Goal: Task Accomplishment & Management: Manage account settings

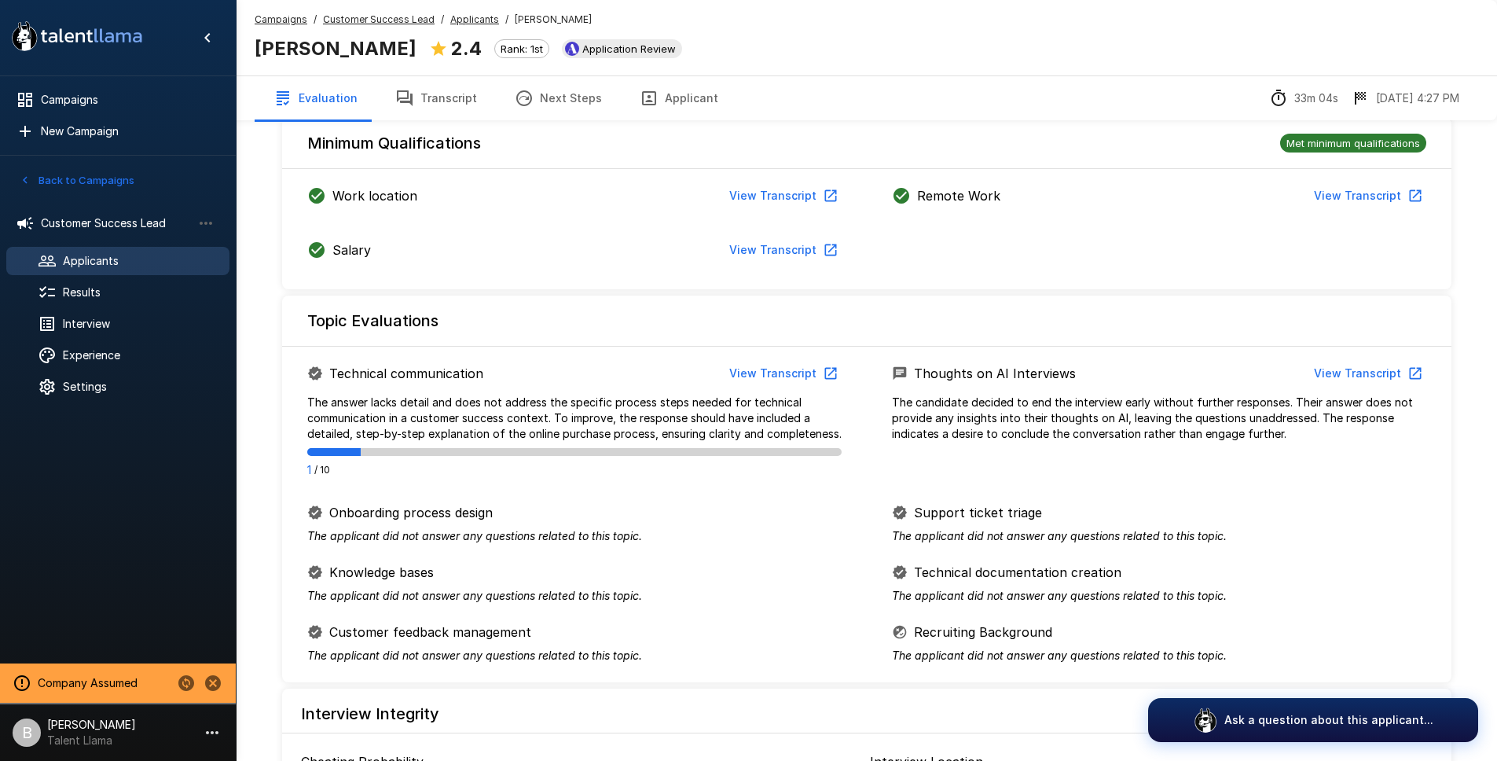
scroll to position [531, 0]
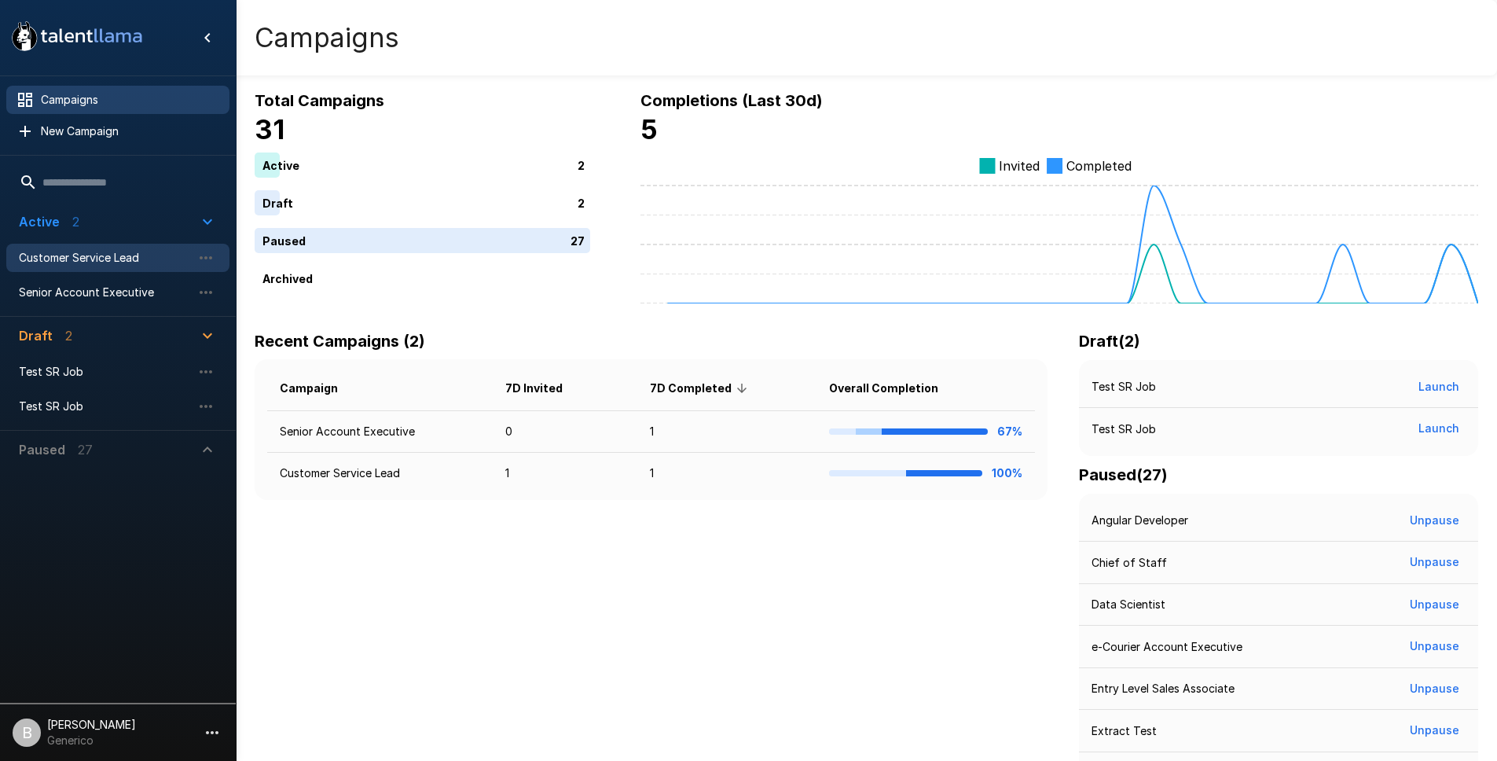
click at [152, 261] on span "Customer Service Lead" at bounding box center [105, 258] width 173 height 16
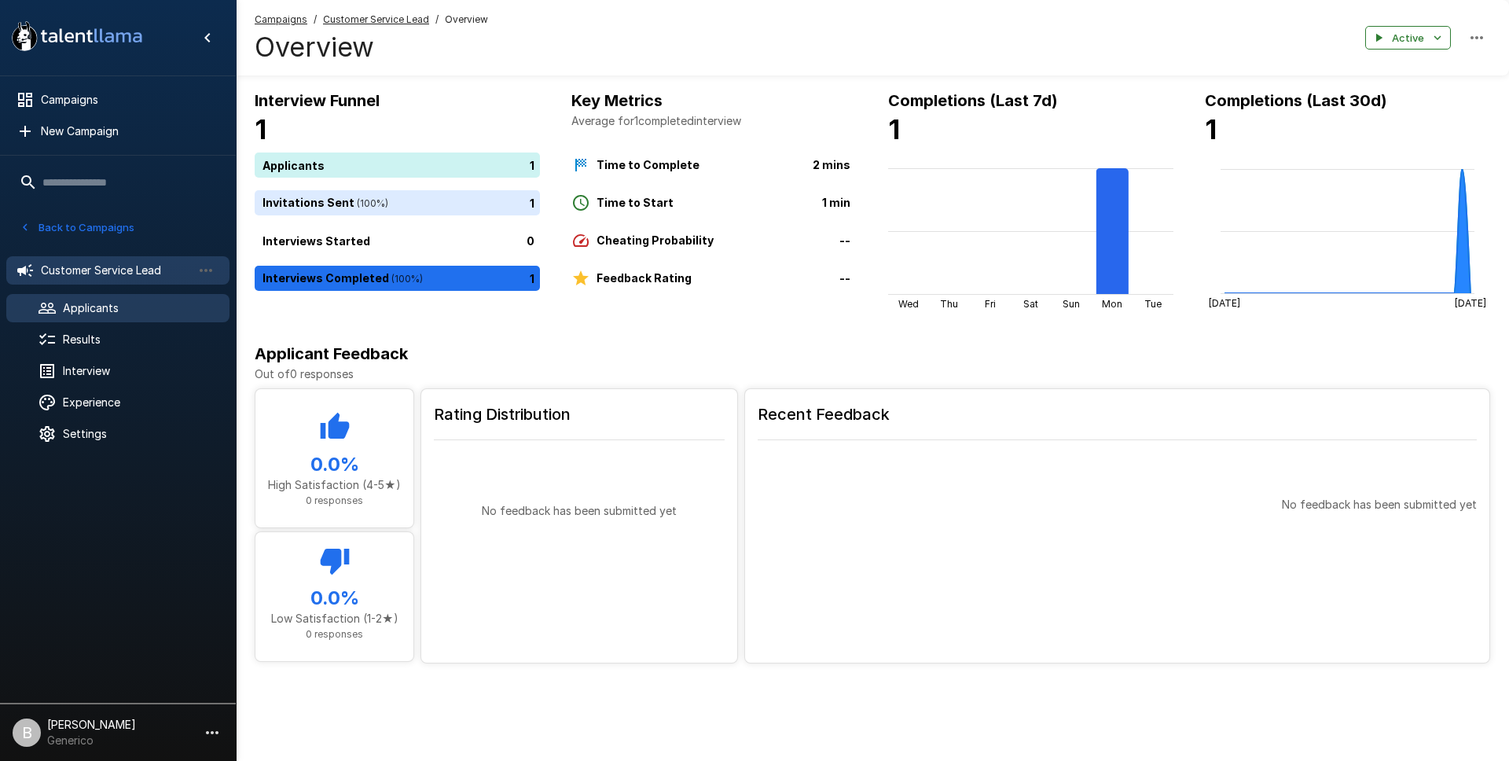
click at [79, 303] on span "Applicants" at bounding box center [140, 308] width 154 height 16
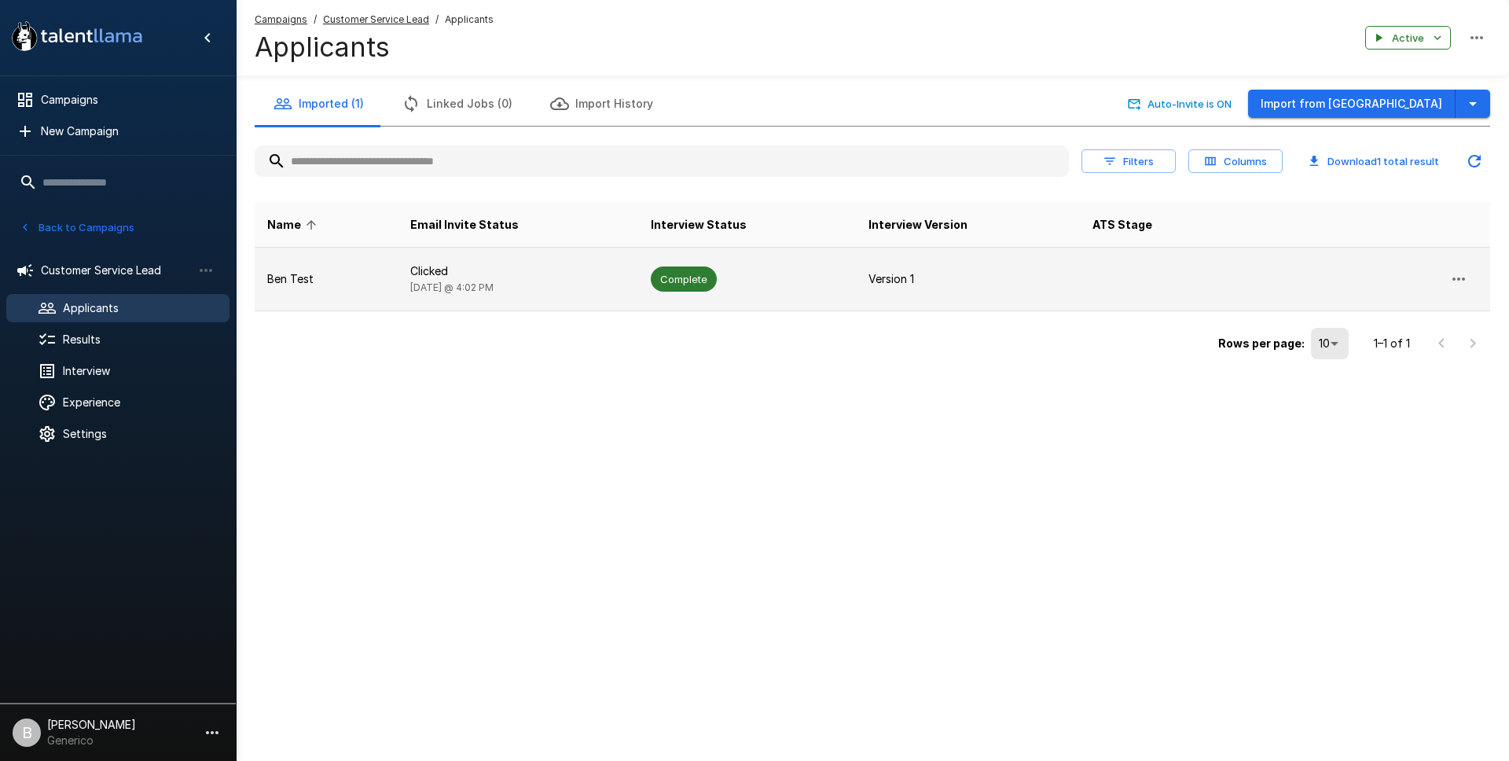
click at [1463, 270] on icon "button" at bounding box center [1458, 279] width 19 height 19
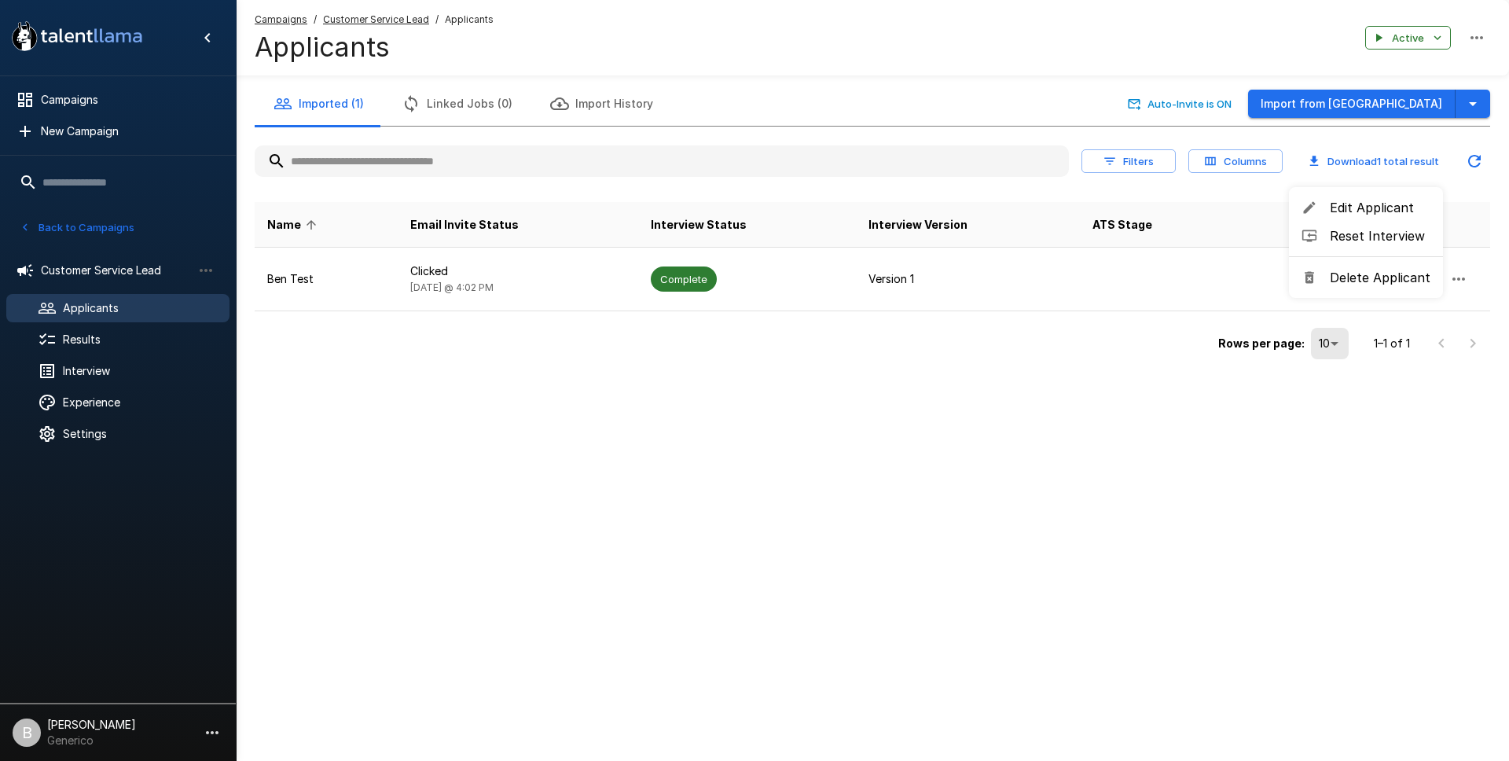
click at [1358, 240] on span "Reset Interview" at bounding box center [1380, 235] width 101 height 19
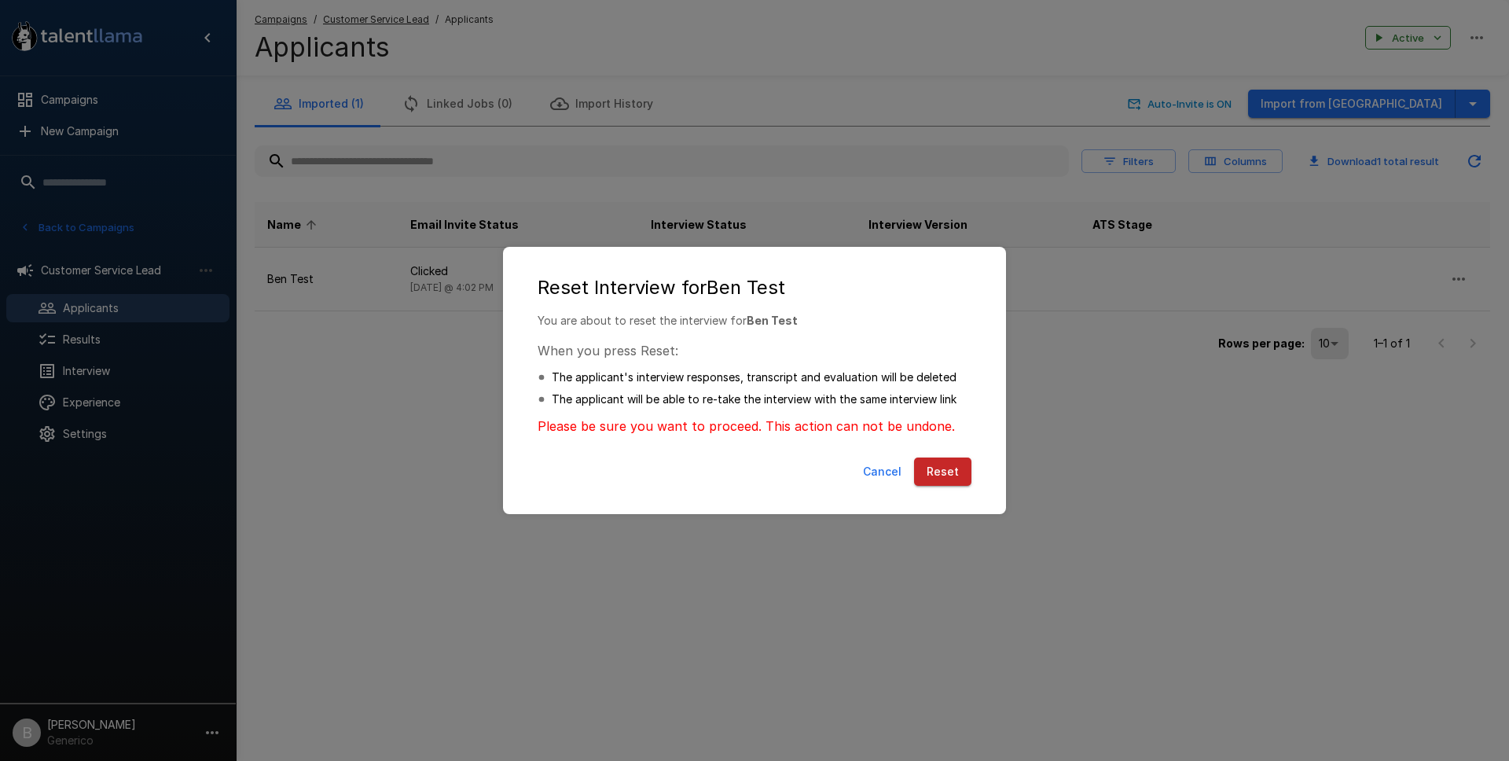
click at [950, 468] on button "Reset" at bounding box center [942, 471] width 57 height 29
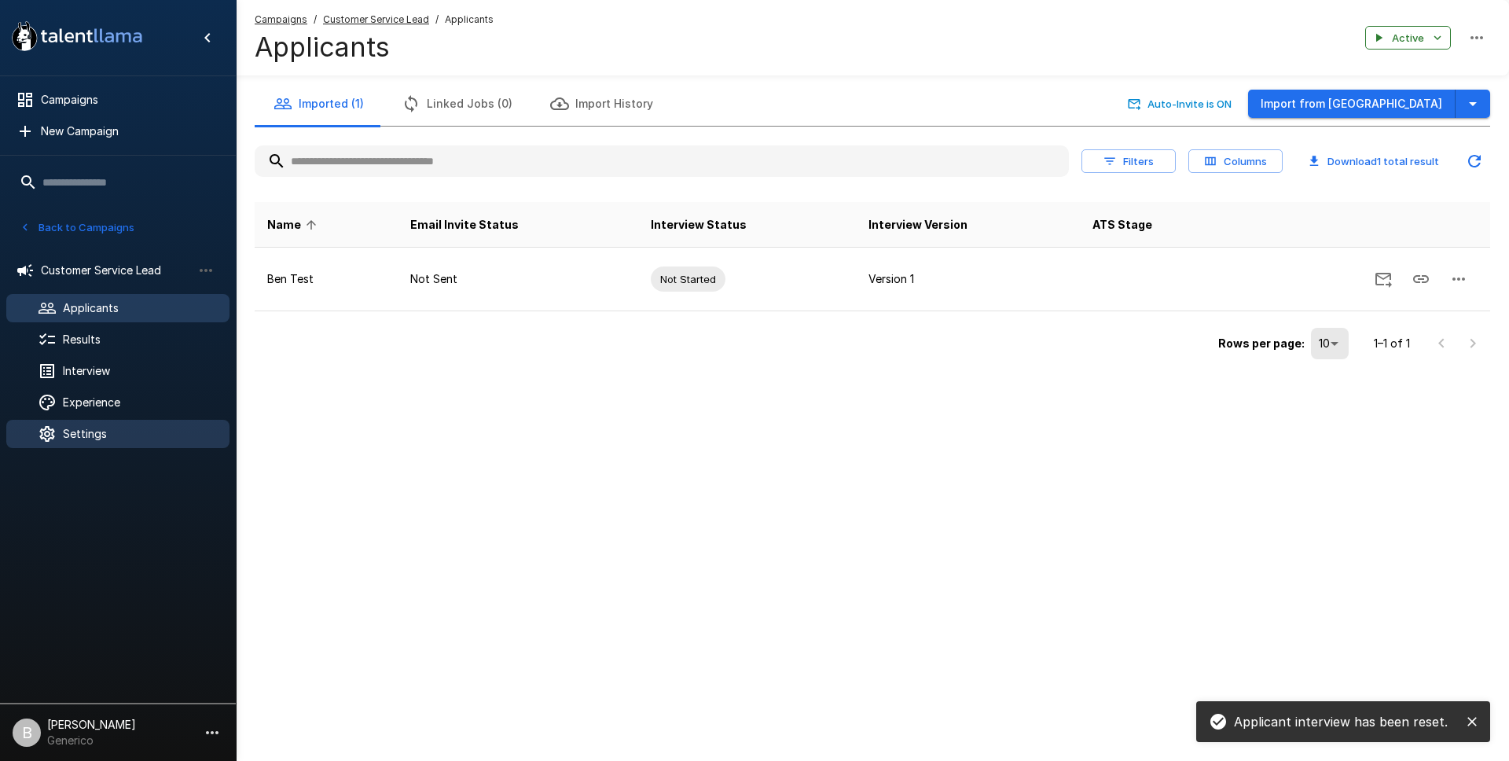
click at [110, 428] on span "Settings" at bounding box center [140, 434] width 154 height 16
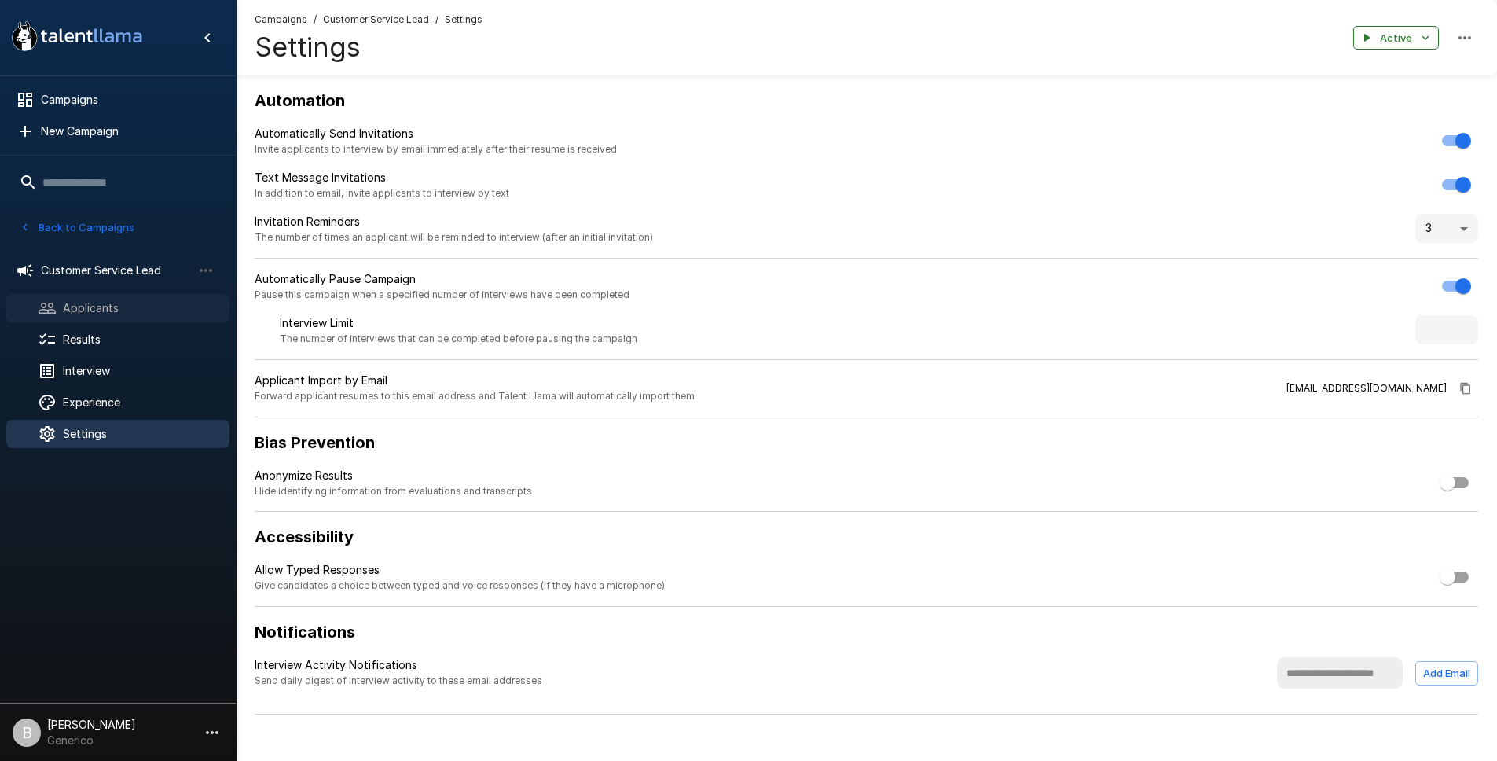
click at [141, 306] on span "Applicants" at bounding box center [140, 308] width 154 height 16
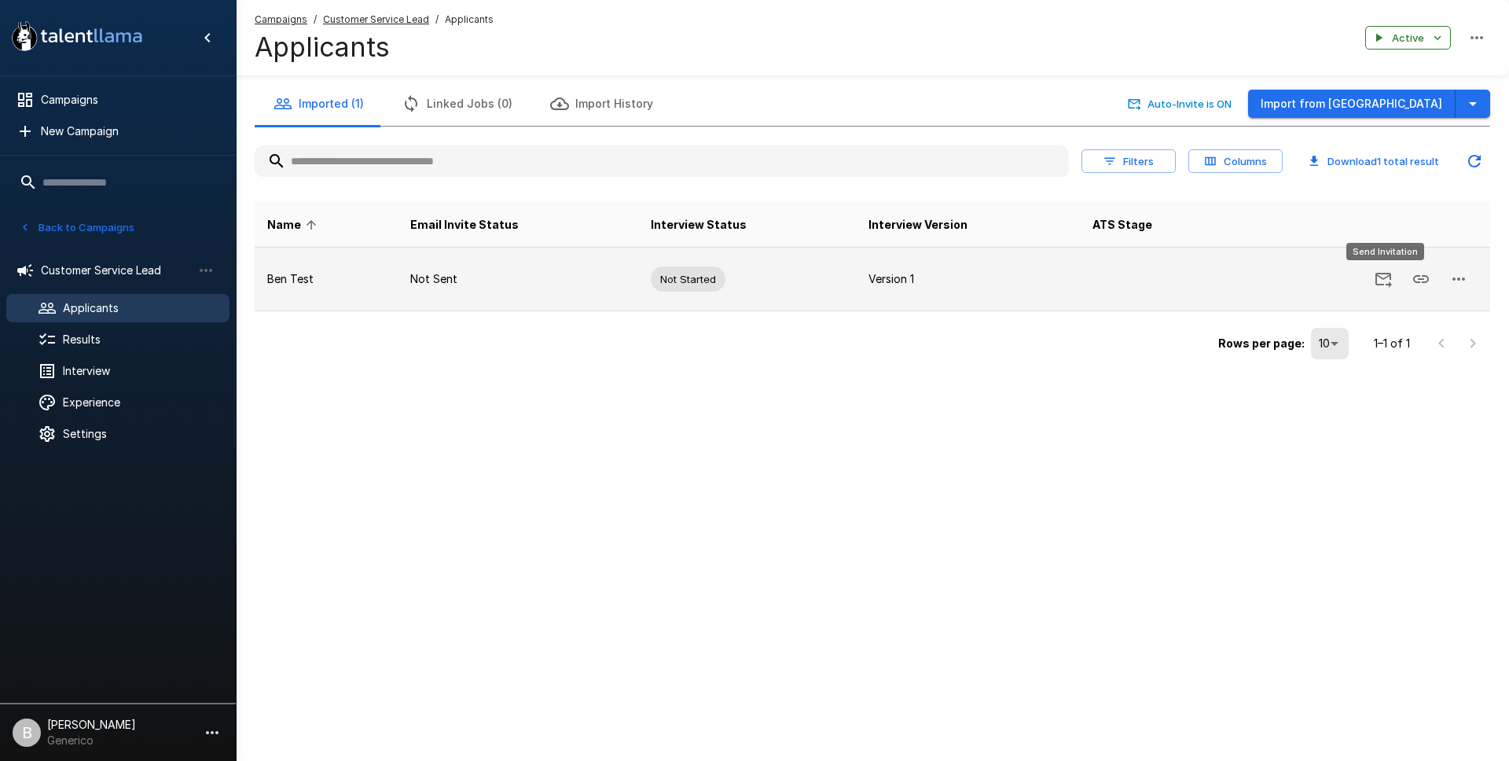
click at [1391, 281] on icon "Send Invitation" at bounding box center [1383, 279] width 19 height 19
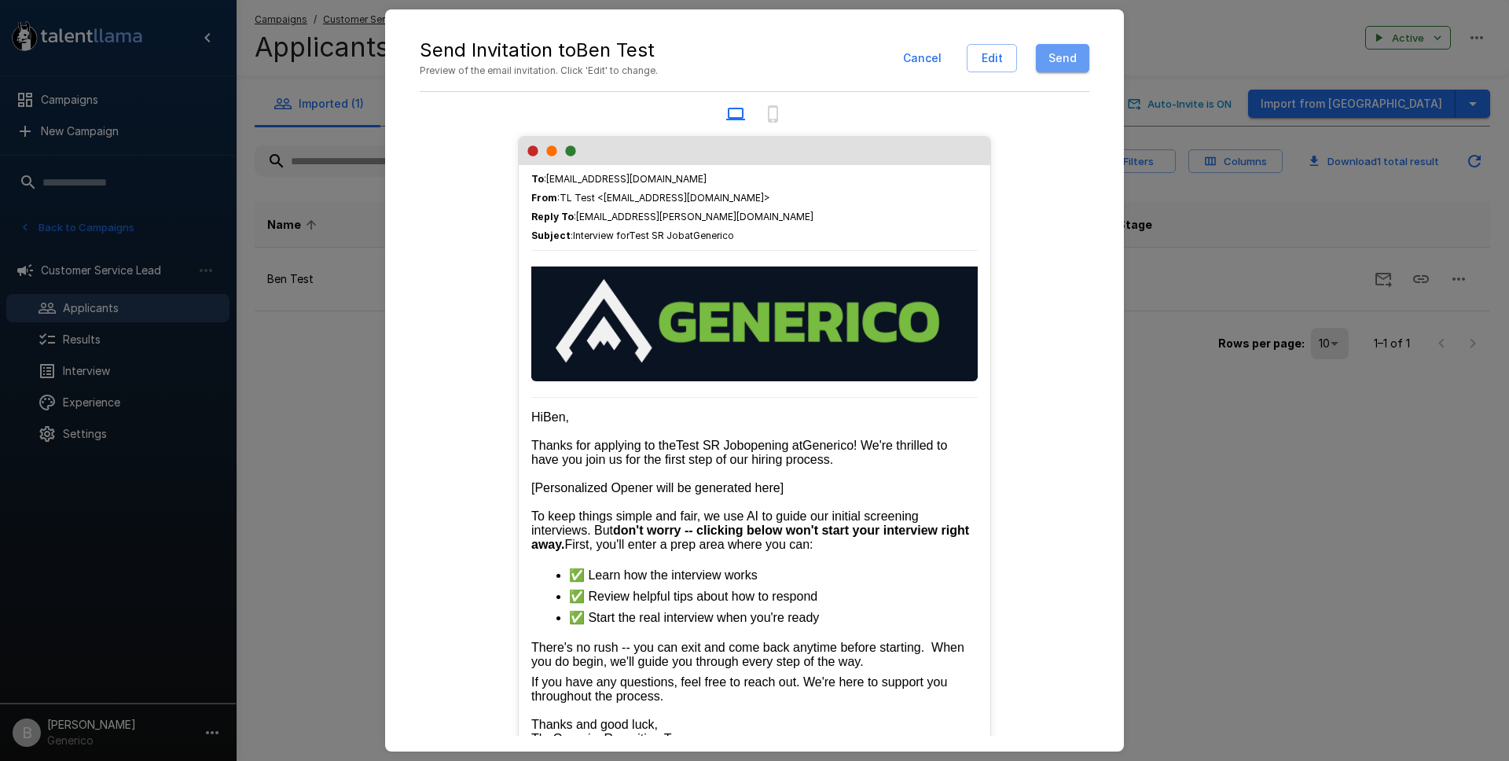
click at [1067, 51] on button "Send" at bounding box center [1062, 58] width 53 height 29
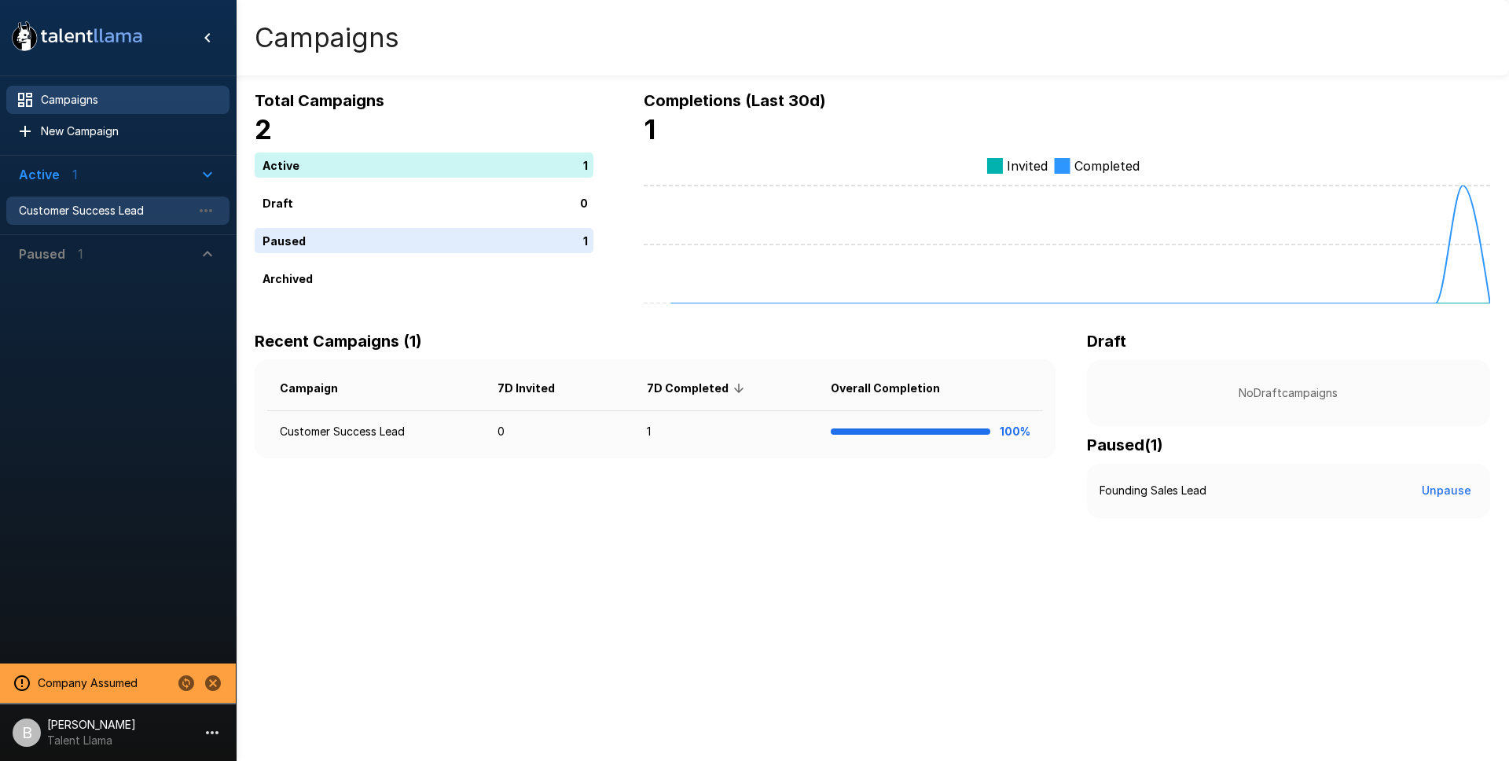
click at [139, 212] on span "Customer Success Lead" at bounding box center [105, 211] width 173 height 16
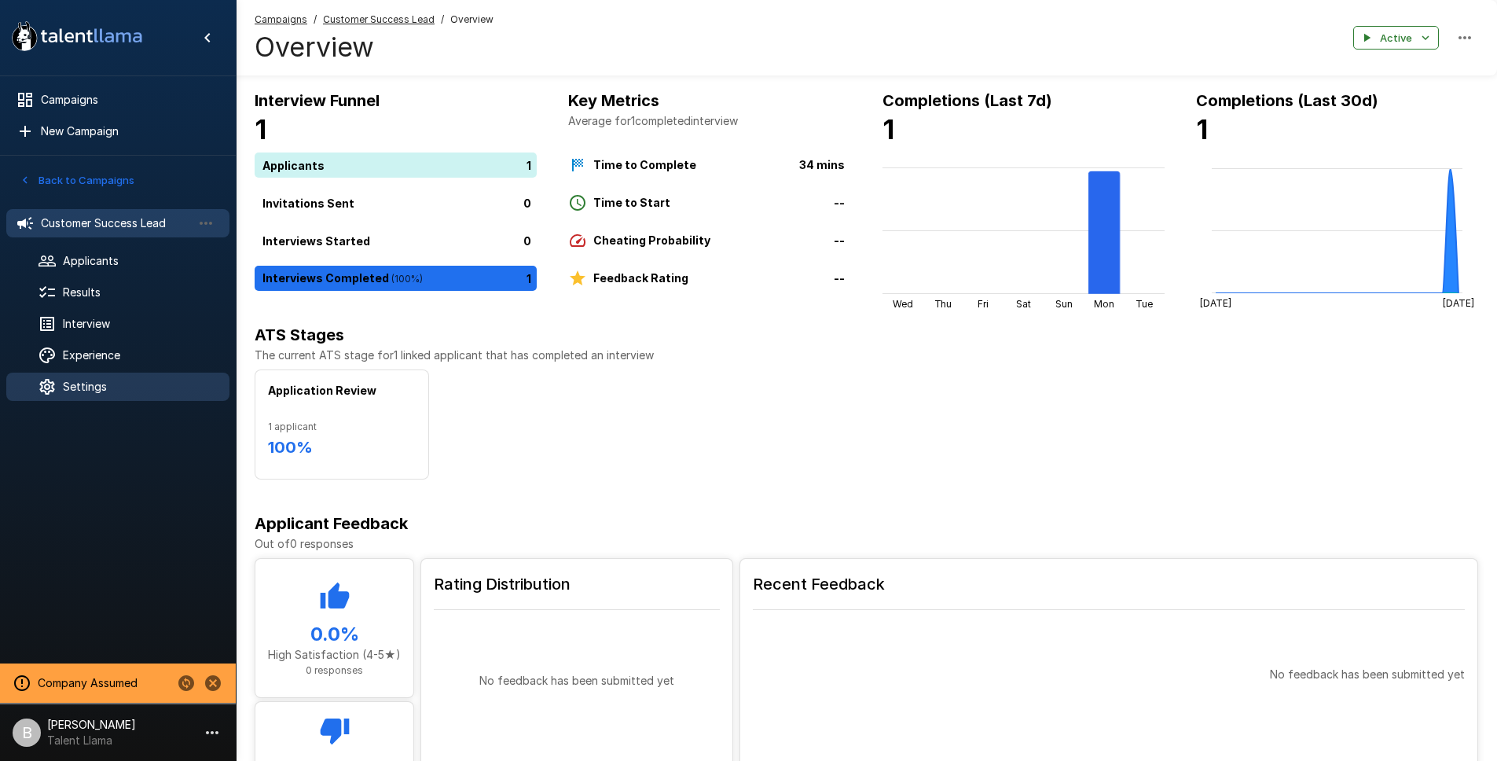
click at [117, 387] on span "Settings" at bounding box center [140, 387] width 154 height 16
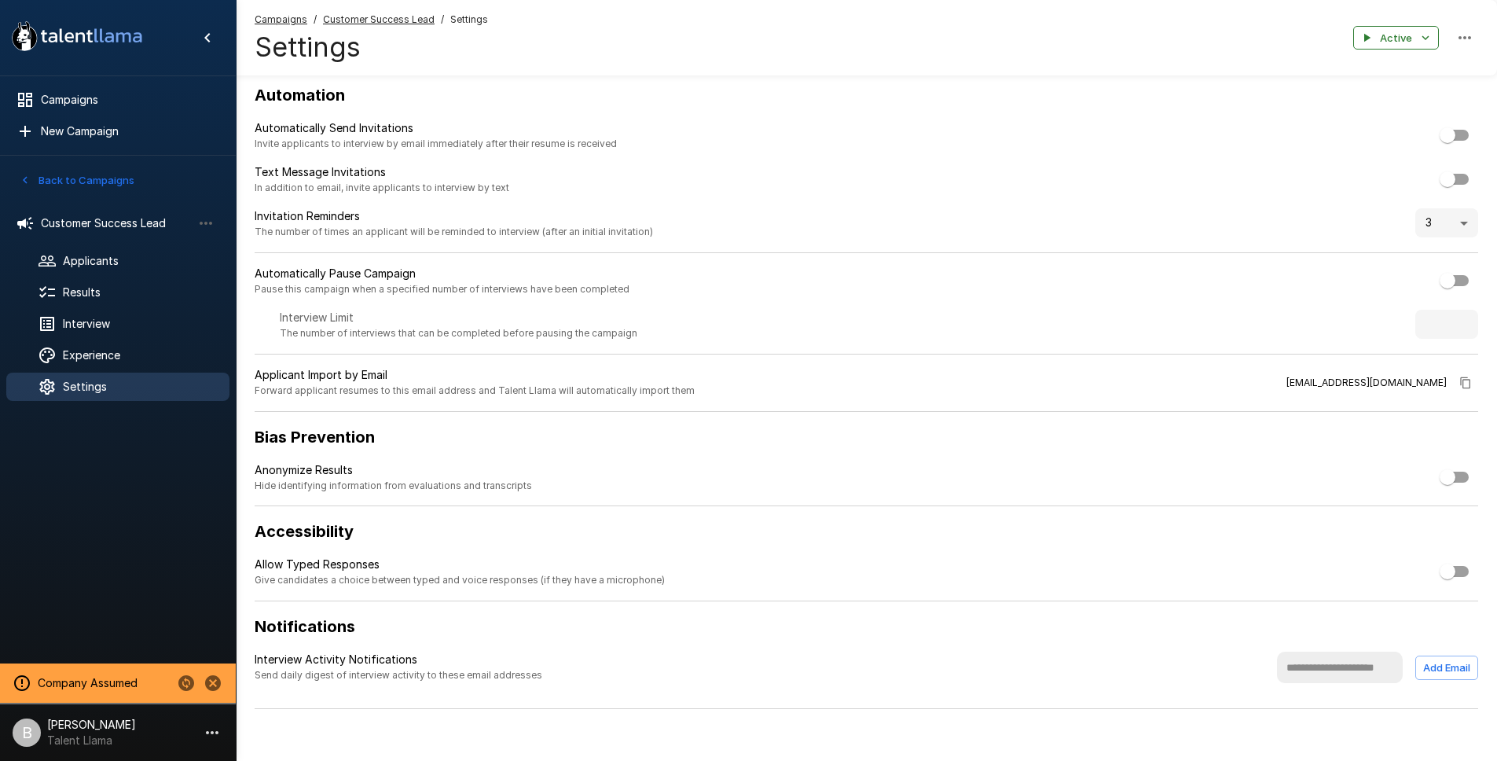
scroll to position [17, 0]
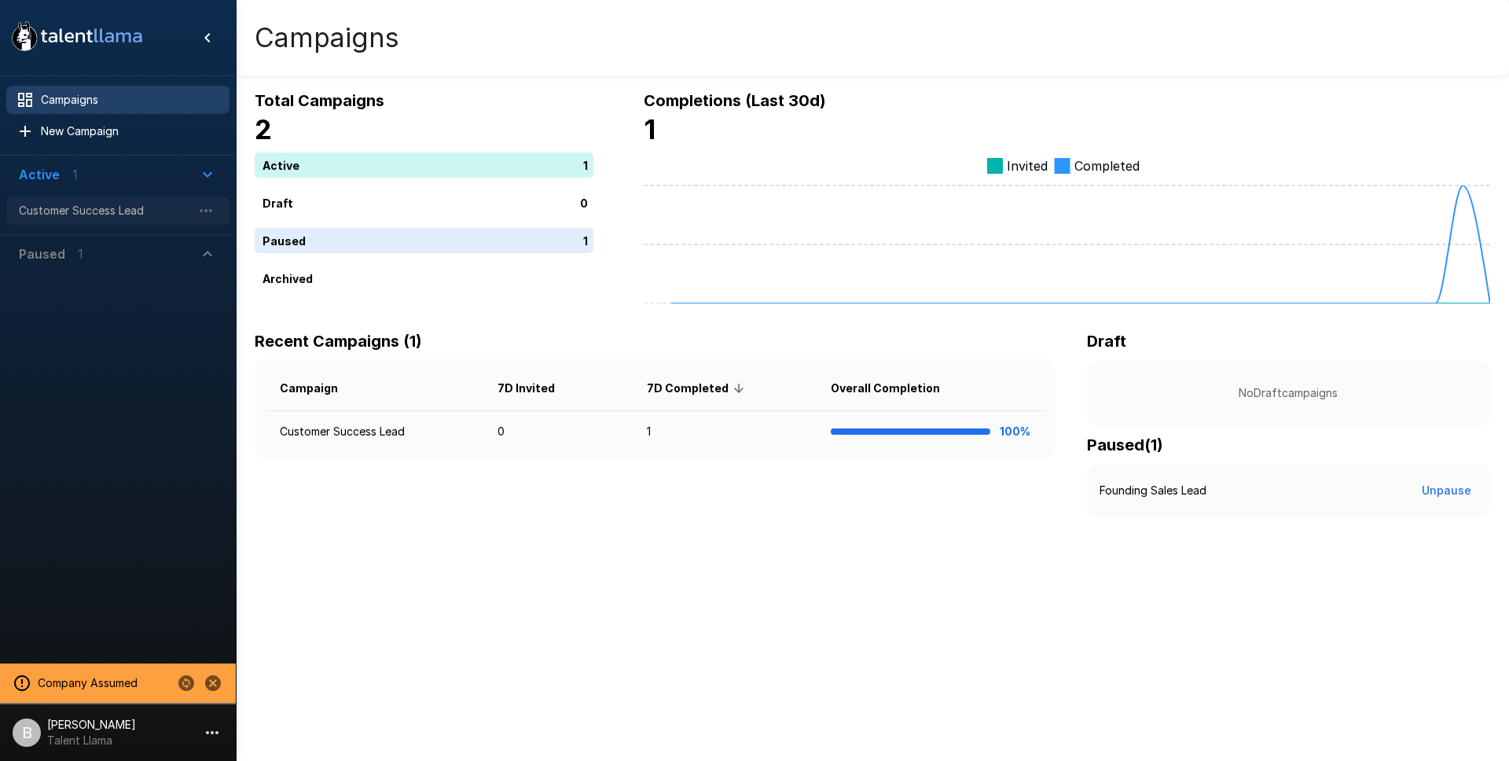
click at [72, 211] on span "Customer Success Lead" at bounding box center [105, 211] width 173 height 16
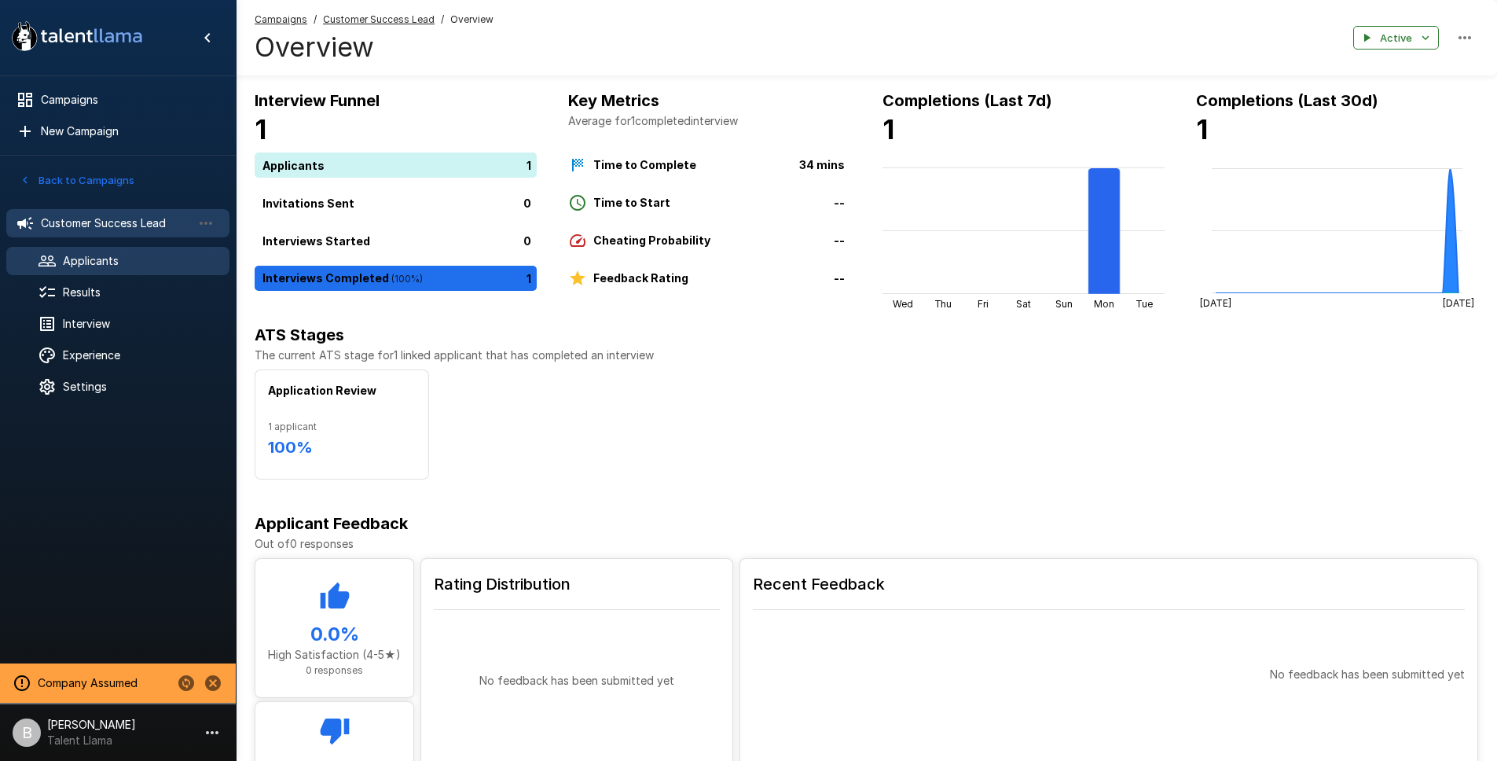
click at [124, 254] on span "Applicants" at bounding box center [140, 261] width 154 height 16
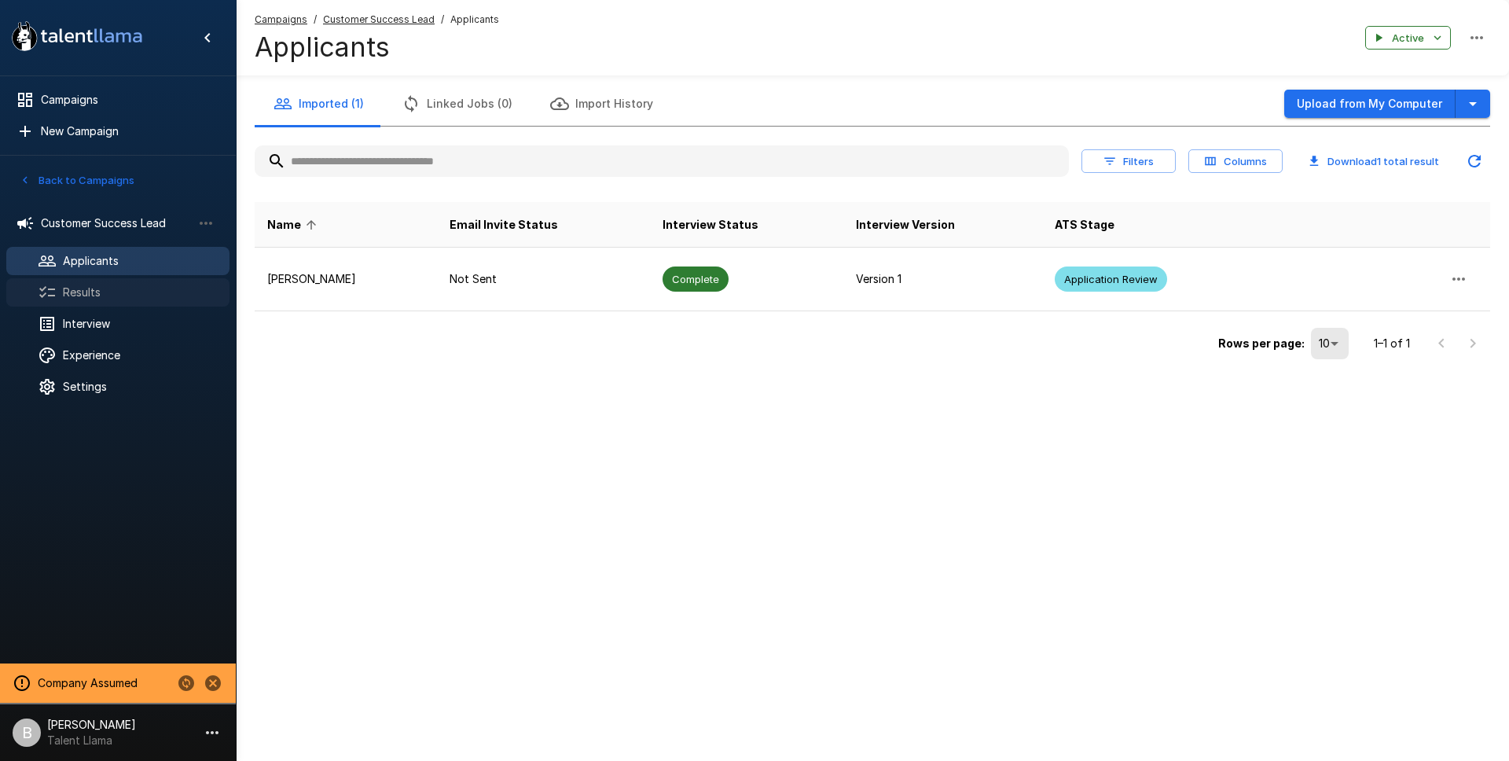
click at [114, 280] on div "Results" at bounding box center [117, 292] width 223 height 28
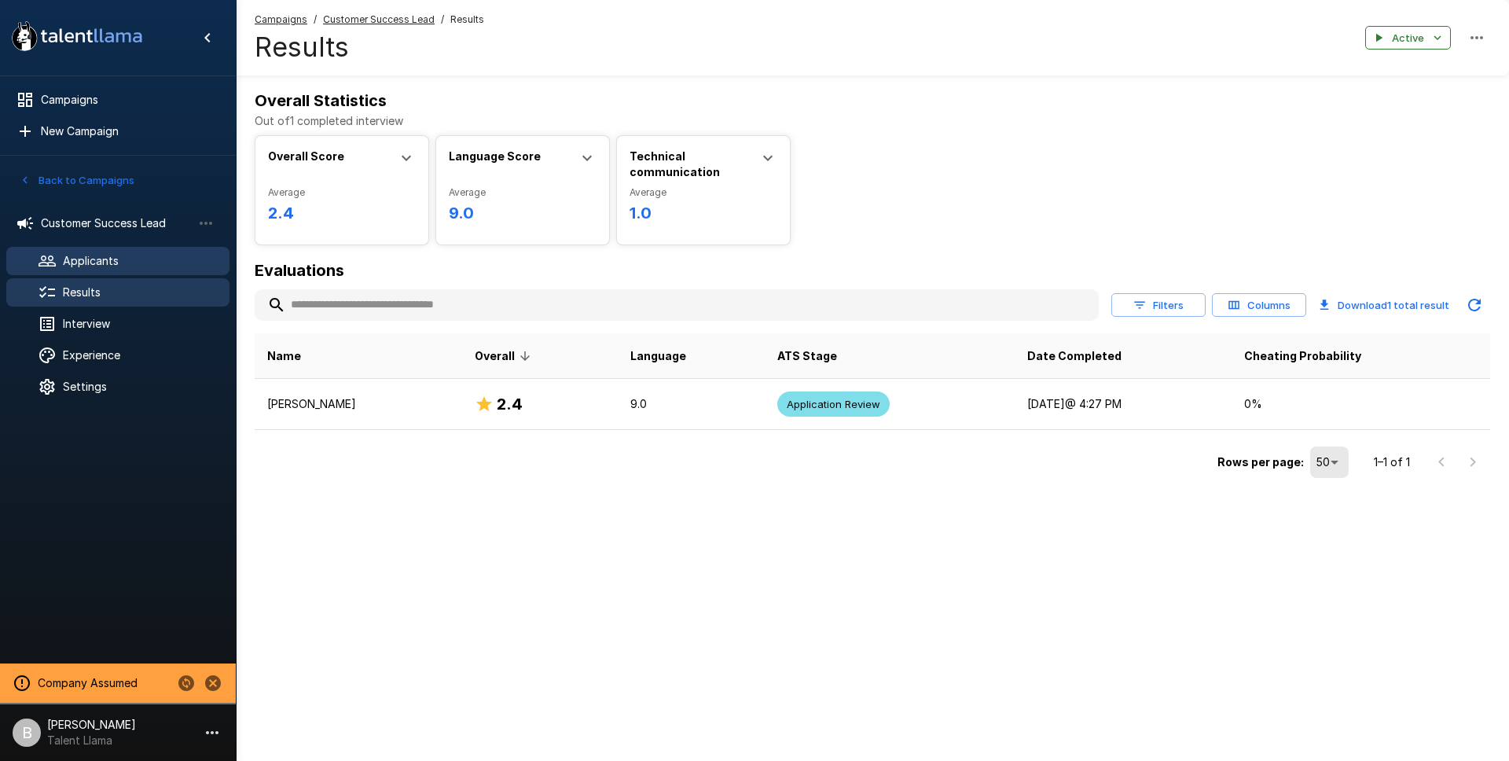
click at [95, 251] on div "Applicants" at bounding box center [117, 261] width 223 height 28
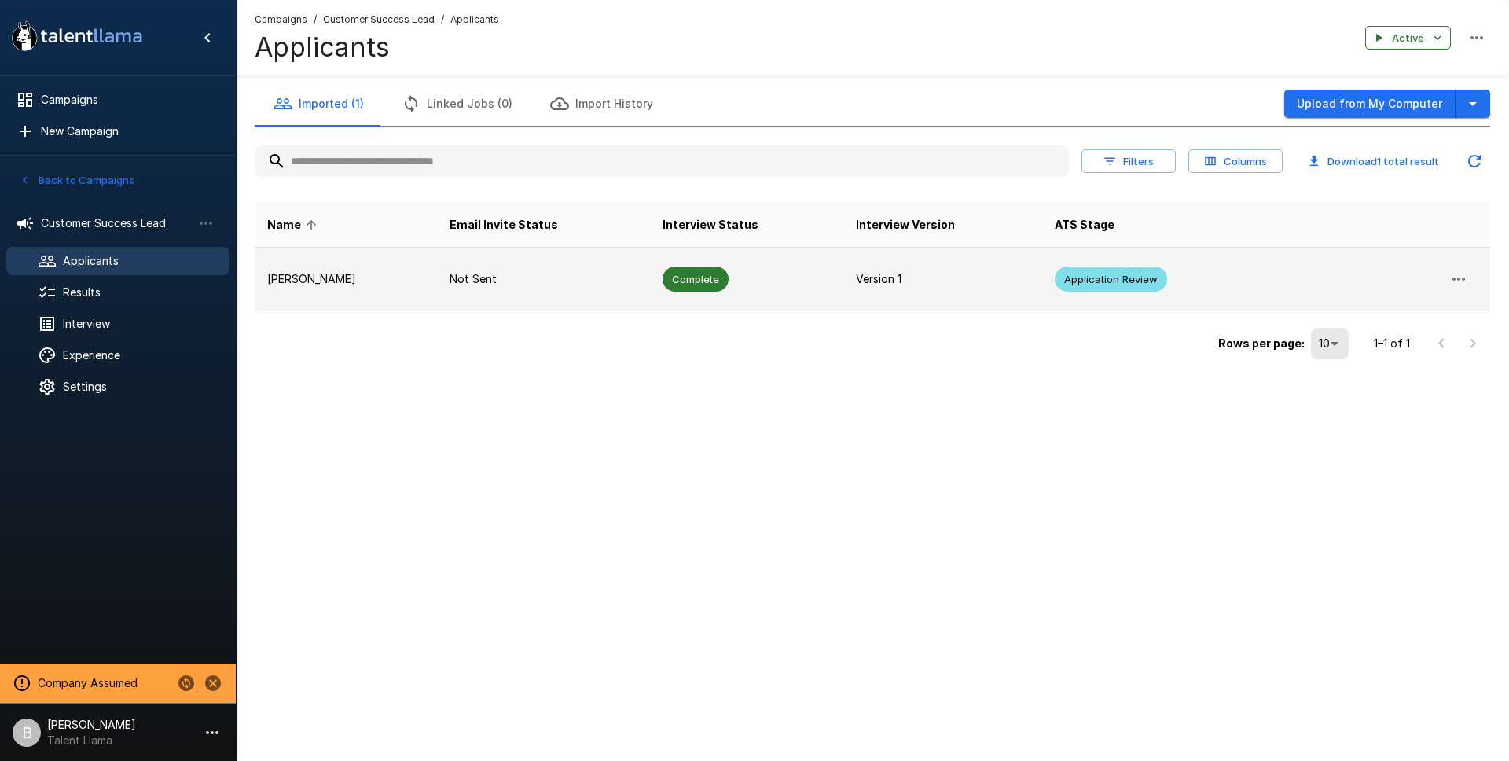
click at [1460, 278] on icon "button" at bounding box center [1458, 279] width 19 height 19
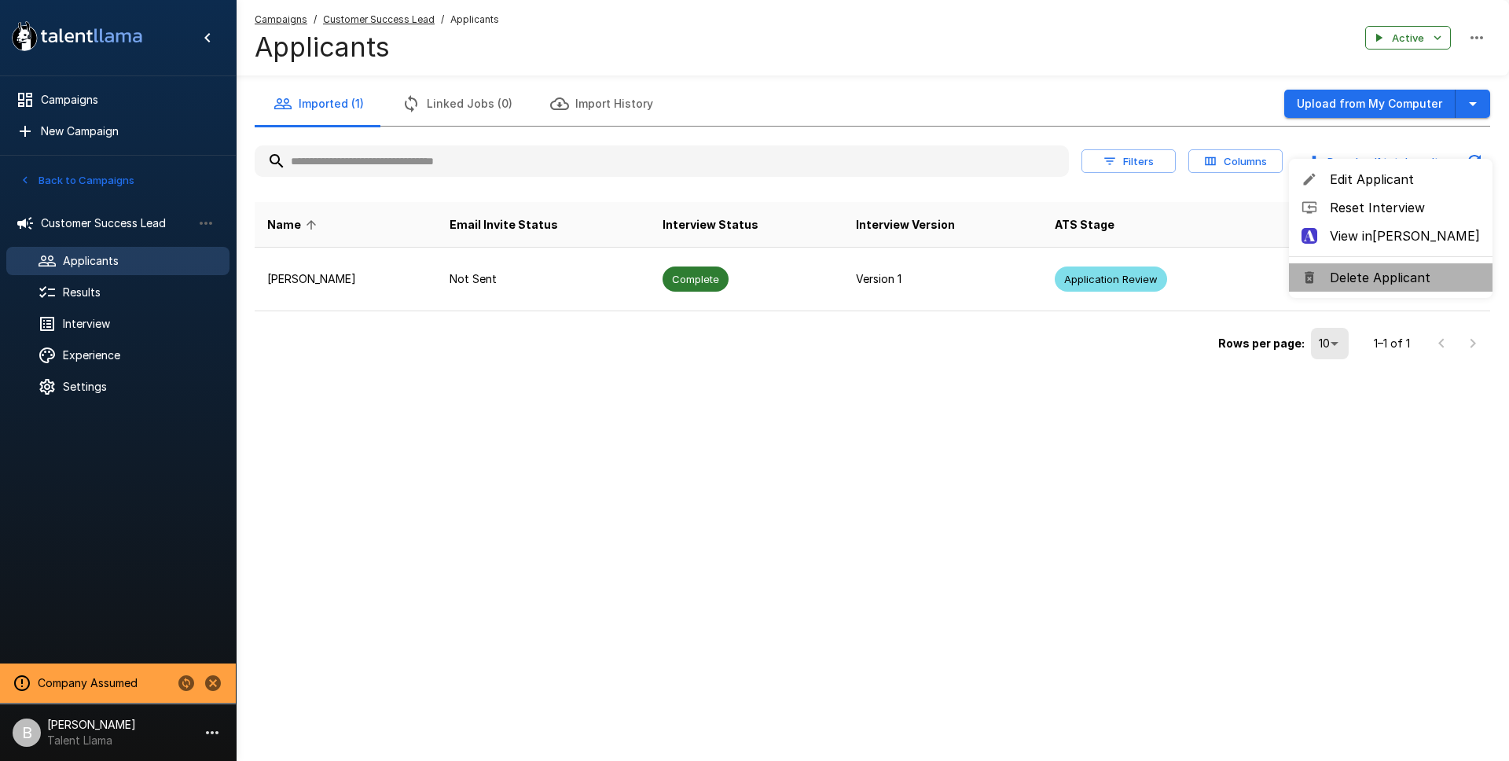
click at [1396, 279] on span "Delete Applicant" at bounding box center [1405, 277] width 150 height 19
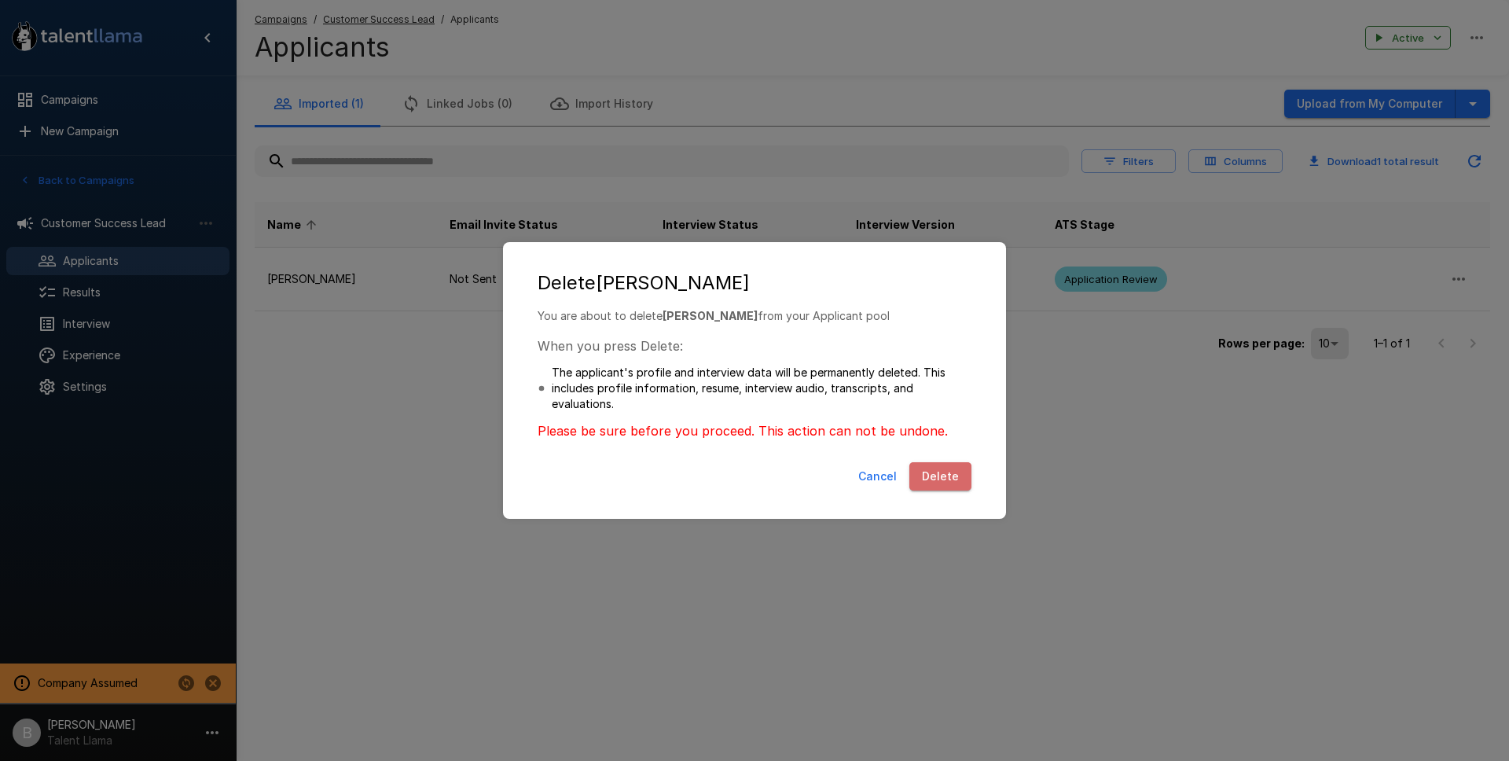
click at [939, 482] on button "Delete" at bounding box center [940, 476] width 62 height 29
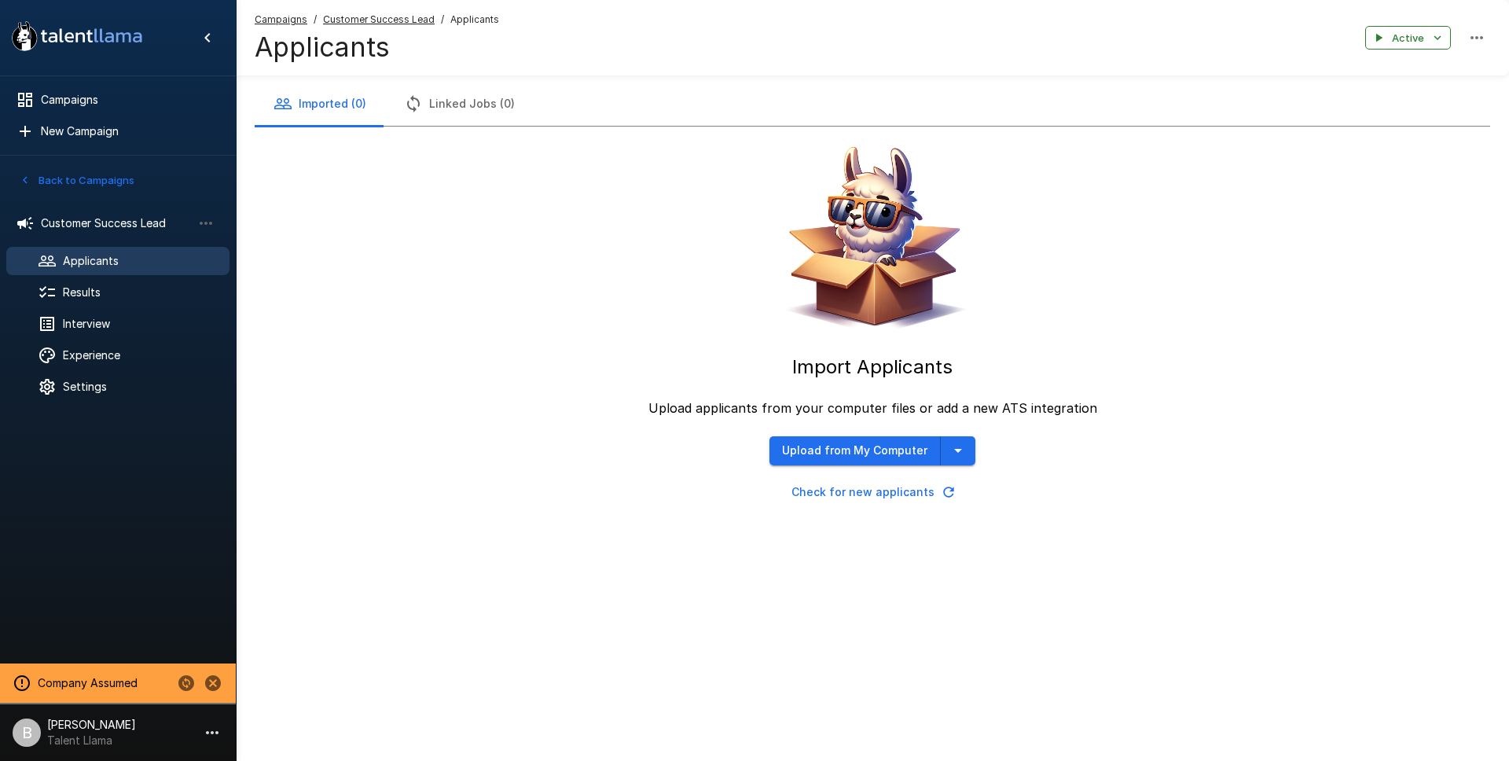
click at [600, 342] on div "Import Applicants Upload applicants from your computer files or add a new ATS i…" at bounding box center [872, 317] width 1235 height 380
click at [962, 446] on icon "button" at bounding box center [957, 450] width 19 height 19
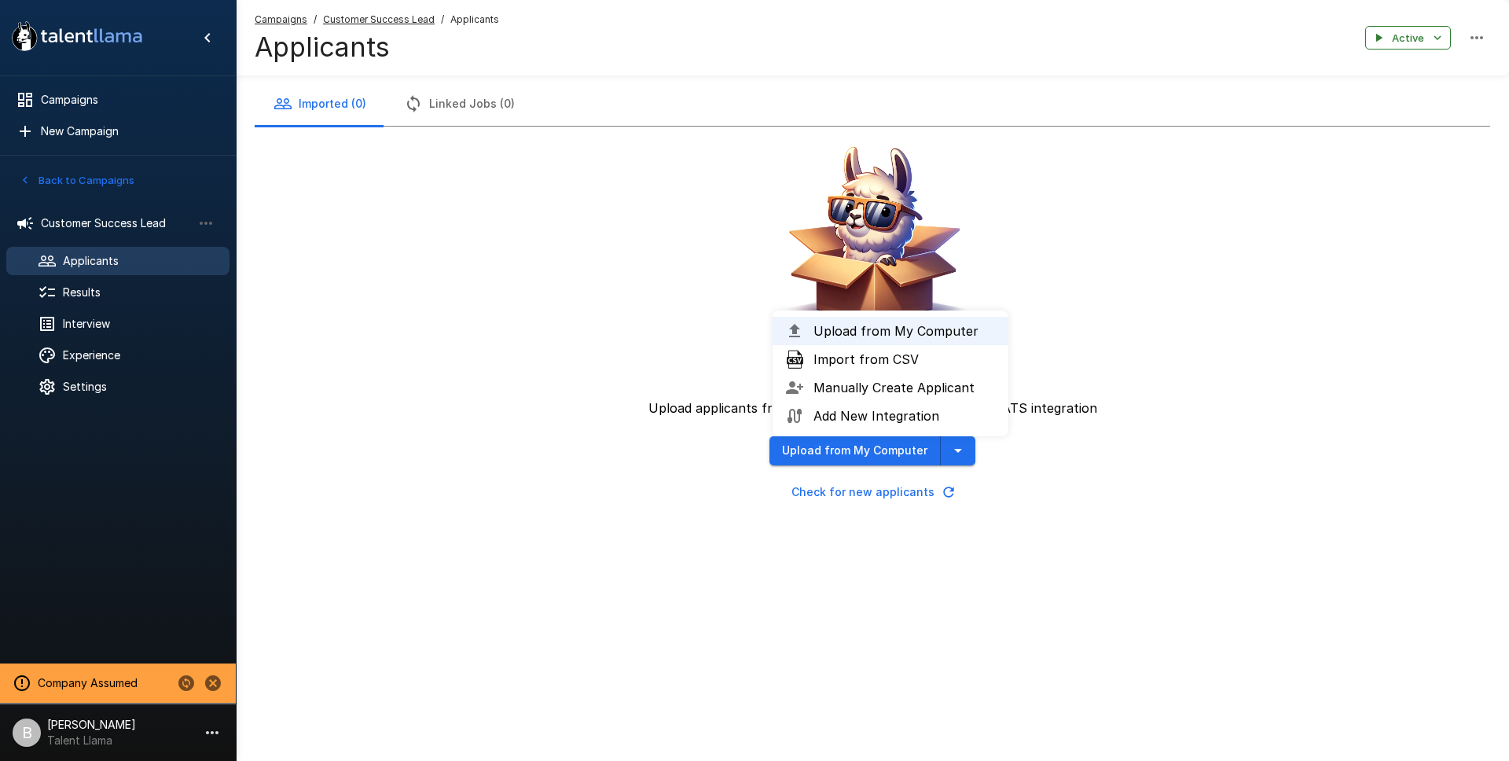
click at [912, 337] on span "Upload from My Computer" at bounding box center [904, 330] width 182 height 19
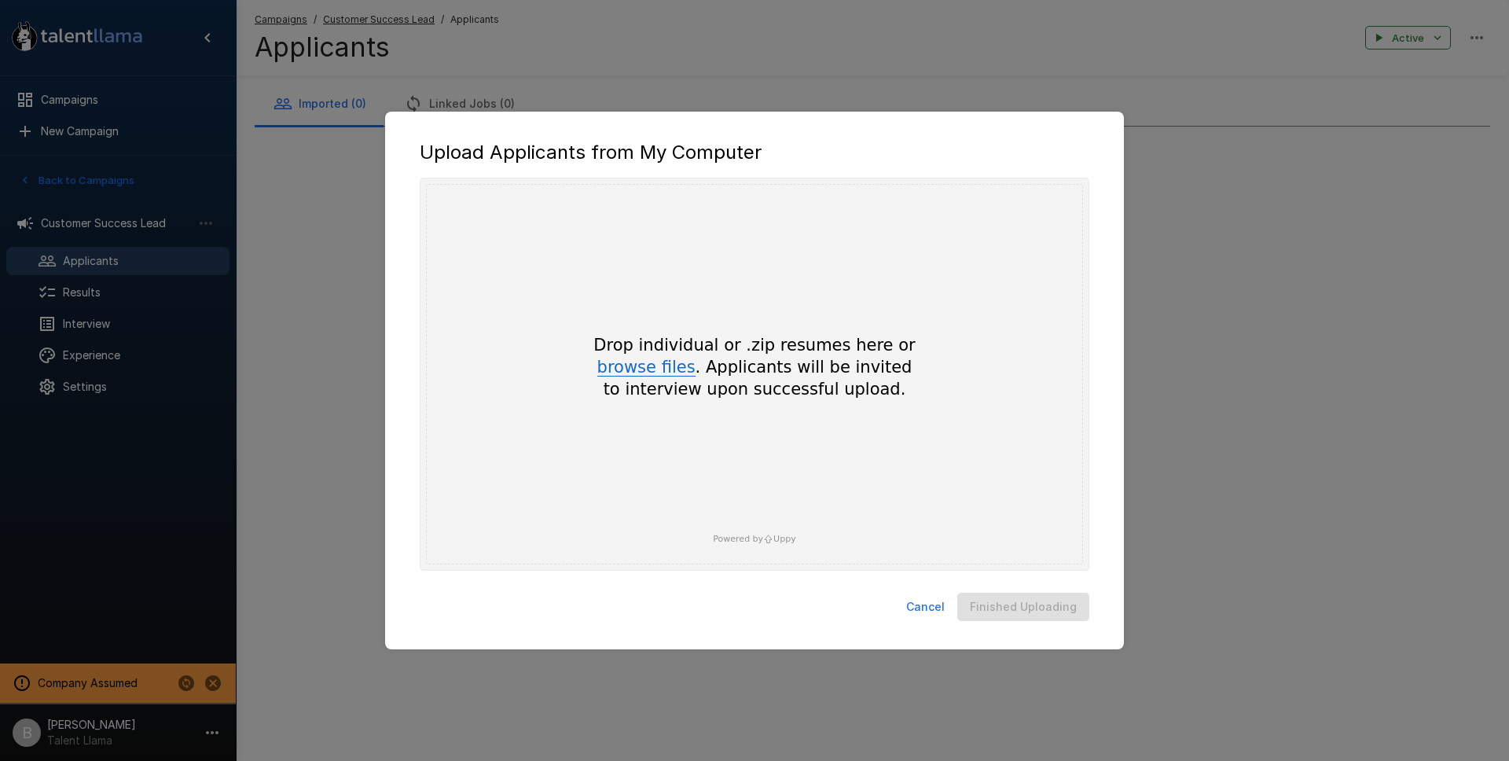
click at [669, 361] on button "browse files" at bounding box center [646, 367] width 98 height 17
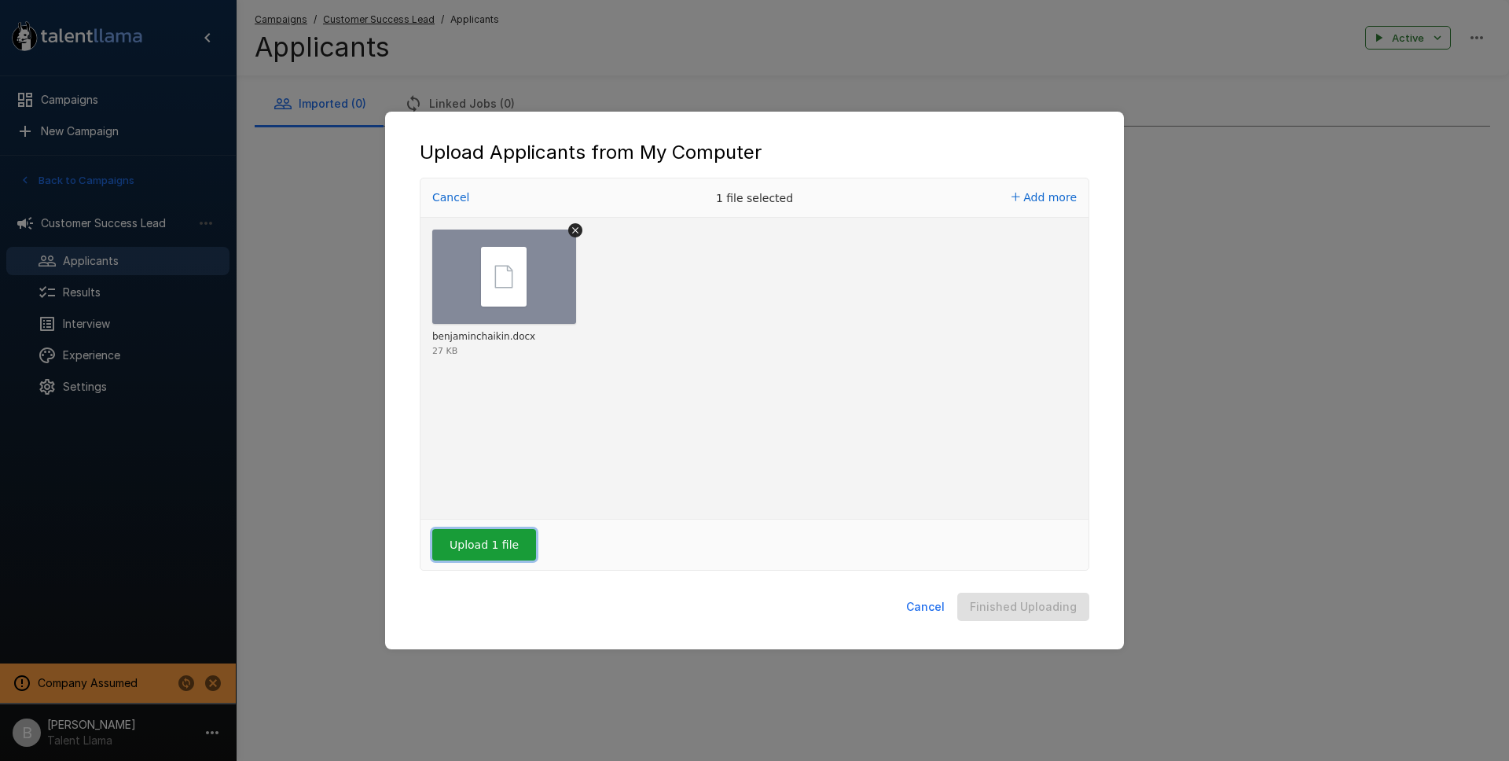
click at [499, 538] on button "Upload 1 file" at bounding box center [484, 544] width 104 height 31
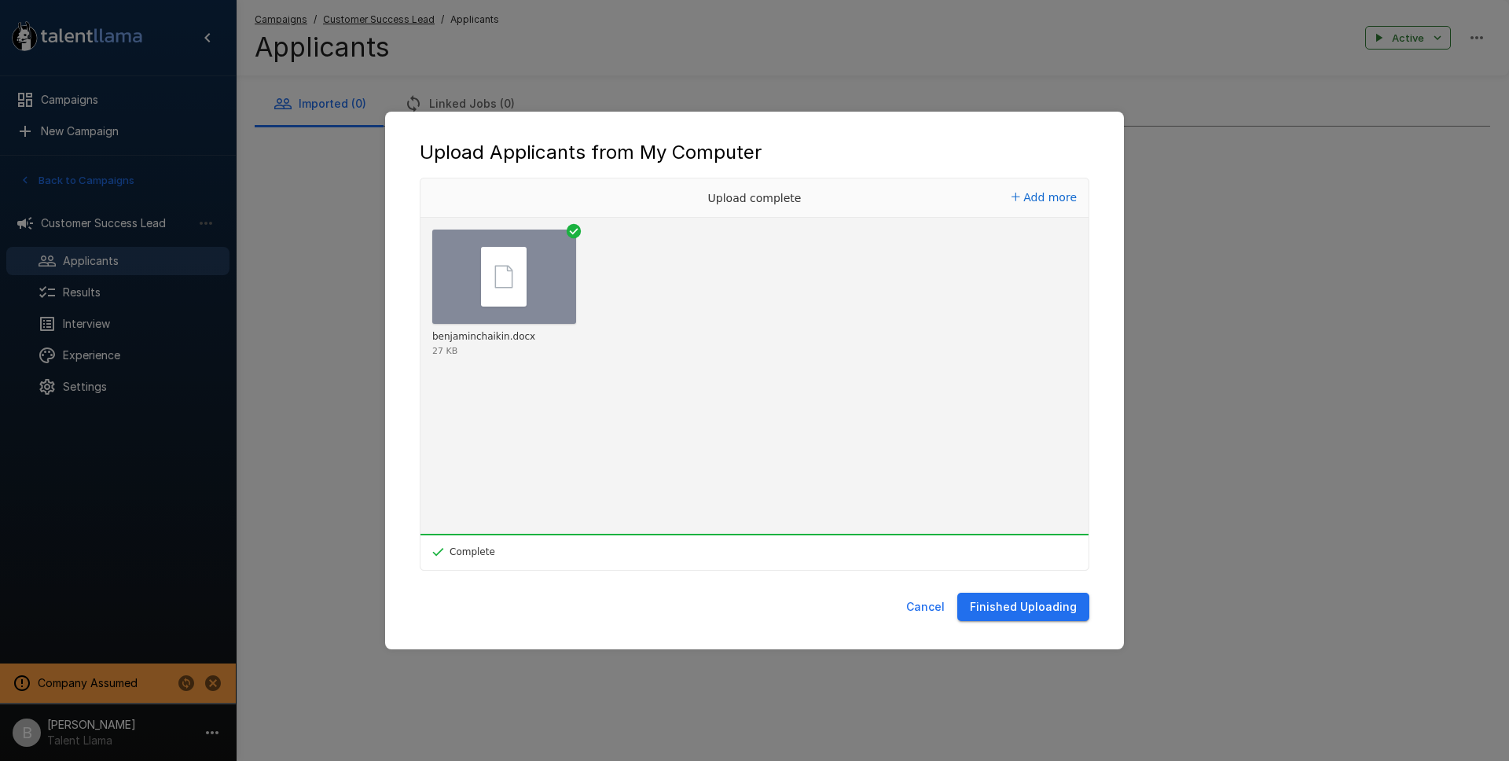
click at [1015, 611] on button "Finished Uploading" at bounding box center [1023, 607] width 132 height 29
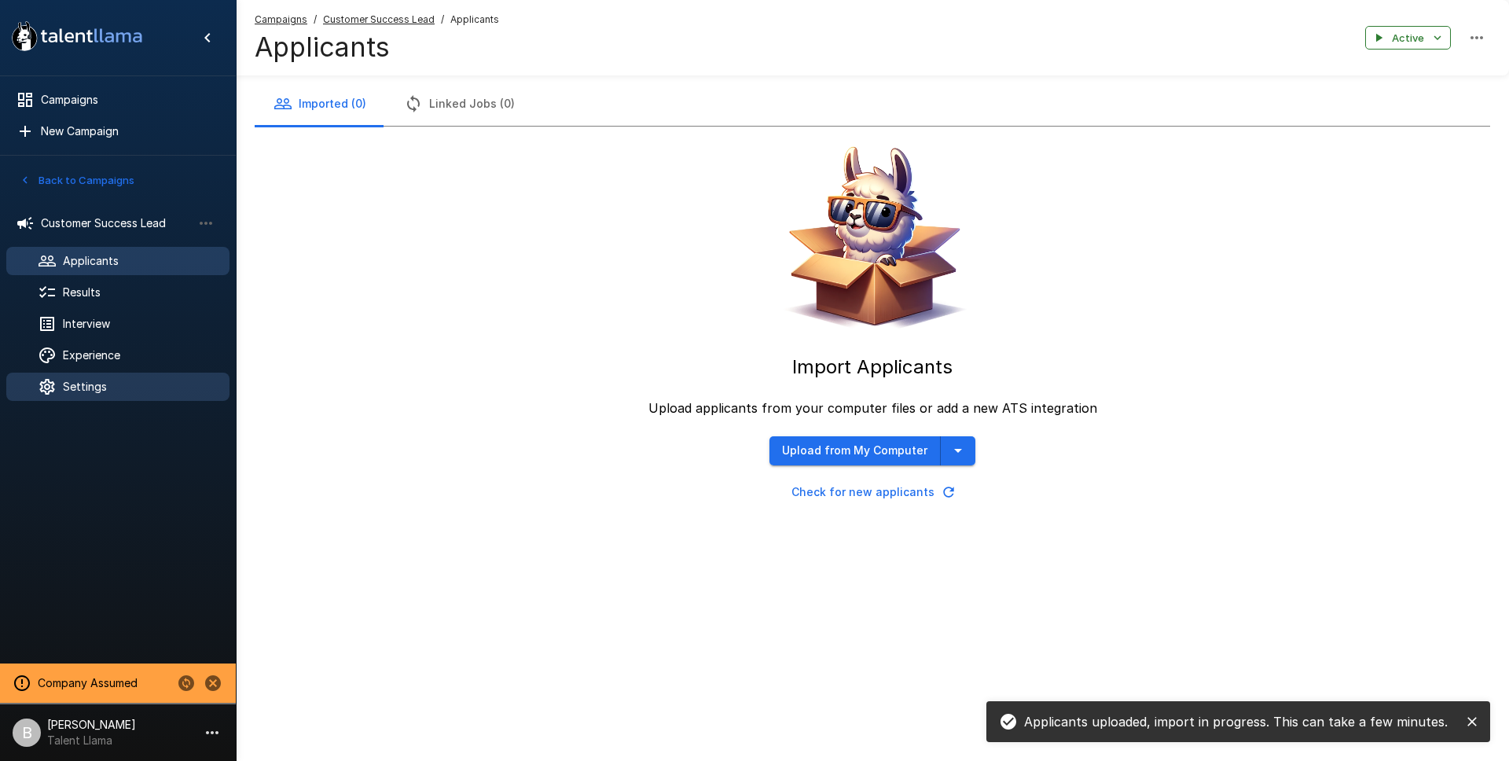
click at [101, 388] on span "Settings" at bounding box center [140, 387] width 154 height 16
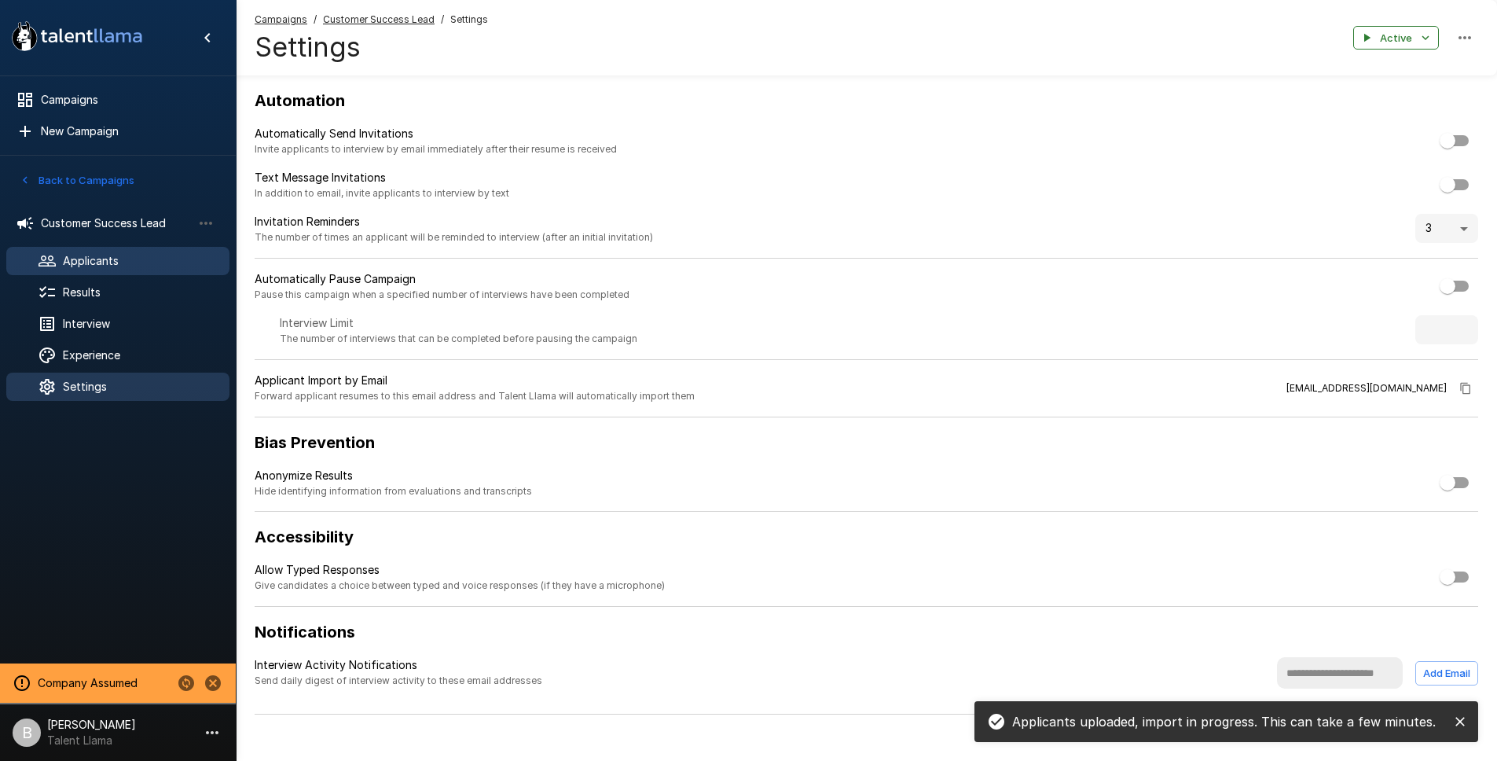
click at [132, 254] on span "Applicants" at bounding box center [140, 261] width 154 height 16
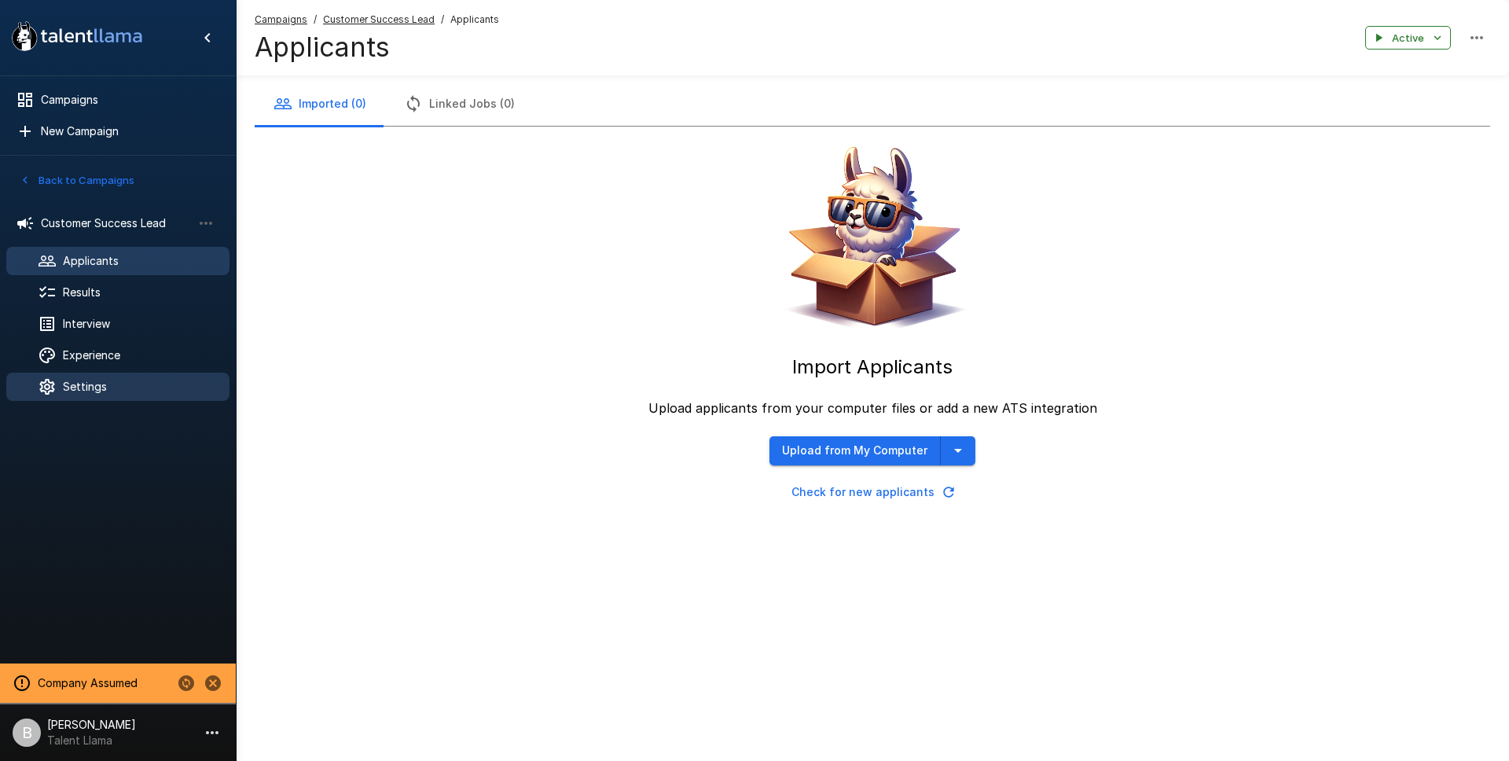
click at [85, 384] on span "Settings" at bounding box center [140, 387] width 154 height 16
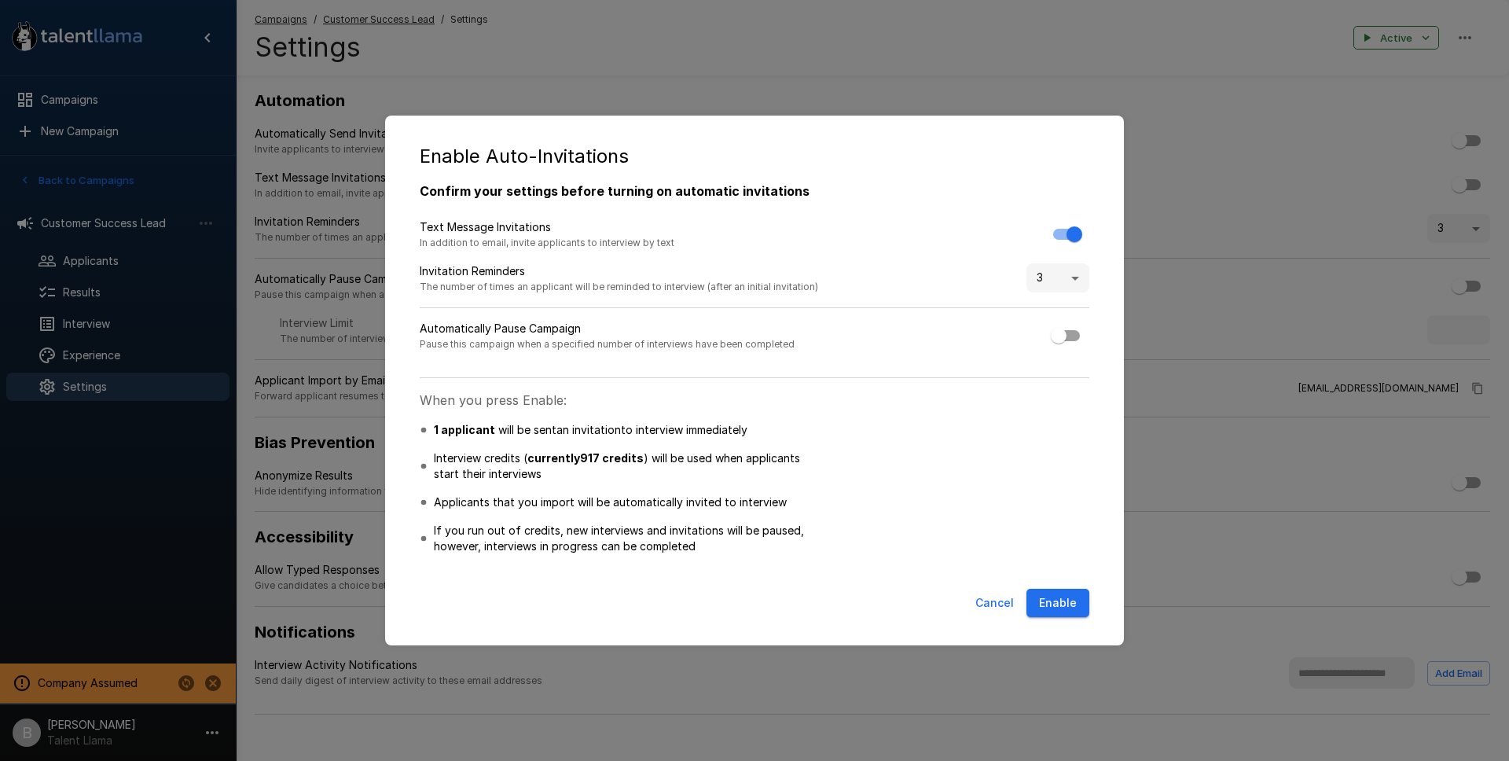
click at [1058, 601] on button "Enable" at bounding box center [1057, 603] width 63 height 29
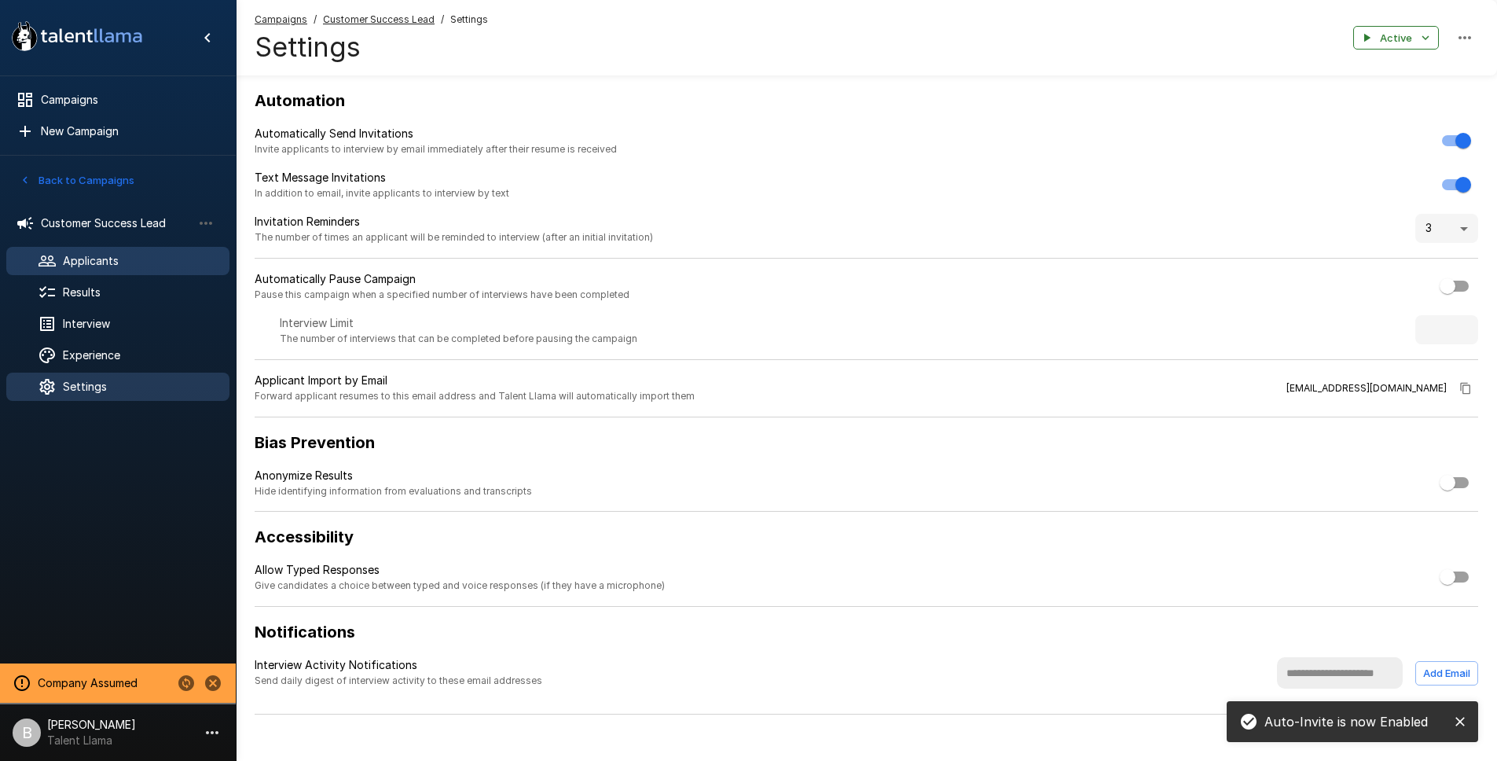
click at [123, 264] on span "Applicants" at bounding box center [140, 261] width 154 height 16
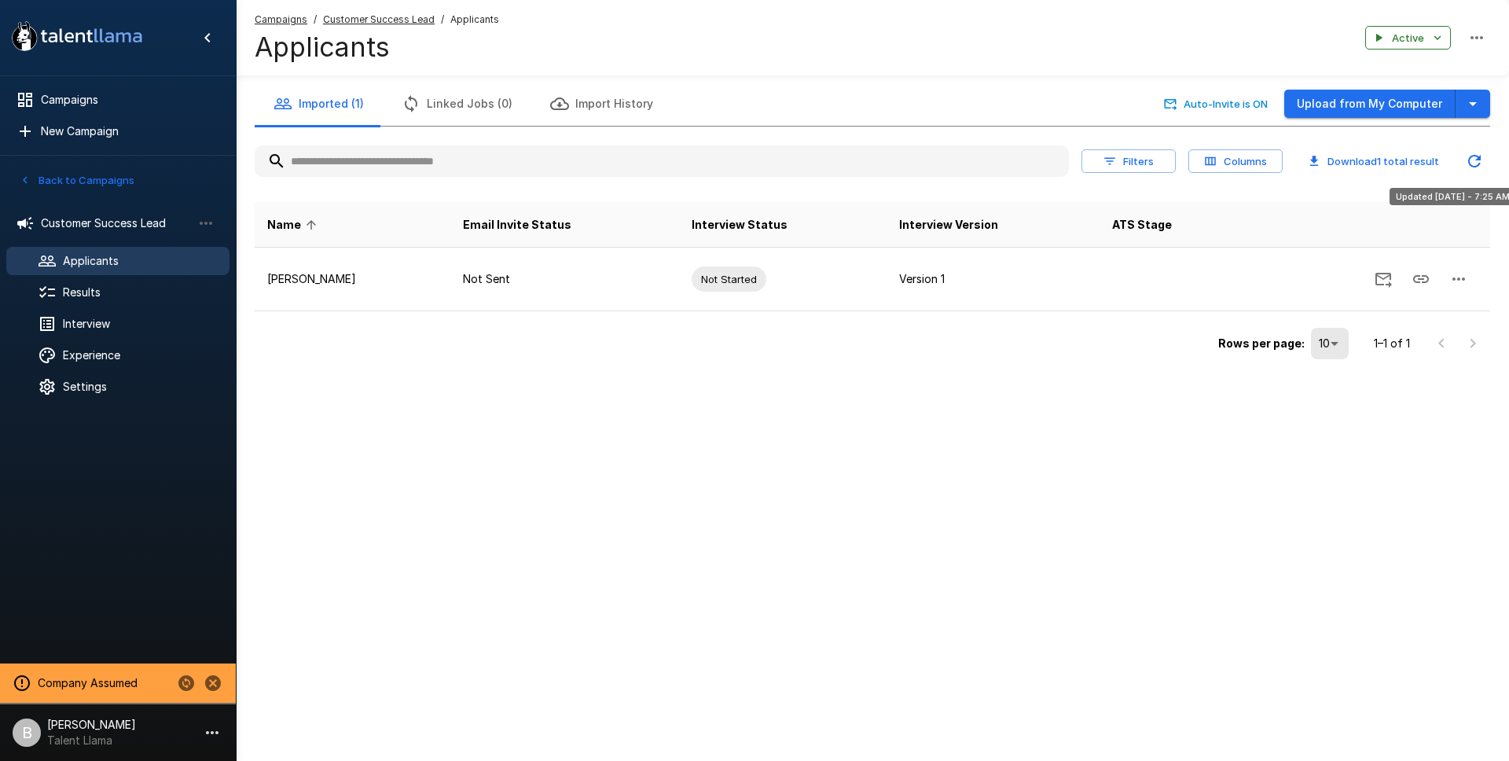
click at [1472, 156] on icon "Updated Today - 7:25 AM" at bounding box center [1474, 161] width 13 height 13
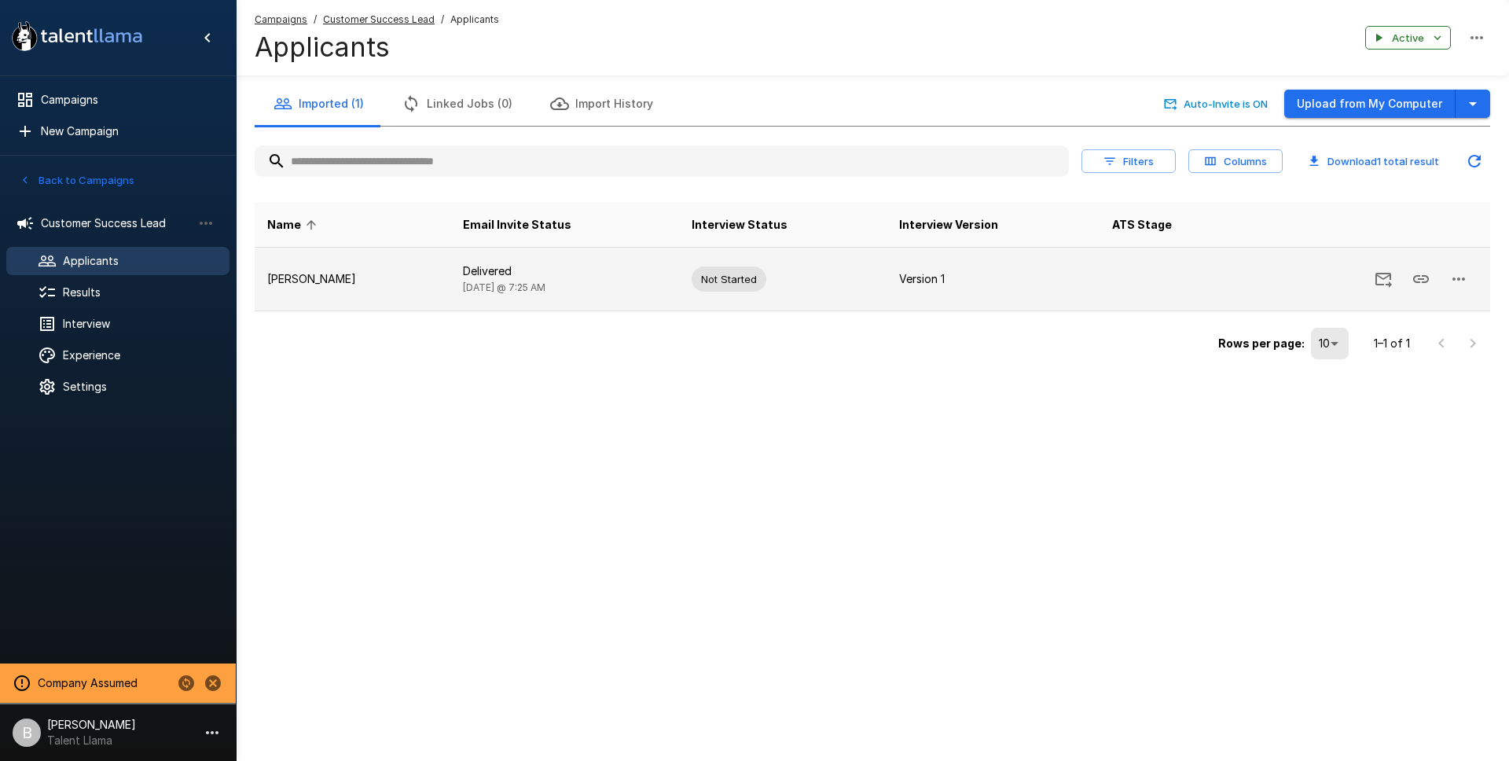
click at [551, 283] on td "Delivered Today @ 7:25 AM" at bounding box center [564, 280] width 229 height 64
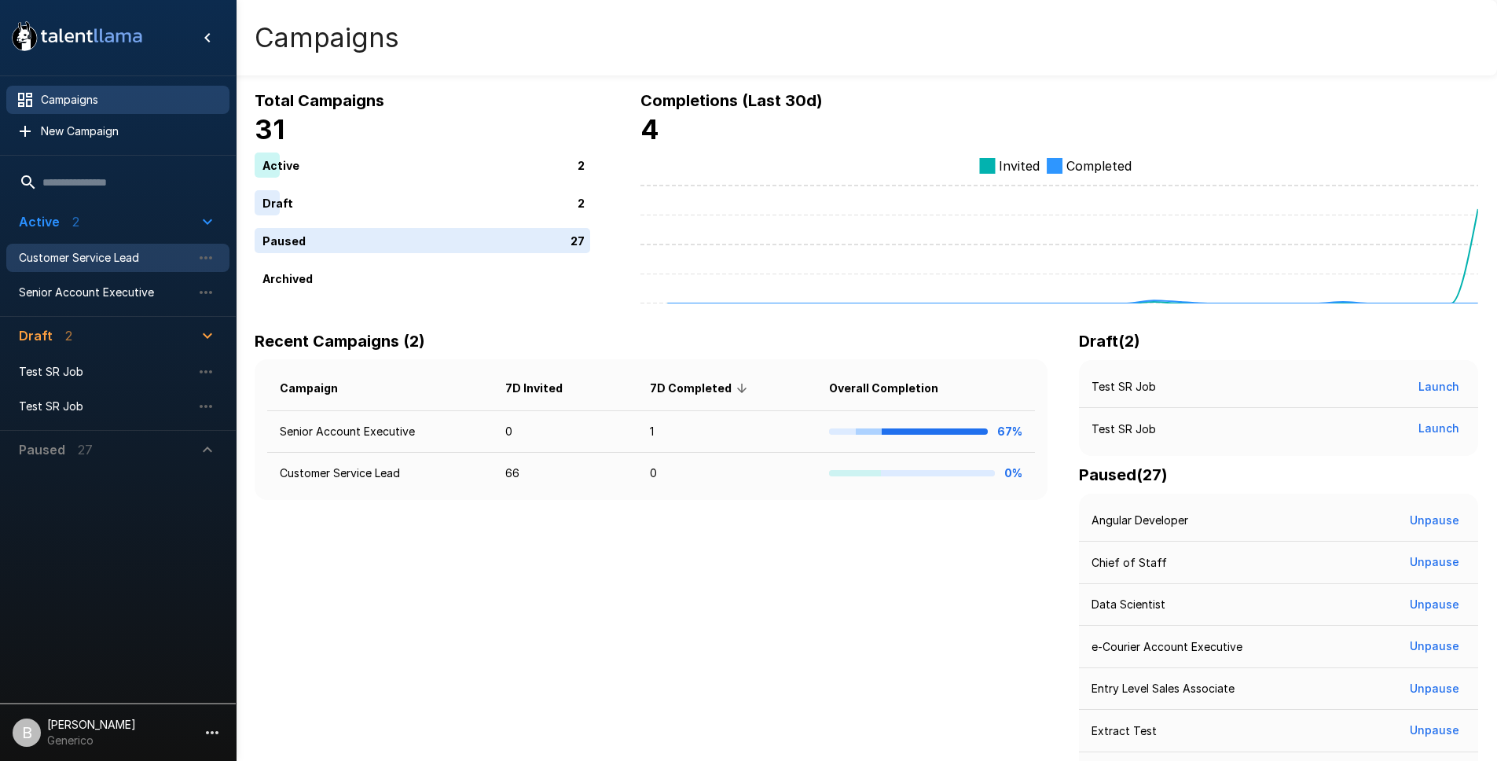
click at [132, 259] on span "Customer Service Lead" at bounding box center [105, 258] width 173 height 16
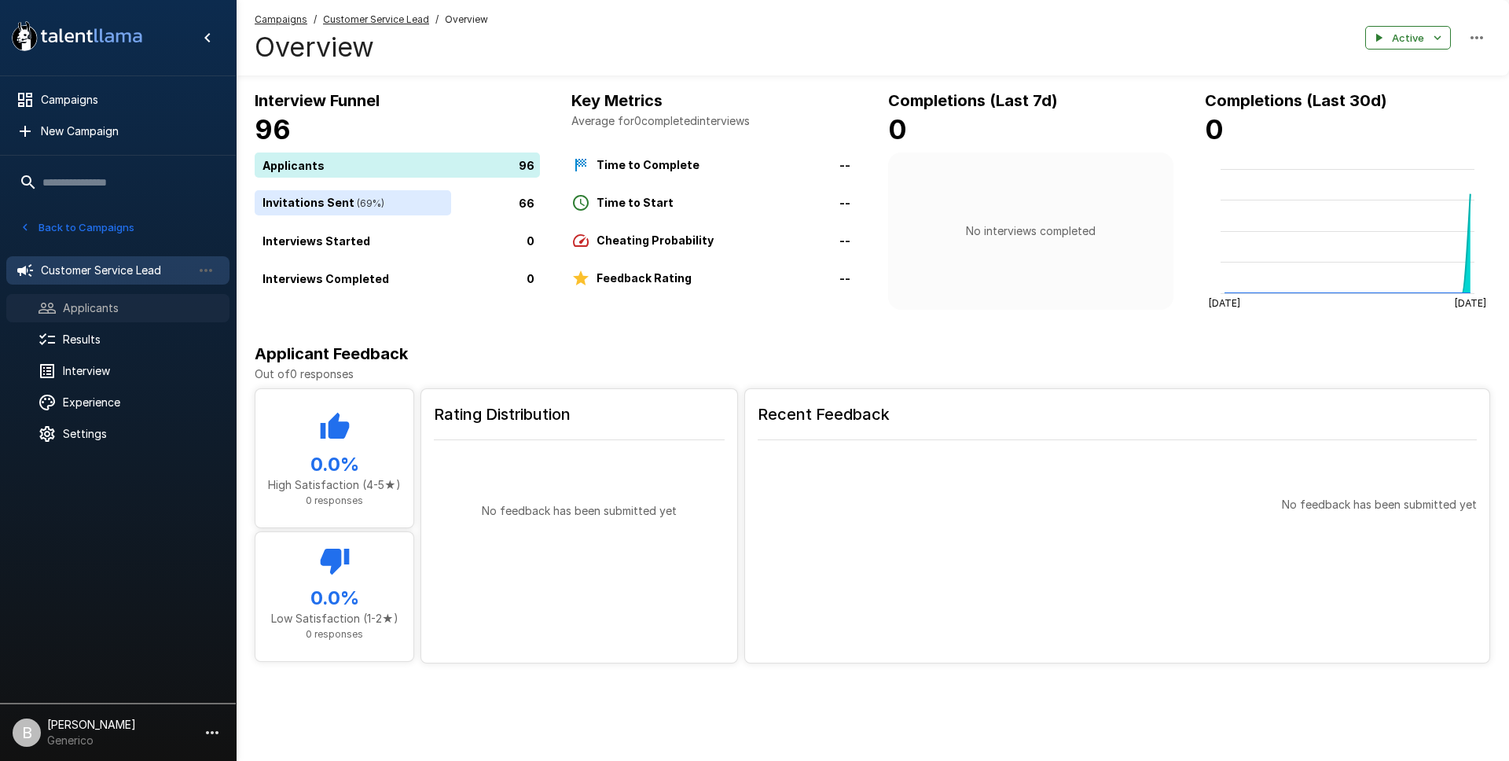
click at [123, 316] on div "Applicants" at bounding box center [117, 308] width 223 height 28
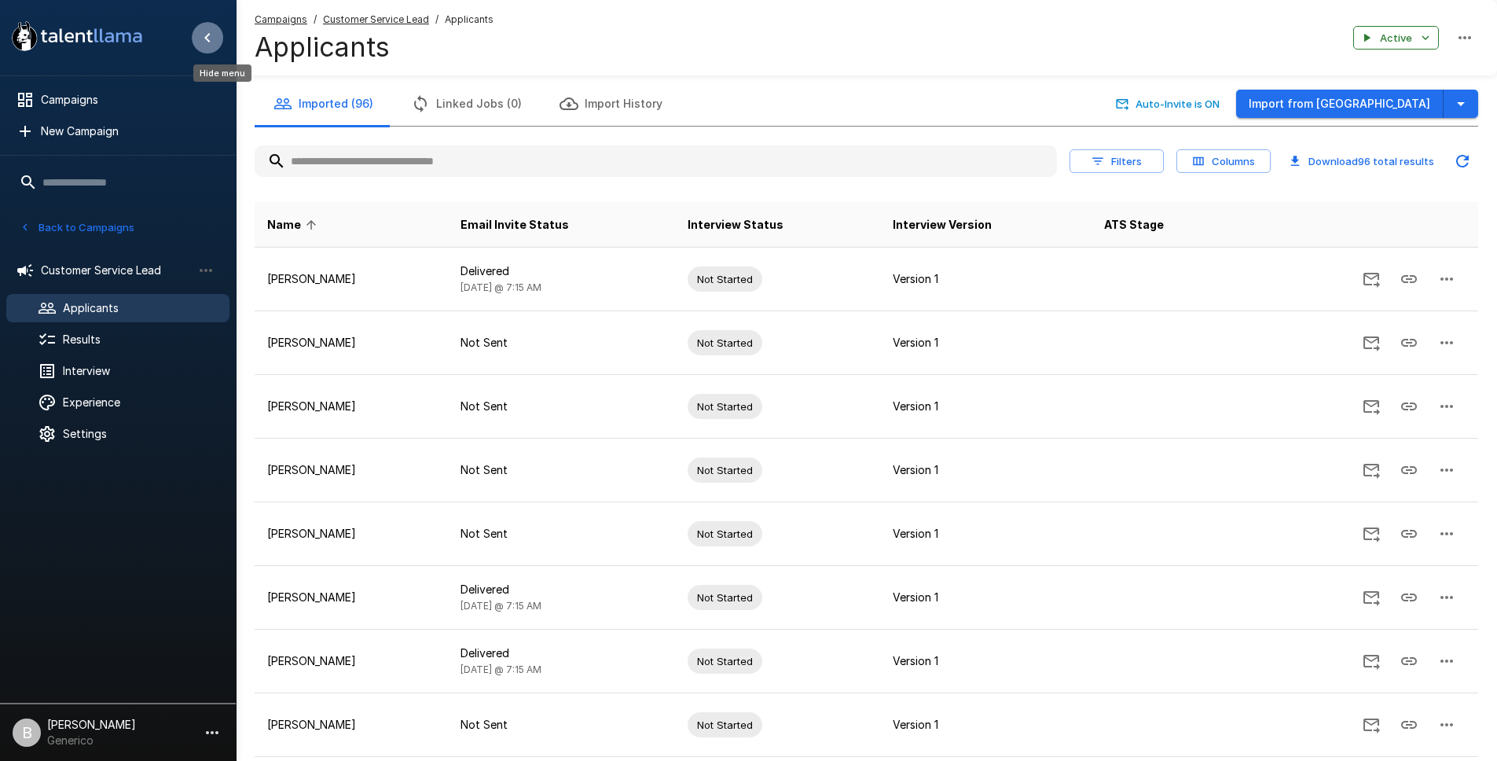
click at [210, 31] on icon "Hide menu" at bounding box center [207, 37] width 19 height 19
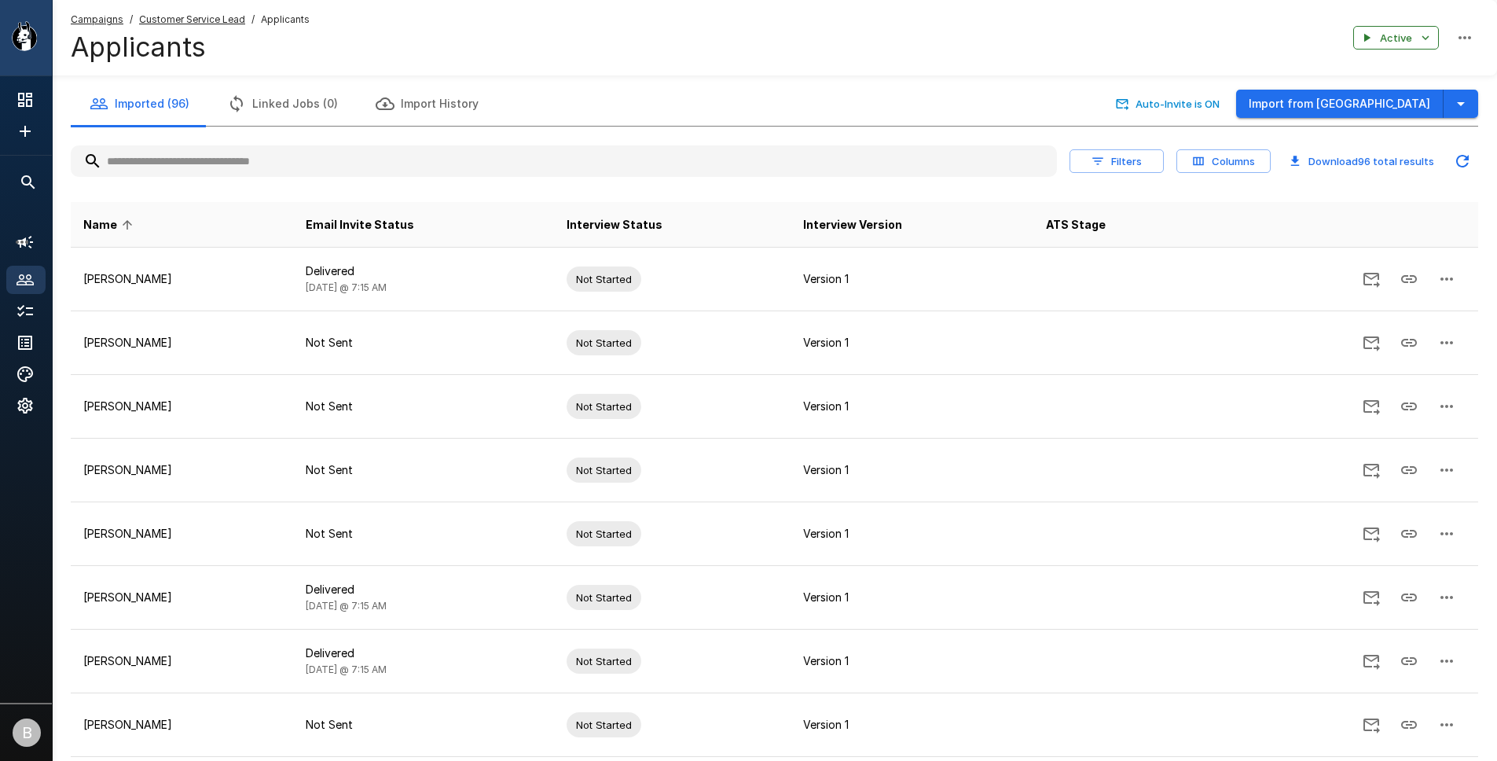
click at [41, 39] on div ".st0{fill:#FFFFFF;} .st1{fill:#76a4ed;}" at bounding box center [26, 37] width 52 height 75
click at [16, 28] on icon ".st0{fill:#FFFFFF;} .st1{fill:#76a4ed;}" at bounding box center [76, 36] width 141 height 41
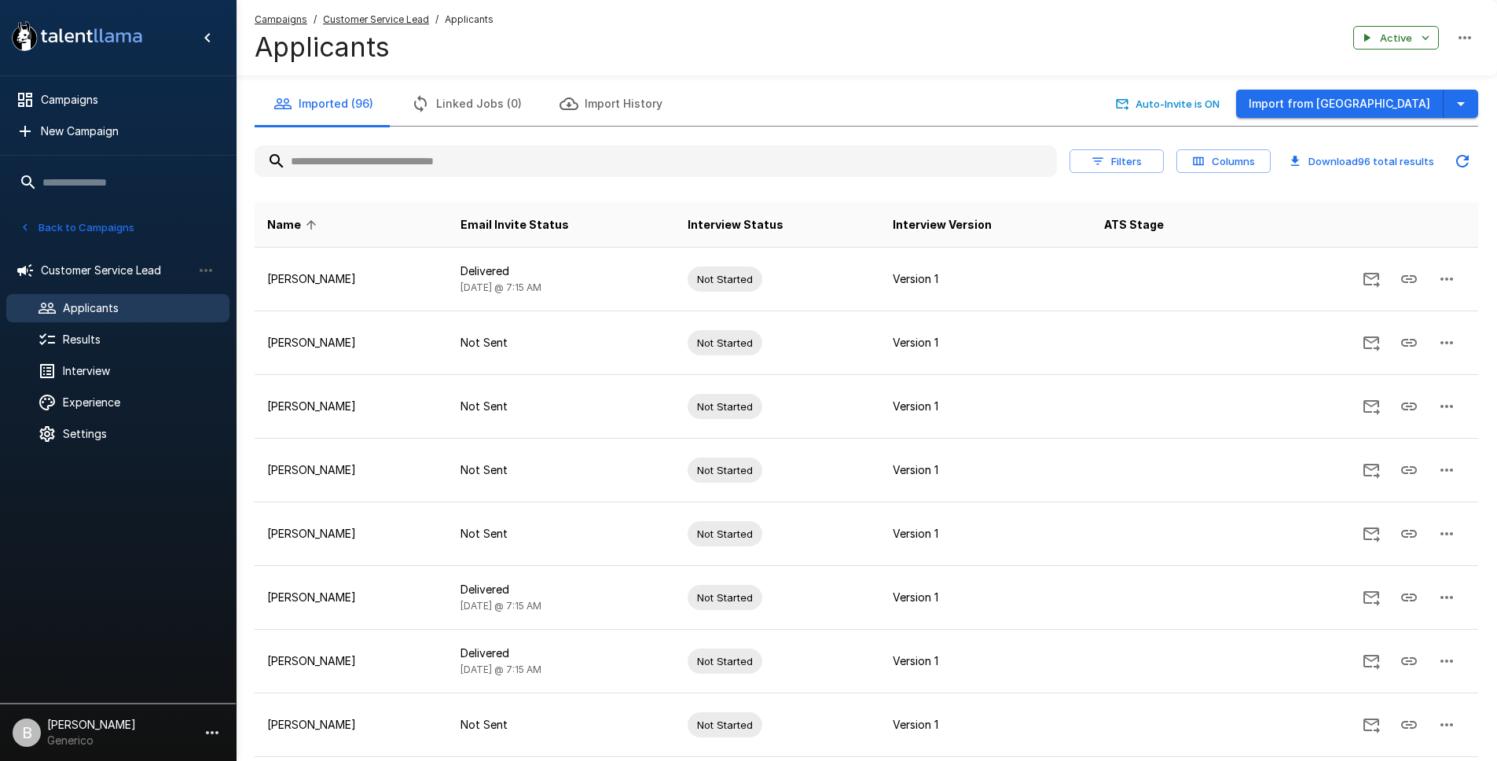
click at [71, 227] on button "Back to Campaigns" at bounding box center [77, 227] width 123 height 24
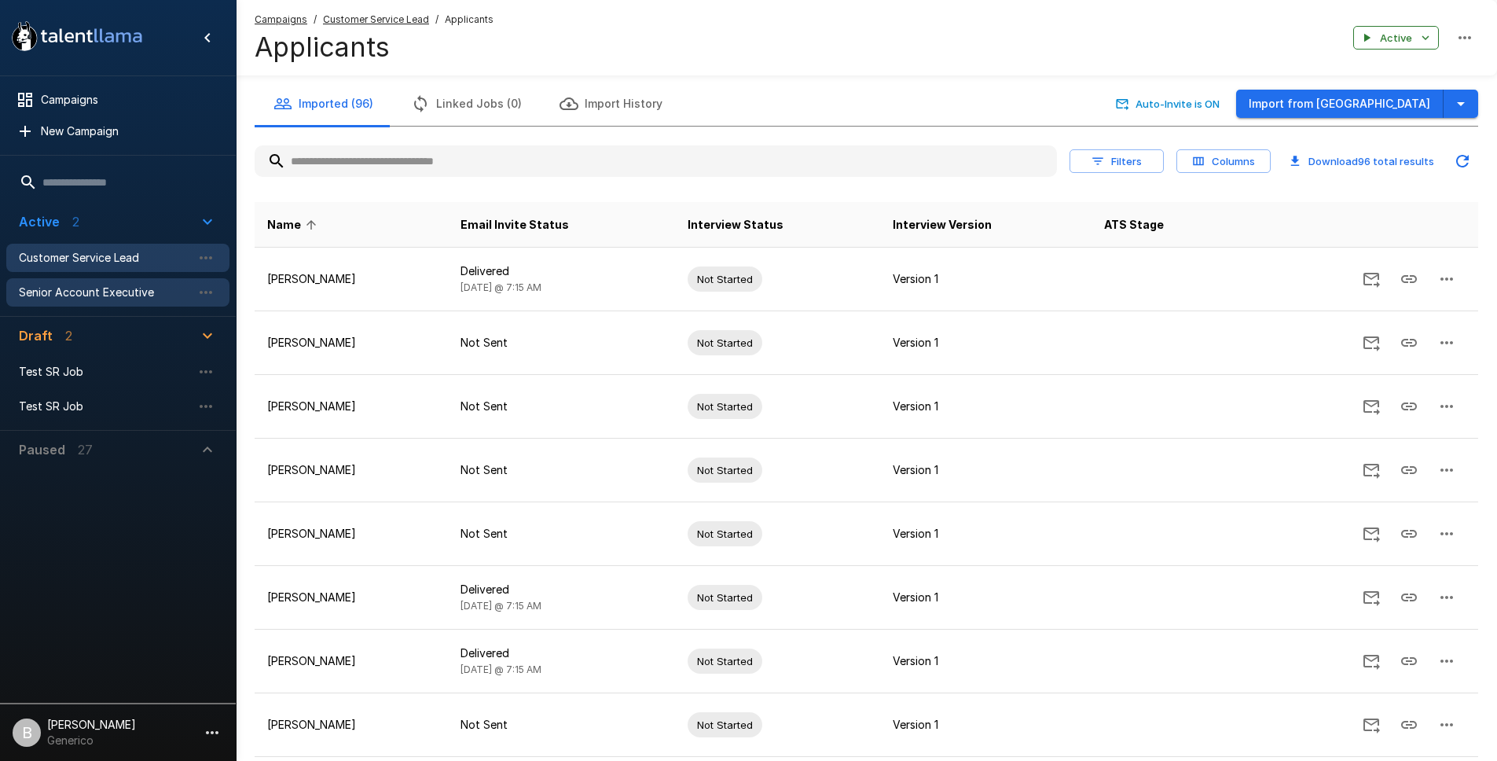
click at [77, 283] on div "Senior Account Executive" at bounding box center [117, 292] width 223 height 28
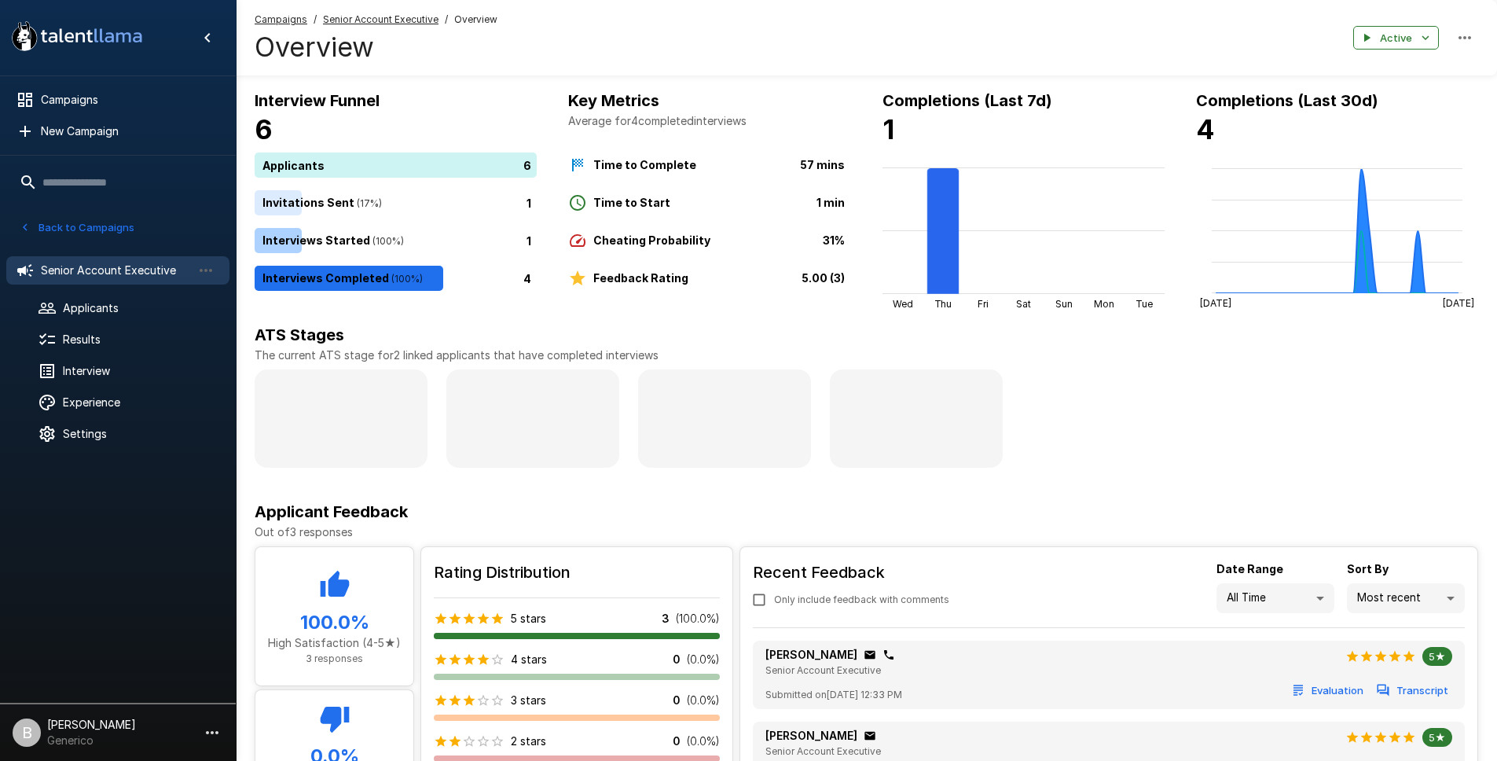
click at [30, 225] on icon "button" at bounding box center [25, 227] width 14 height 14
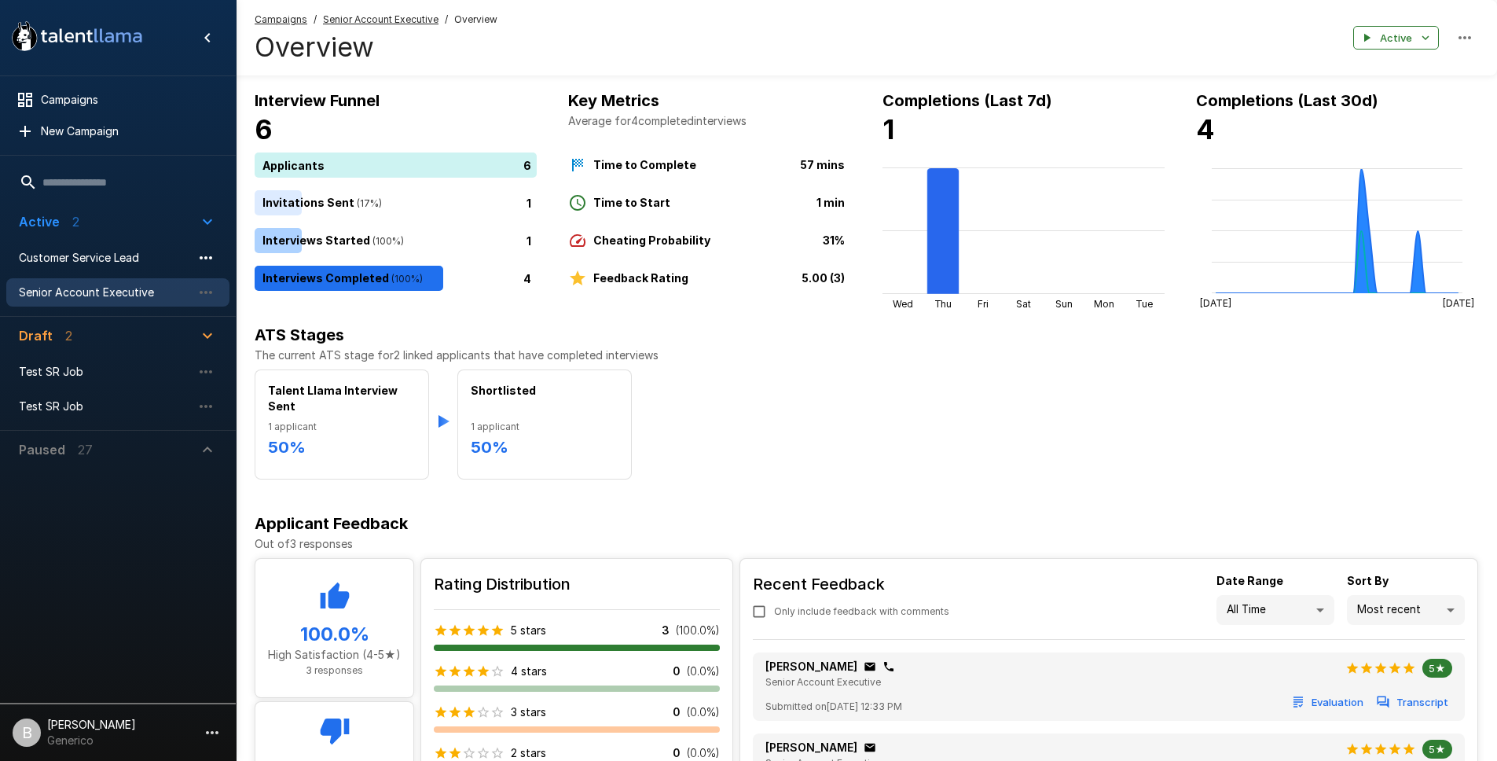
click at [197, 256] on icon "button" at bounding box center [205, 257] width 19 height 19
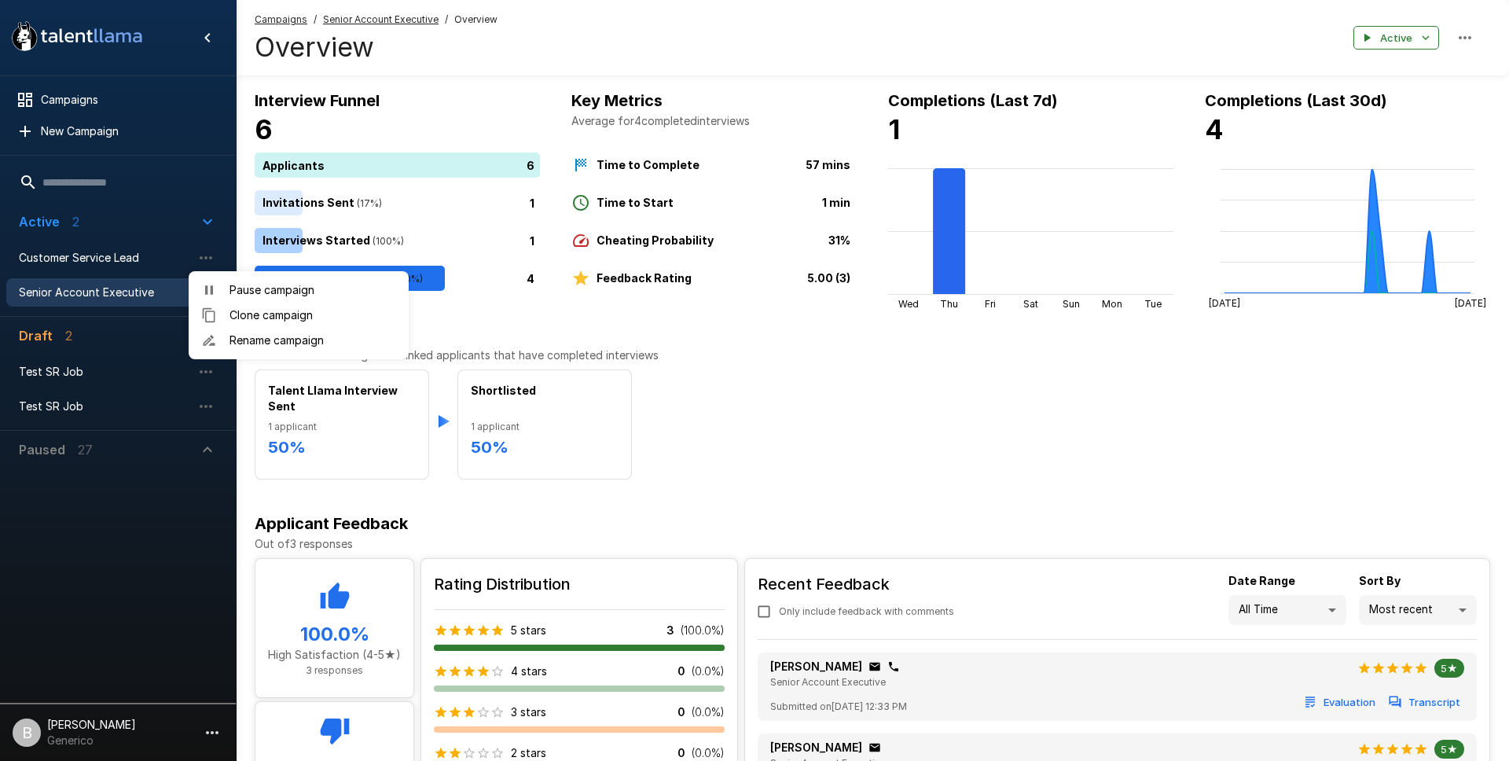
click at [205, 254] on div at bounding box center [754, 380] width 1509 height 761
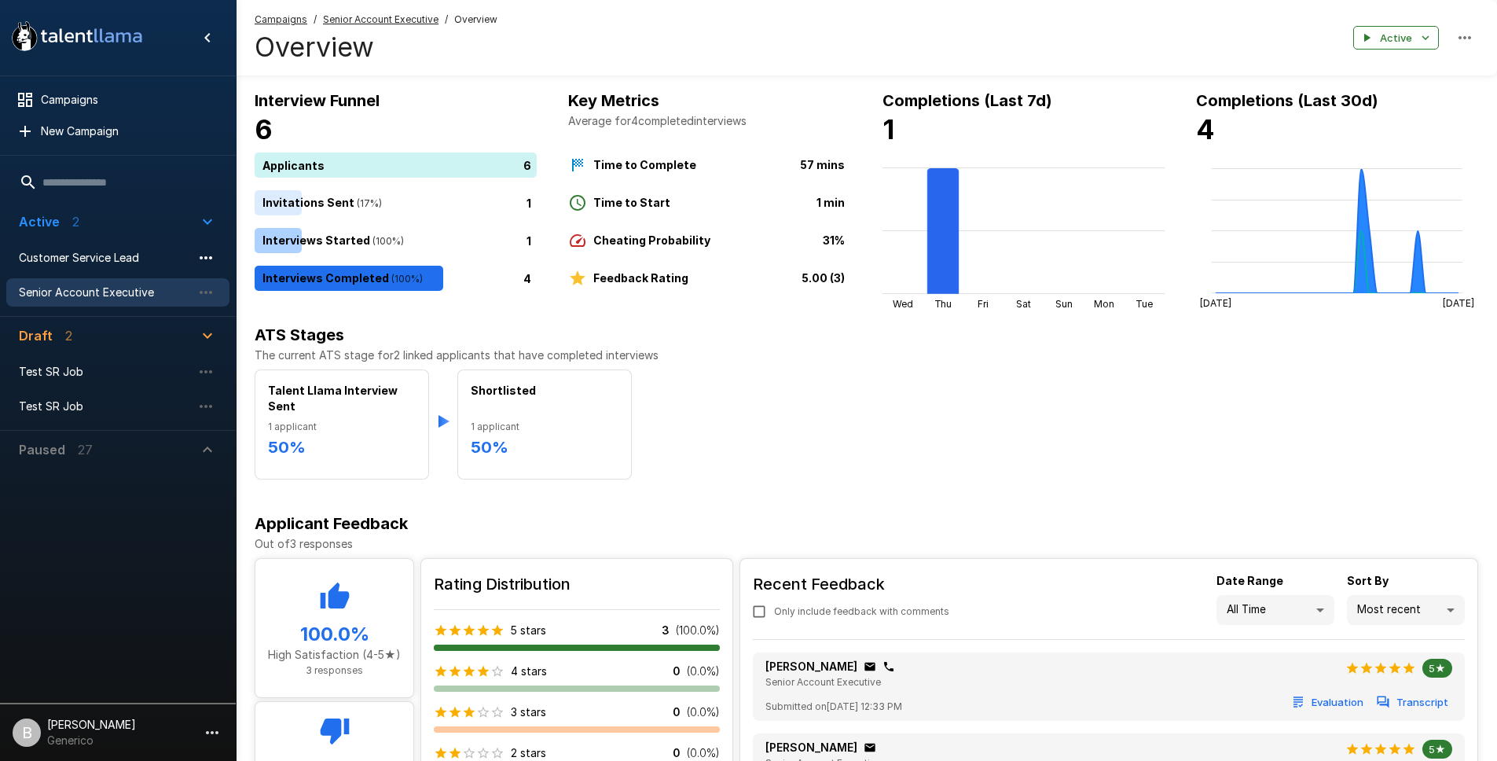
click at [204, 259] on icon "button" at bounding box center [205, 257] width 19 height 19
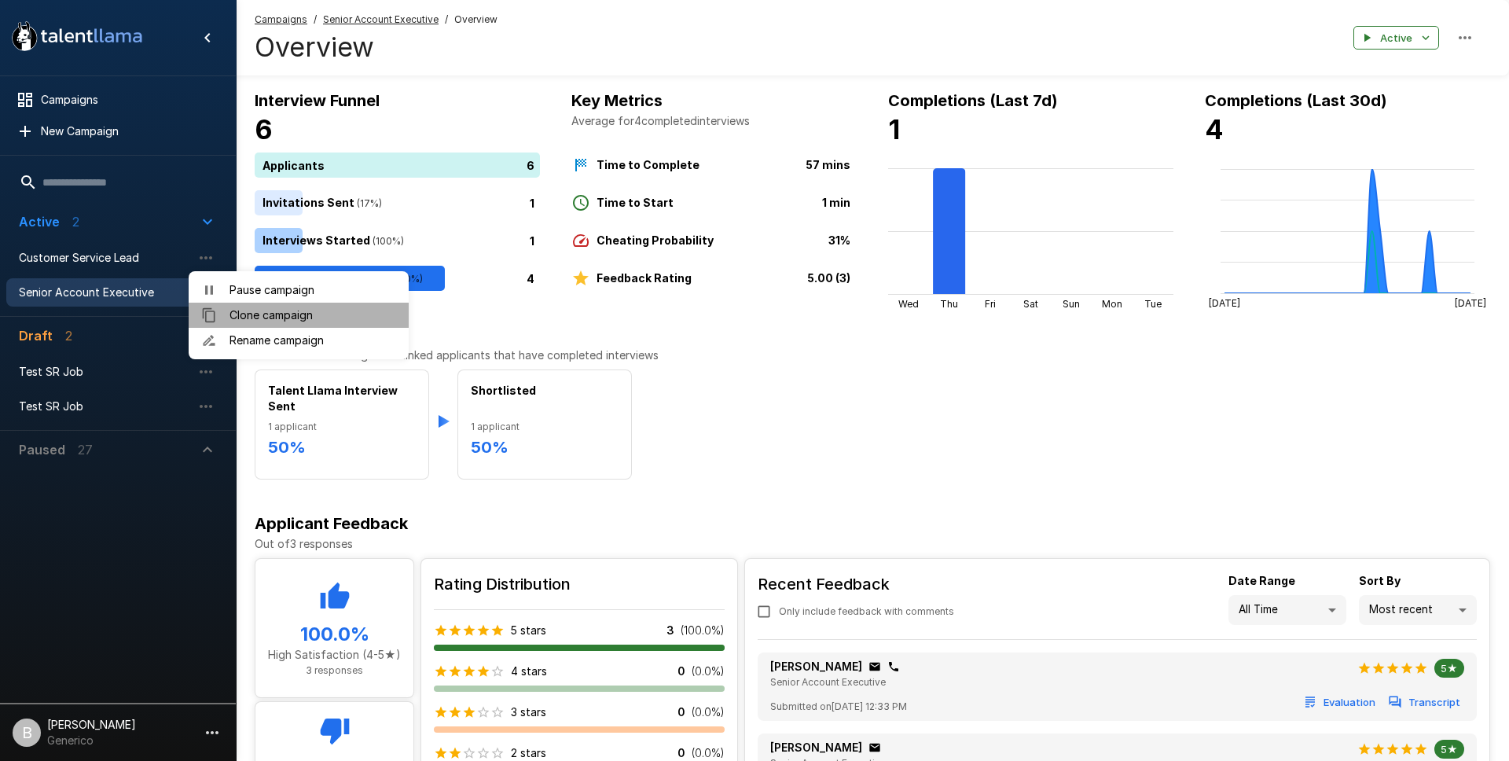
click at [261, 314] on span "Clone campaign" at bounding box center [312, 315] width 167 height 16
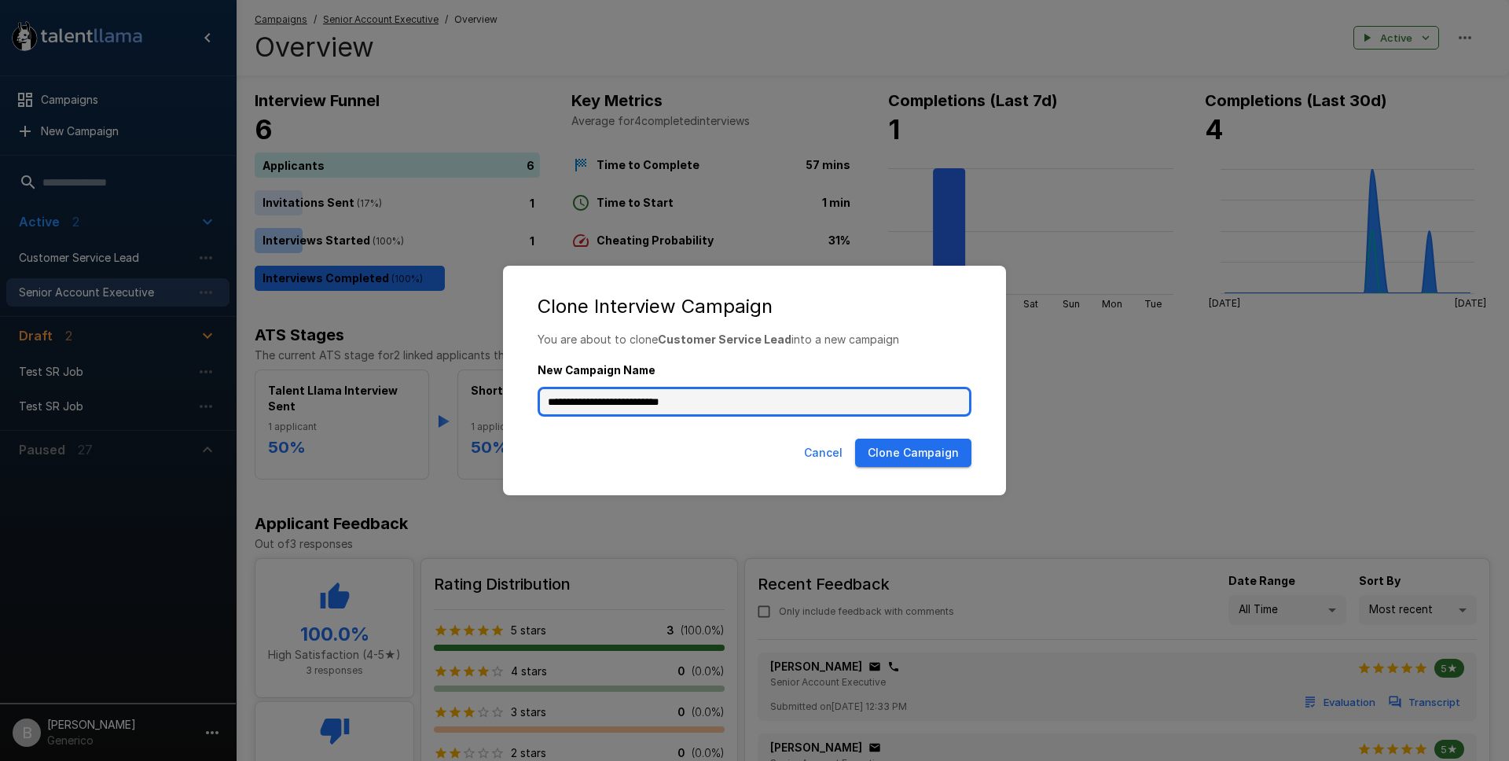
drag, startPoint x: 717, startPoint y: 399, endPoint x: 667, endPoint y: 402, distance: 49.6
click at [667, 402] on input "**********" at bounding box center [754, 402] width 434 height 30
type input "**********"
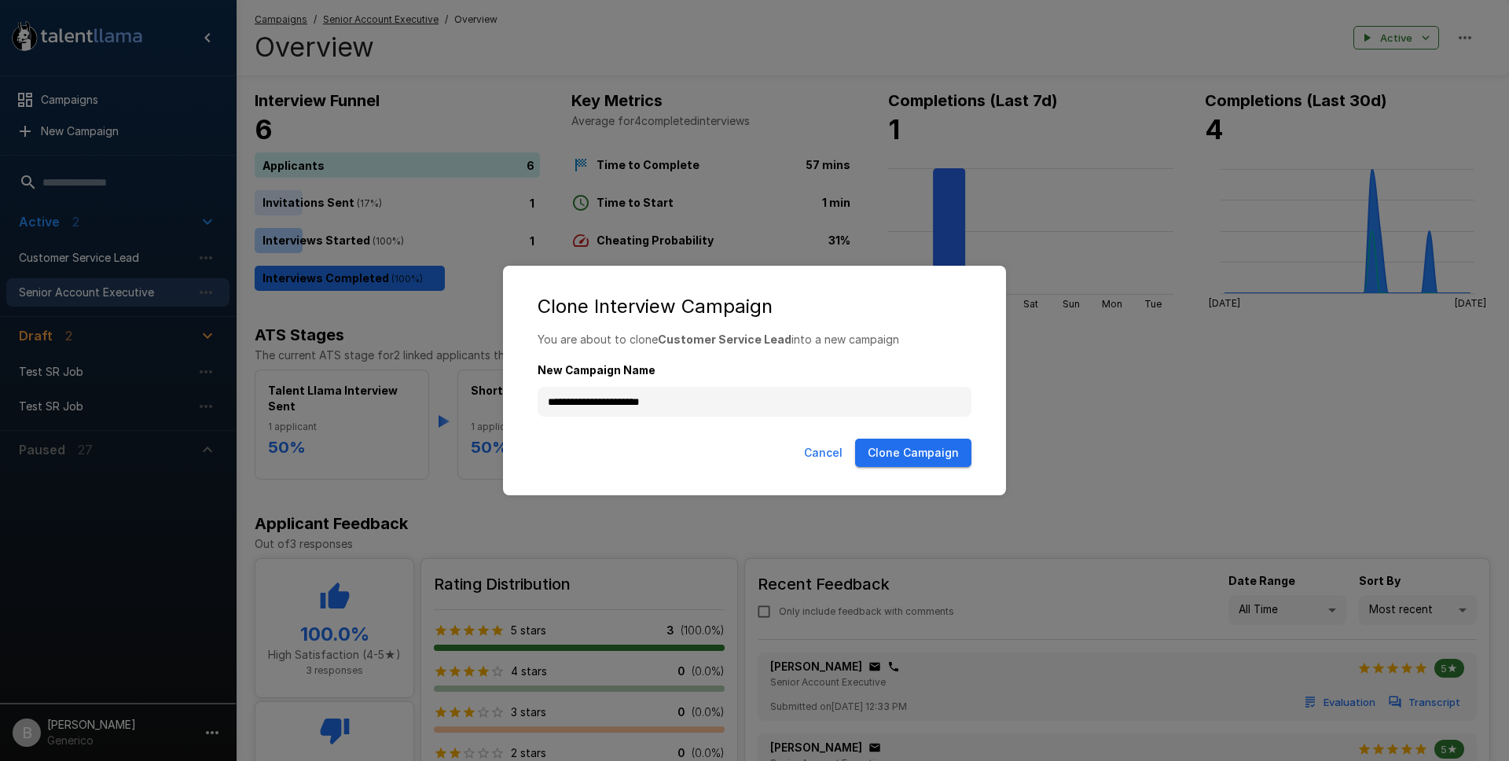
click at [913, 451] on button "Clone Campaign" at bounding box center [913, 452] width 116 height 29
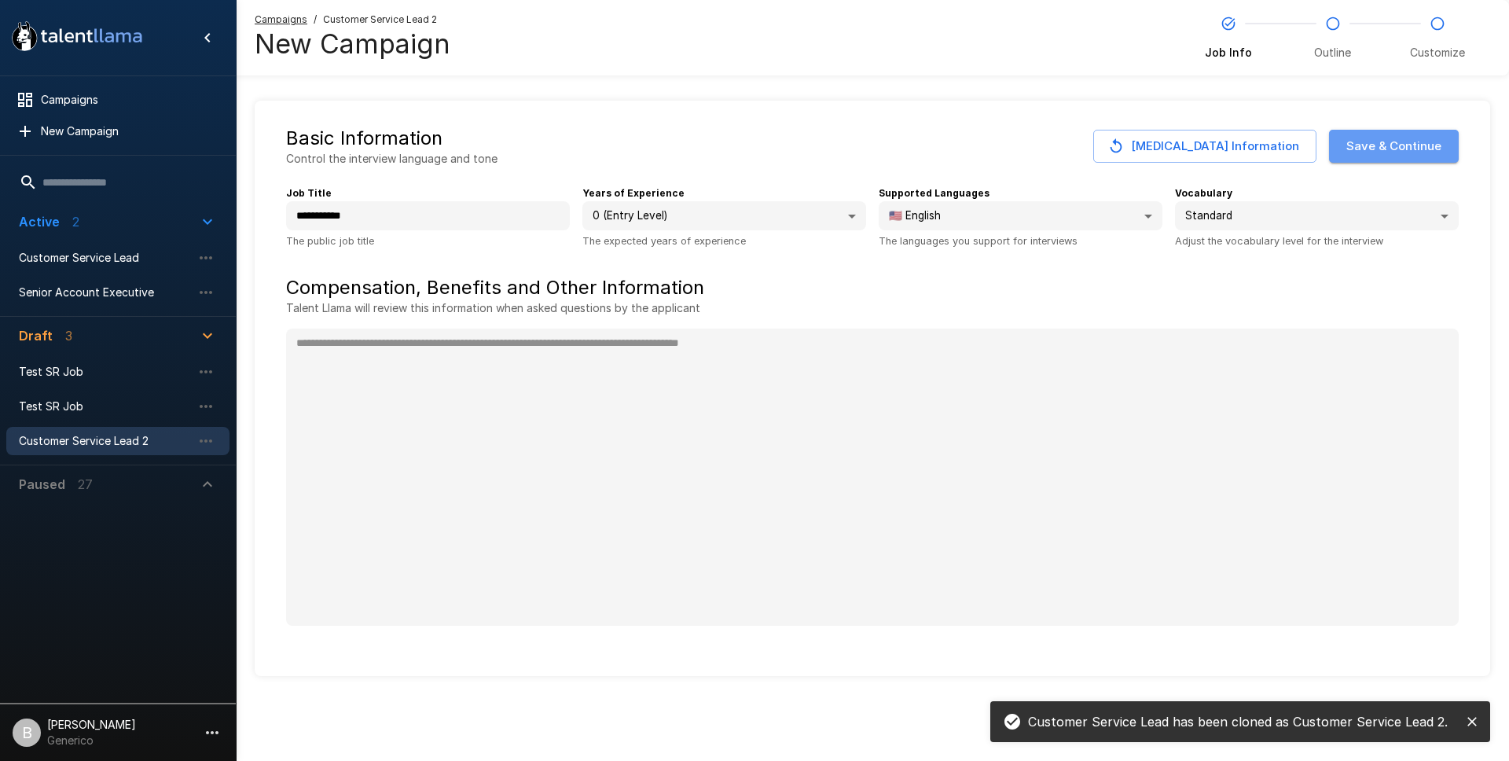
click at [1397, 146] on button "Save & Continue" at bounding box center [1394, 146] width 130 height 33
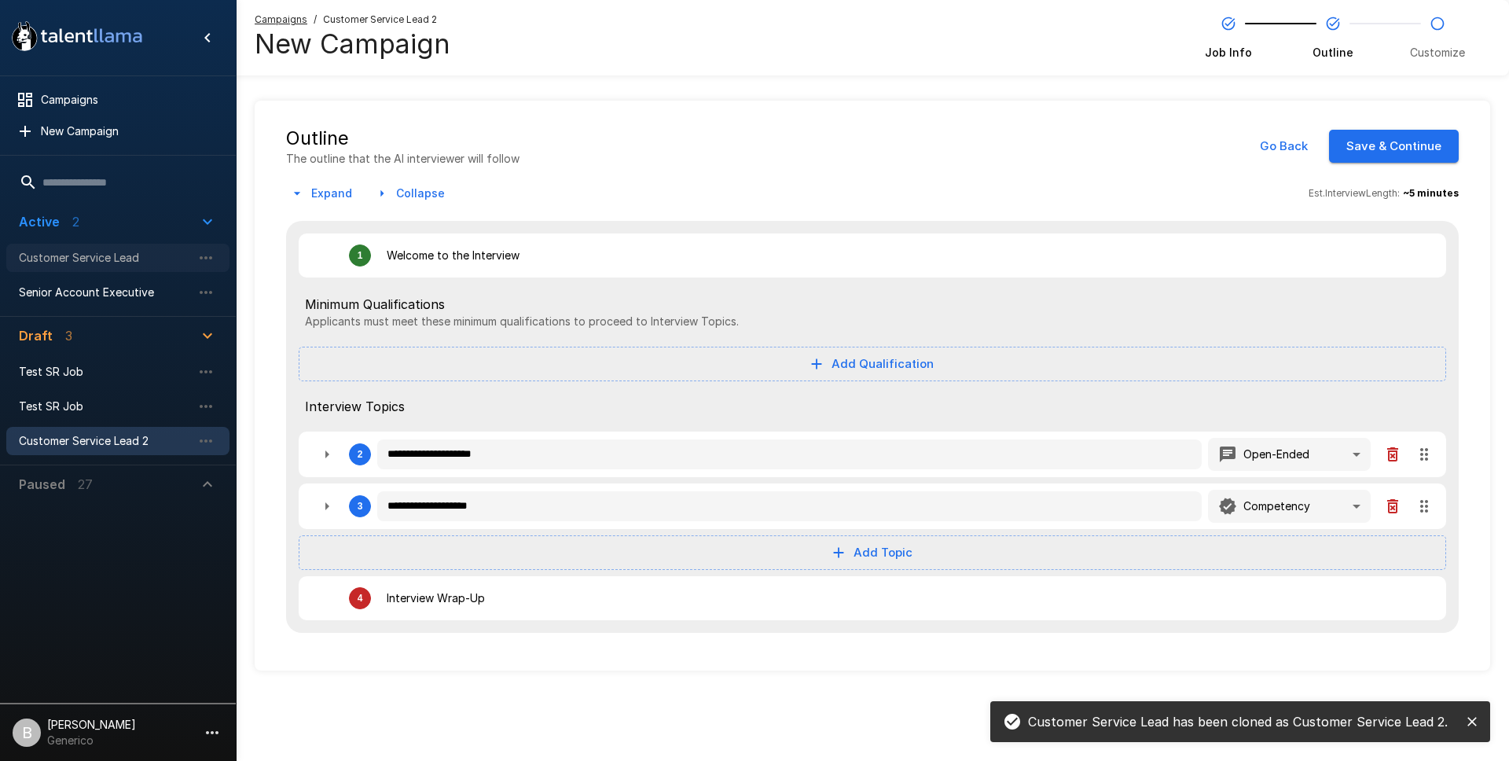
click at [112, 256] on span "Customer Service Lead" at bounding box center [105, 258] width 173 height 16
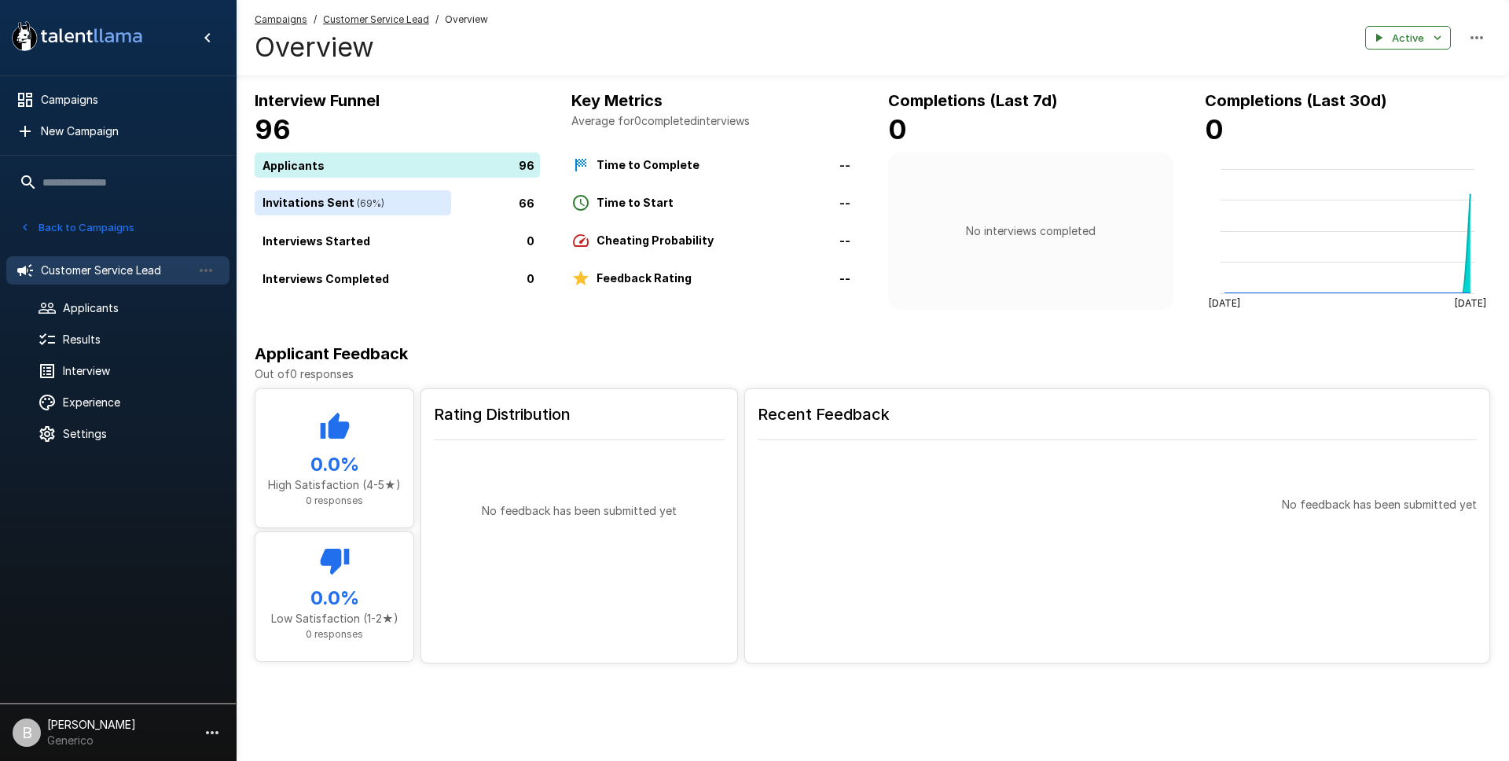
click at [39, 229] on button "Back to Campaigns" at bounding box center [77, 227] width 123 height 24
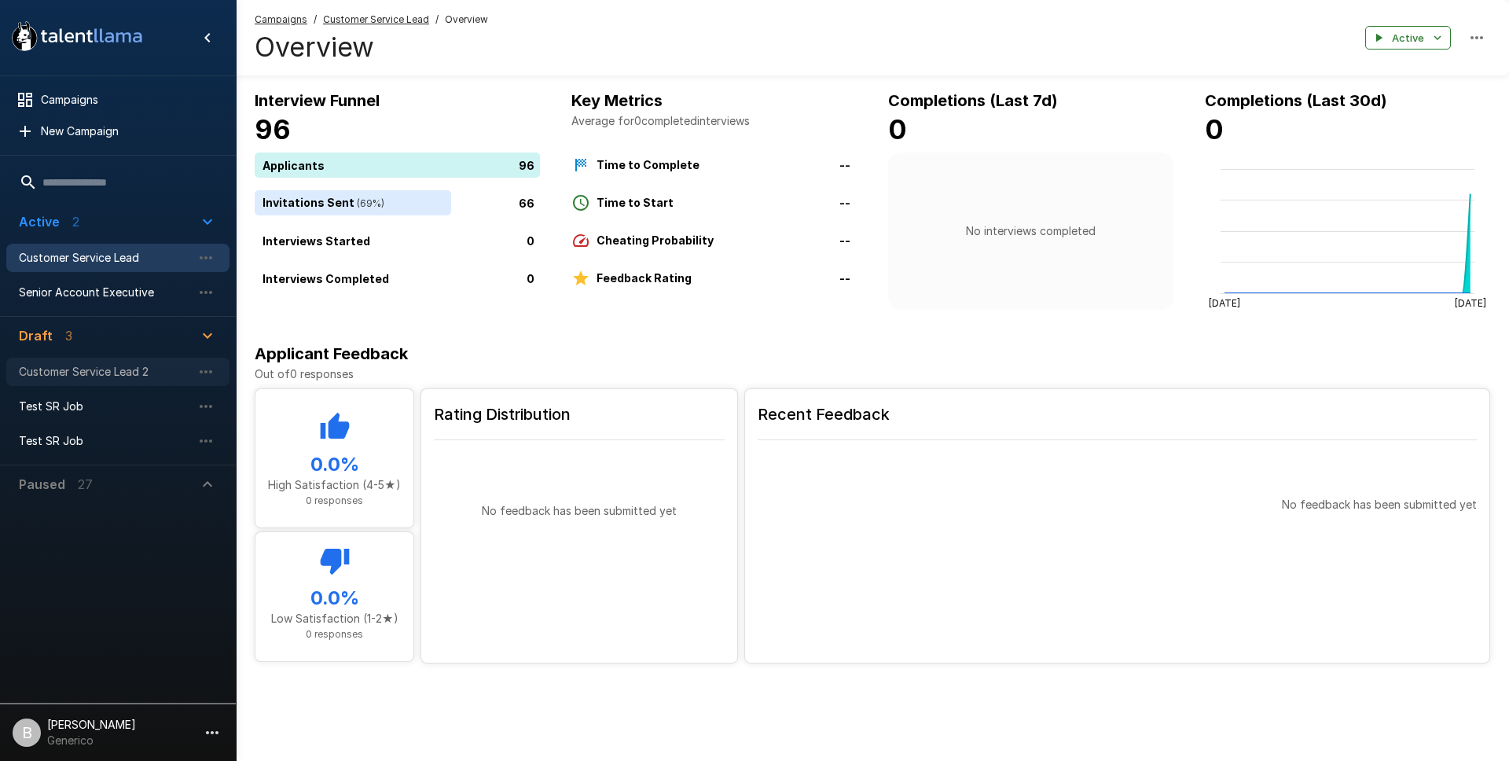
click at [108, 375] on span "Customer Service Lead 2" at bounding box center [105, 372] width 173 height 16
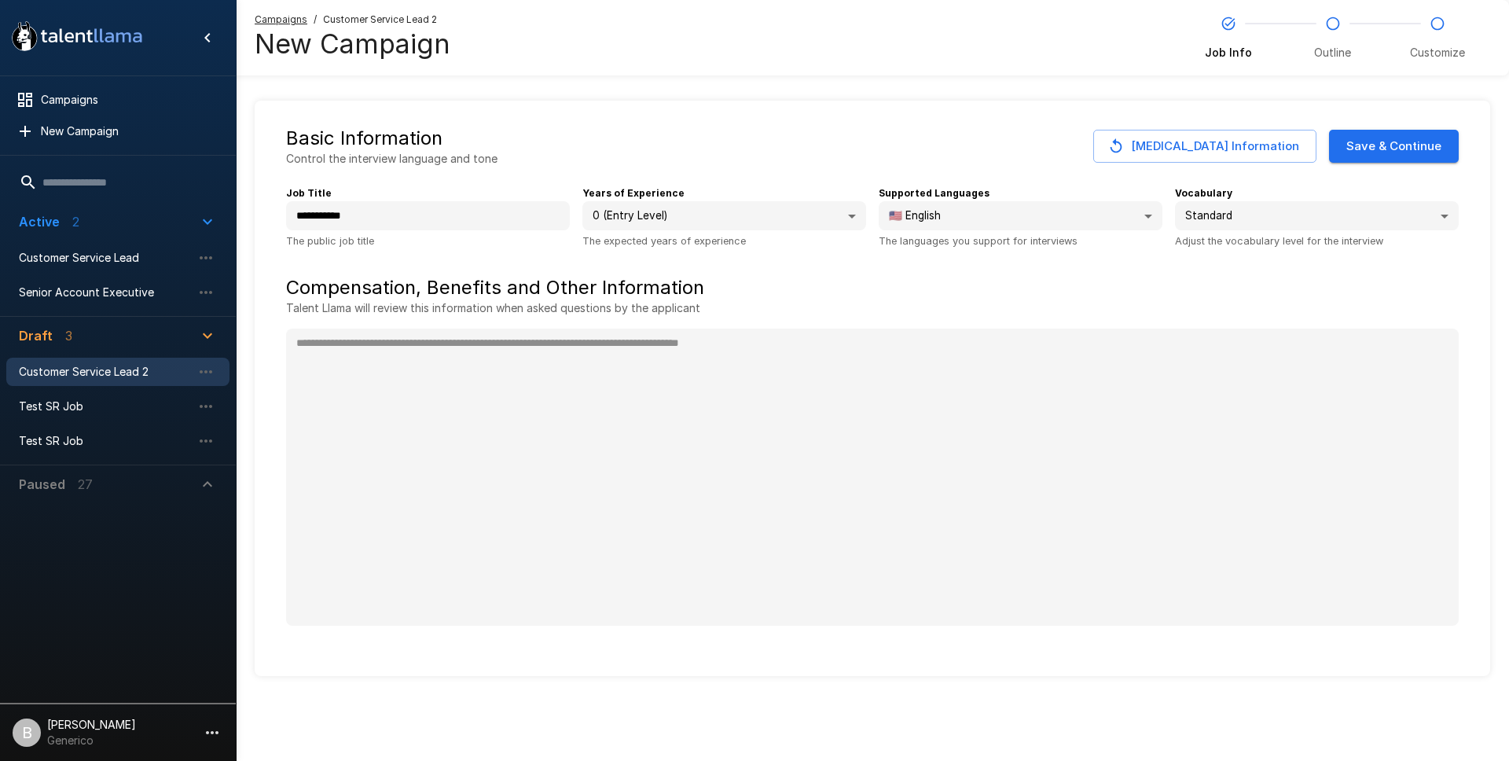
type textarea "*"
click at [1433, 147] on button "Save & Continue" at bounding box center [1394, 146] width 130 height 33
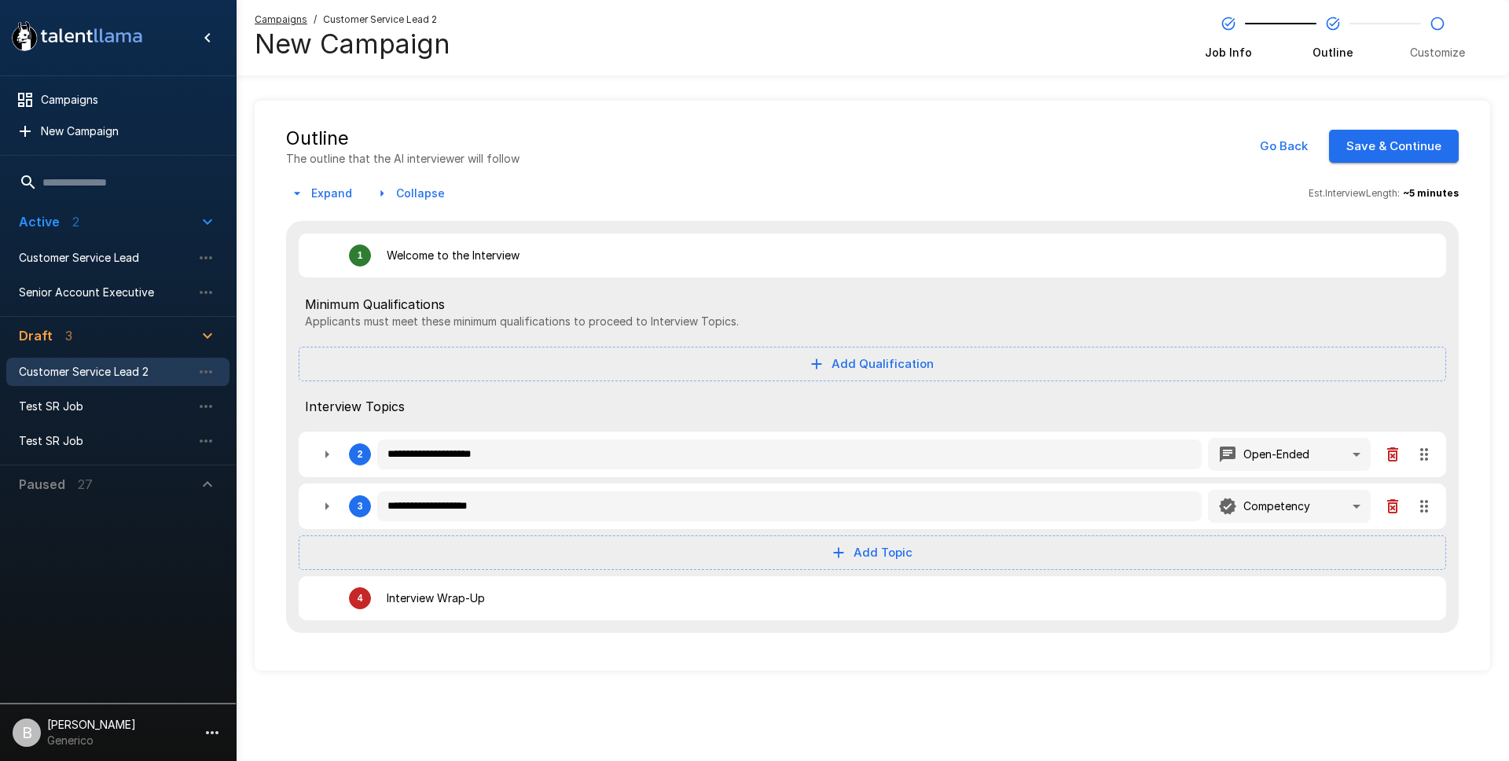
click at [1400, 143] on button "Save & Continue" at bounding box center [1394, 146] width 130 height 33
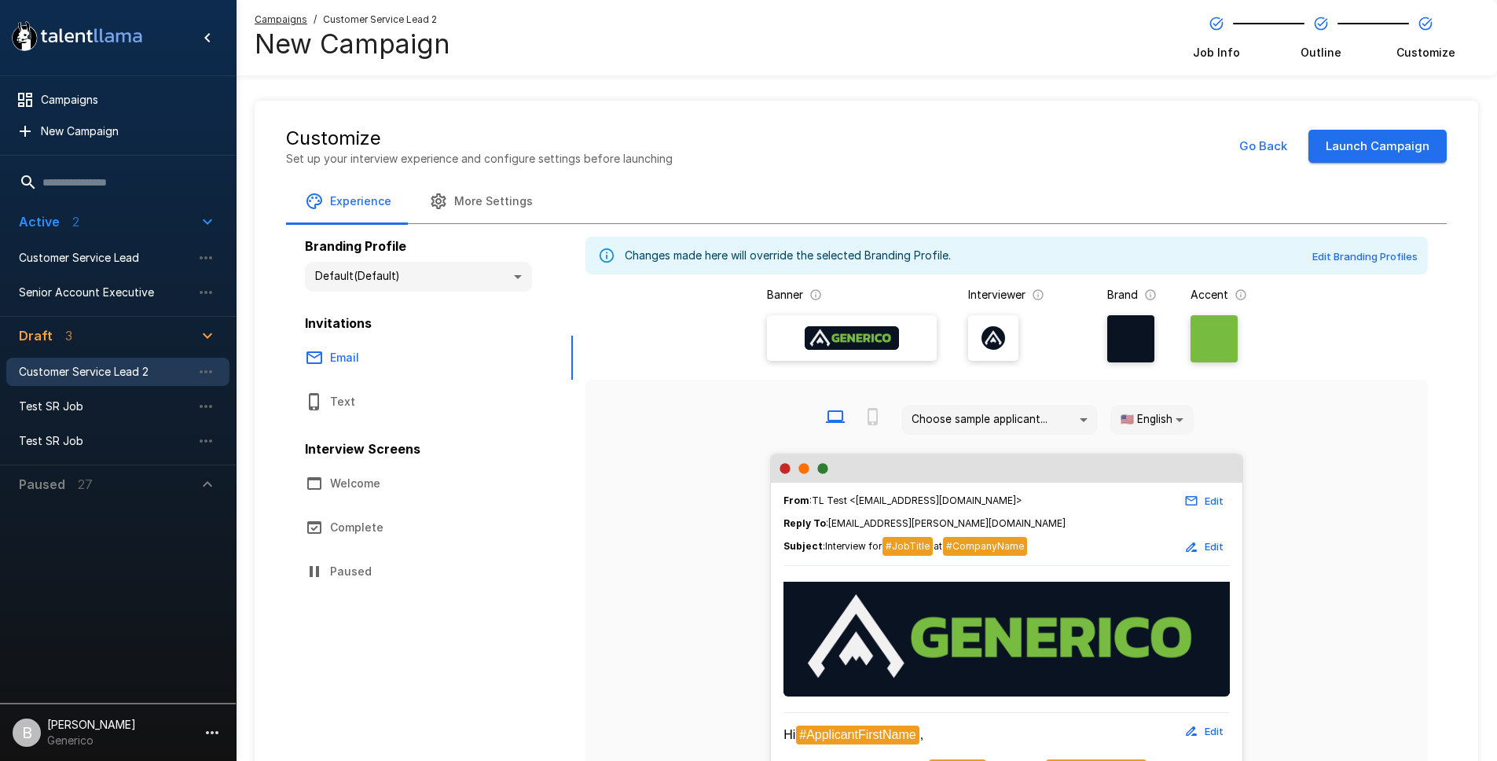
click at [1398, 144] on button "Launch Campaign" at bounding box center [1377, 146] width 138 height 33
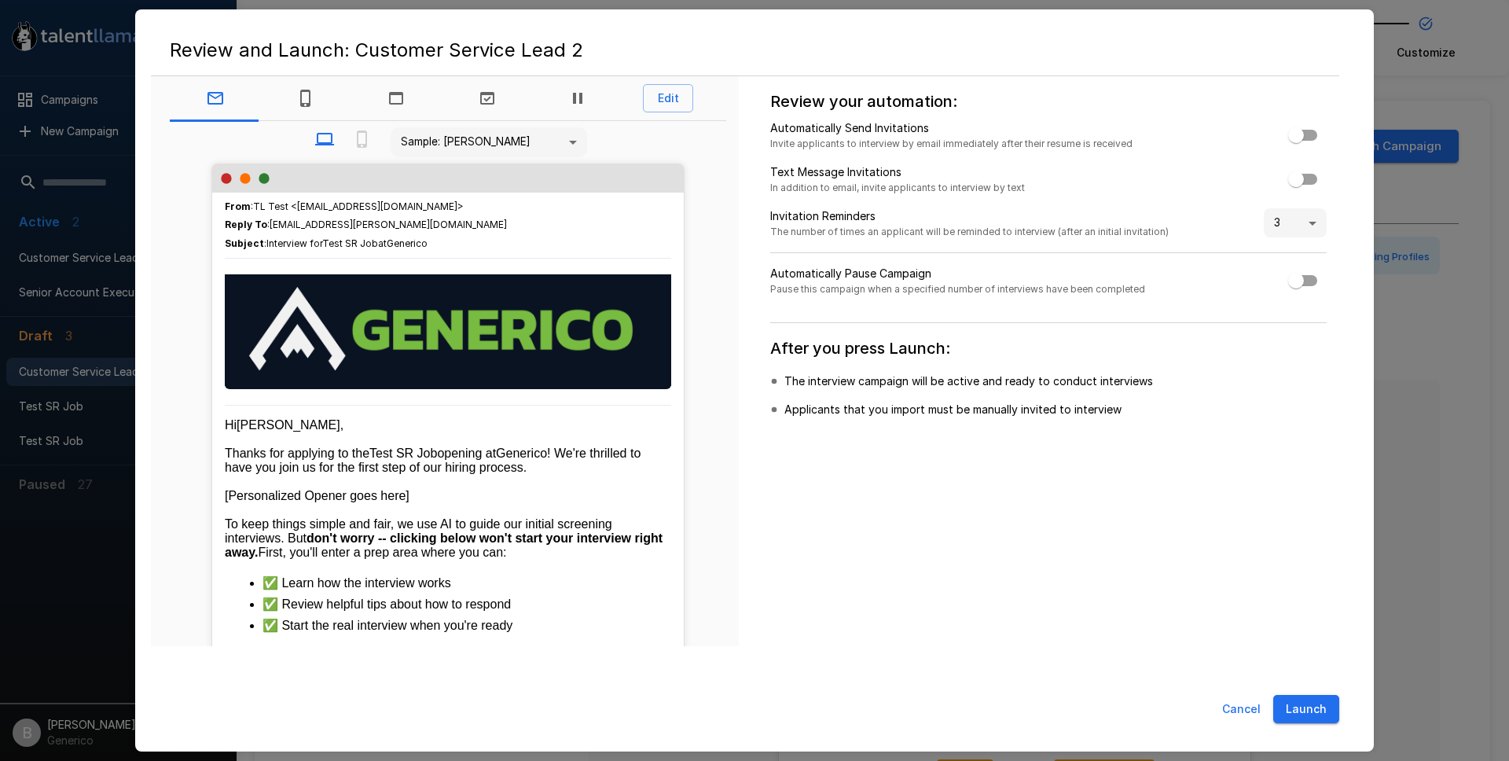
click at [1307, 713] on button "Launch" at bounding box center [1306, 709] width 66 height 29
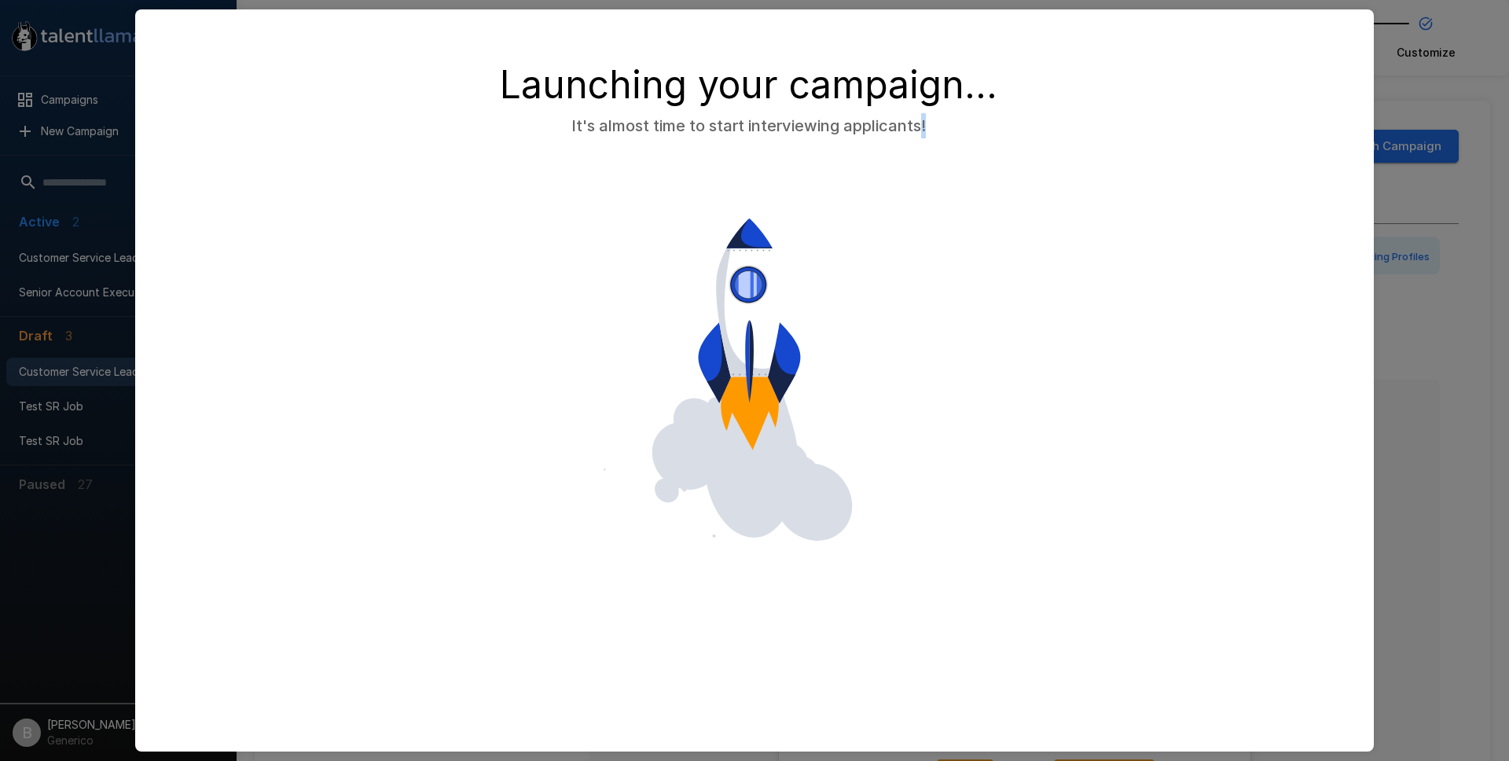
drag, startPoint x: 1307, startPoint y: 713, endPoint x: 1172, endPoint y: 479, distance: 270.0
click at [1176, 495] on div "Launching your campaign... It's almost time to start interviewing applicants!" at bounding box center [754, 392] width 1207 height 685
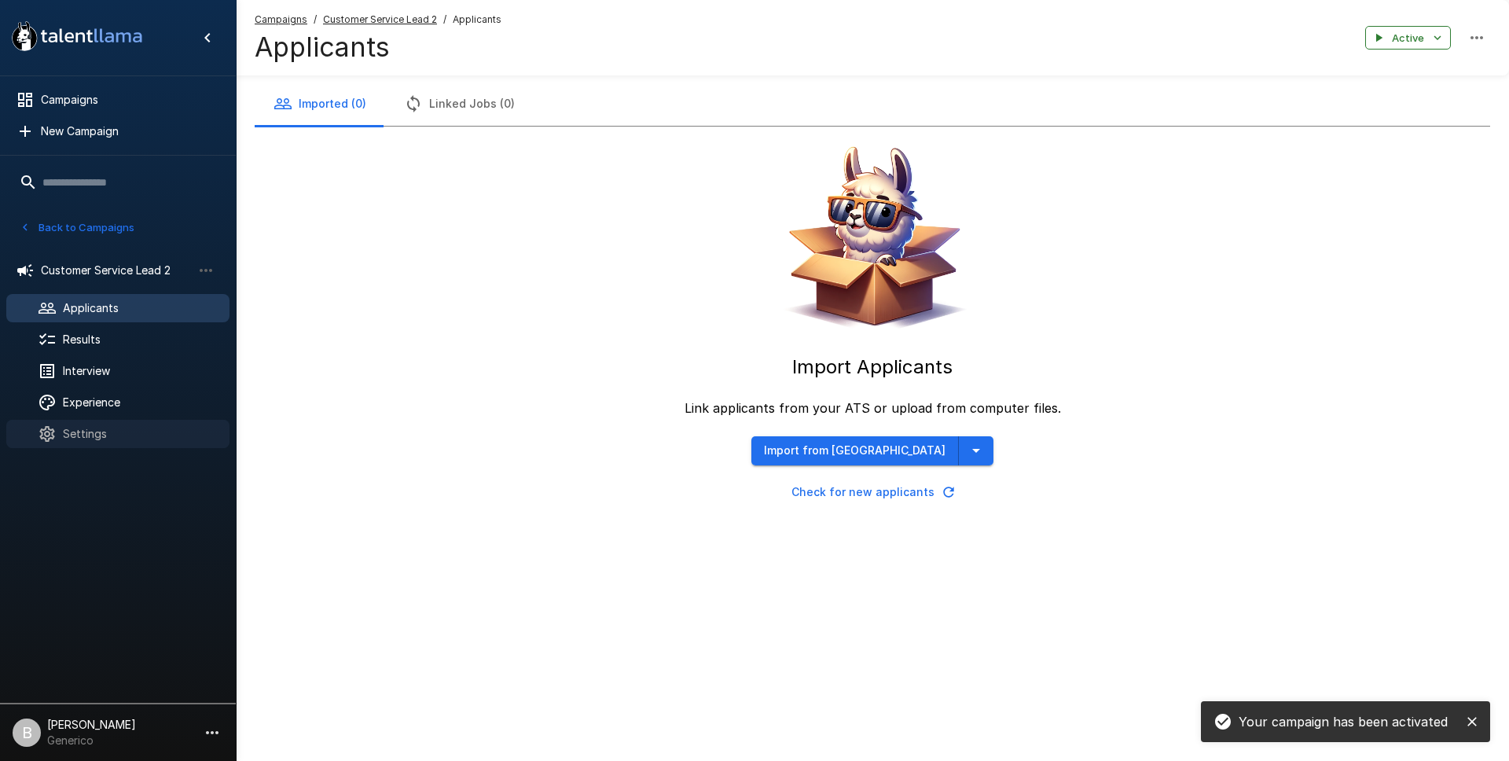
click at [85, 435] on span "Settings" at bounding box center [140, 434] width 154 height 16
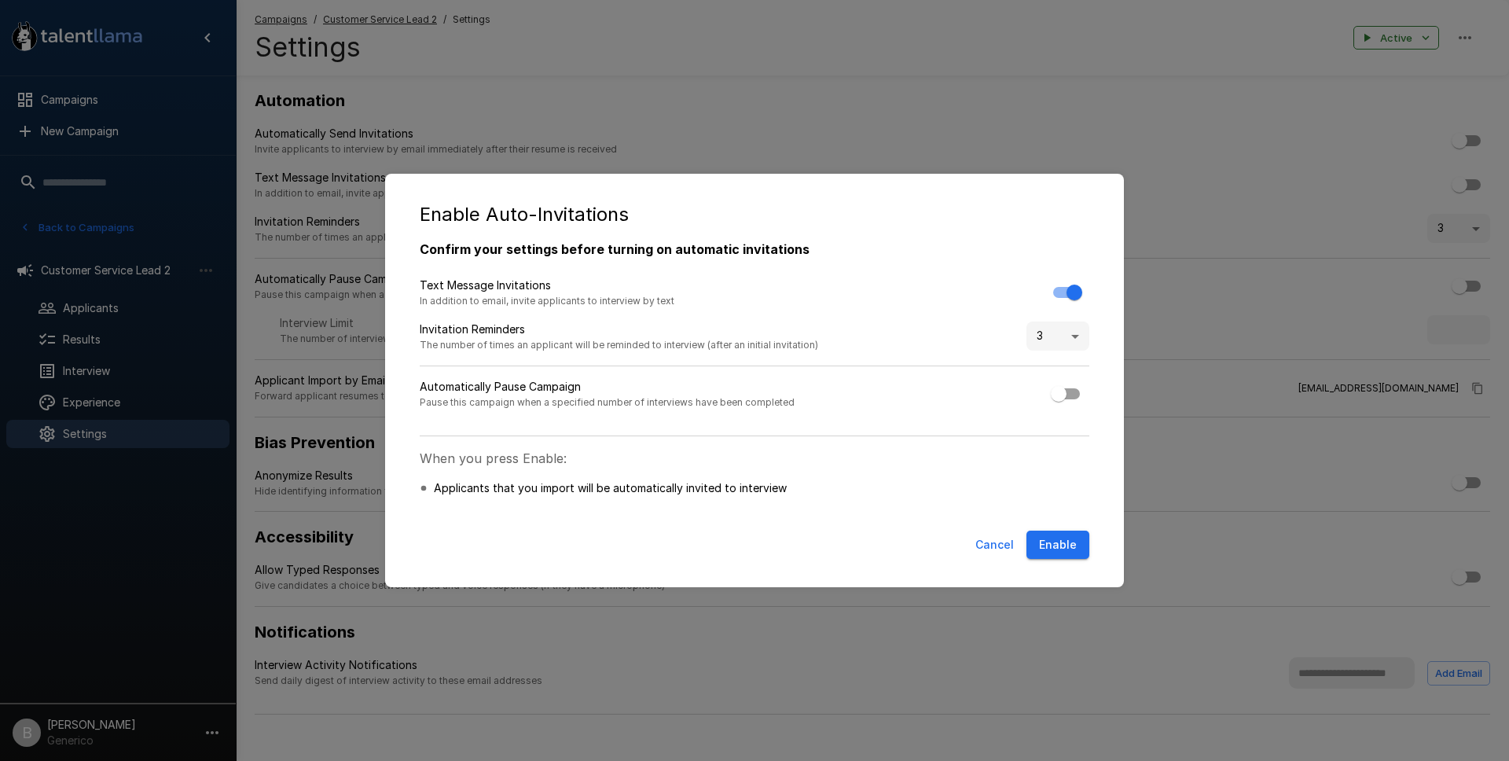
click at [1051, 546] on button "Enable" at bounding box center [1057, 544] width 63 height 29
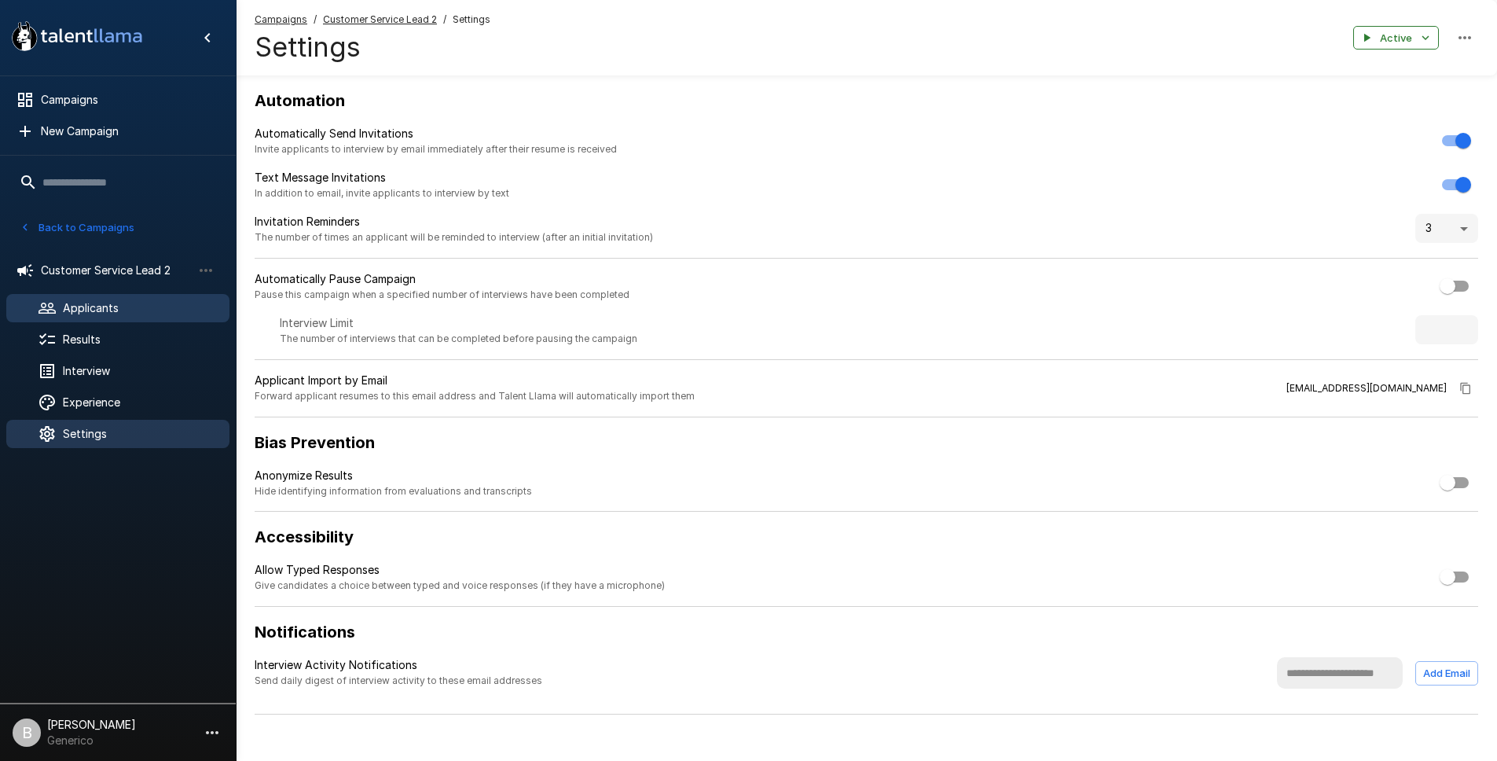
click at [113, 306] on span "Applicants" at bounding box center [140, 308] width 154 height 16
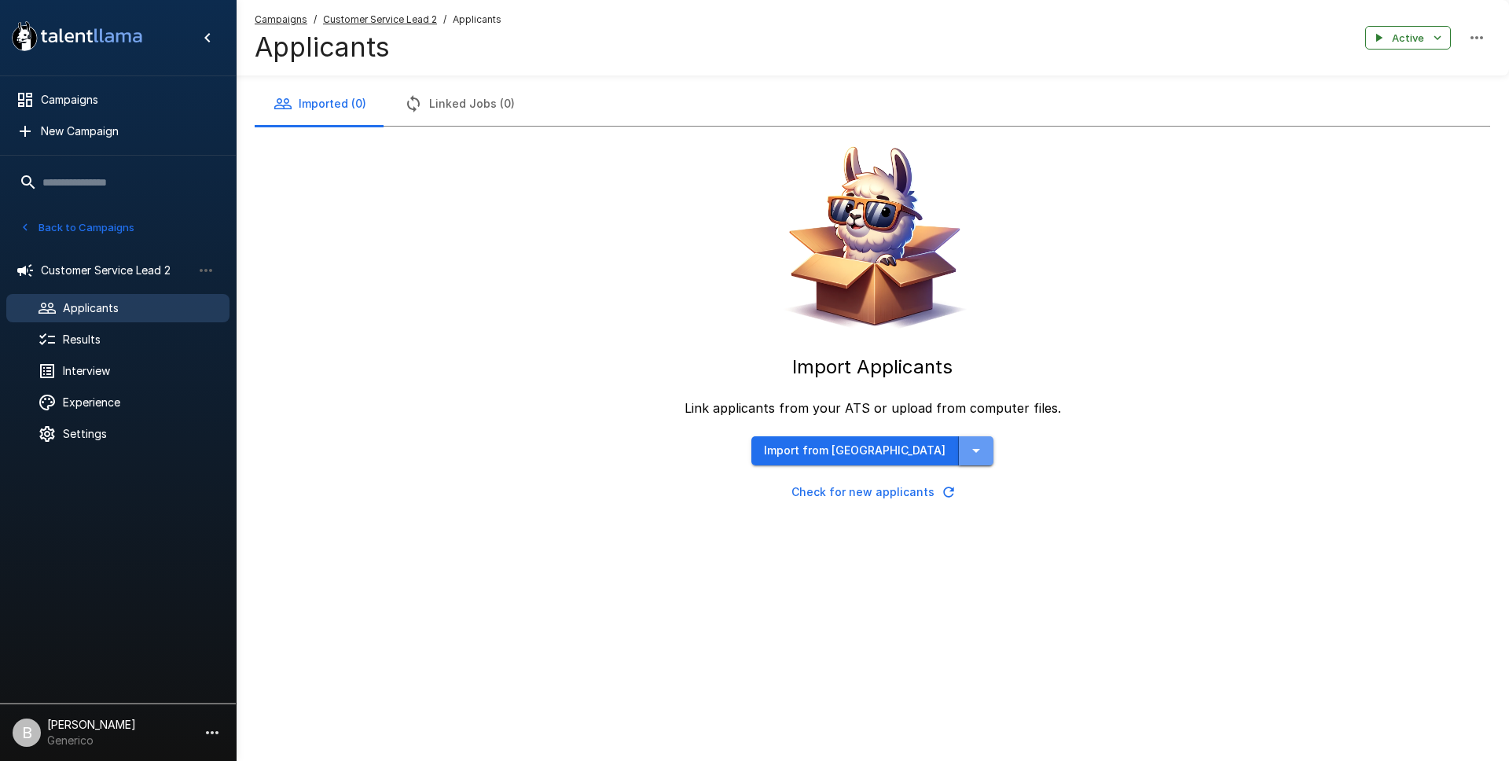
click at [967, 446] on icon "button" at bounding box center [976, 450] width 19 height 19
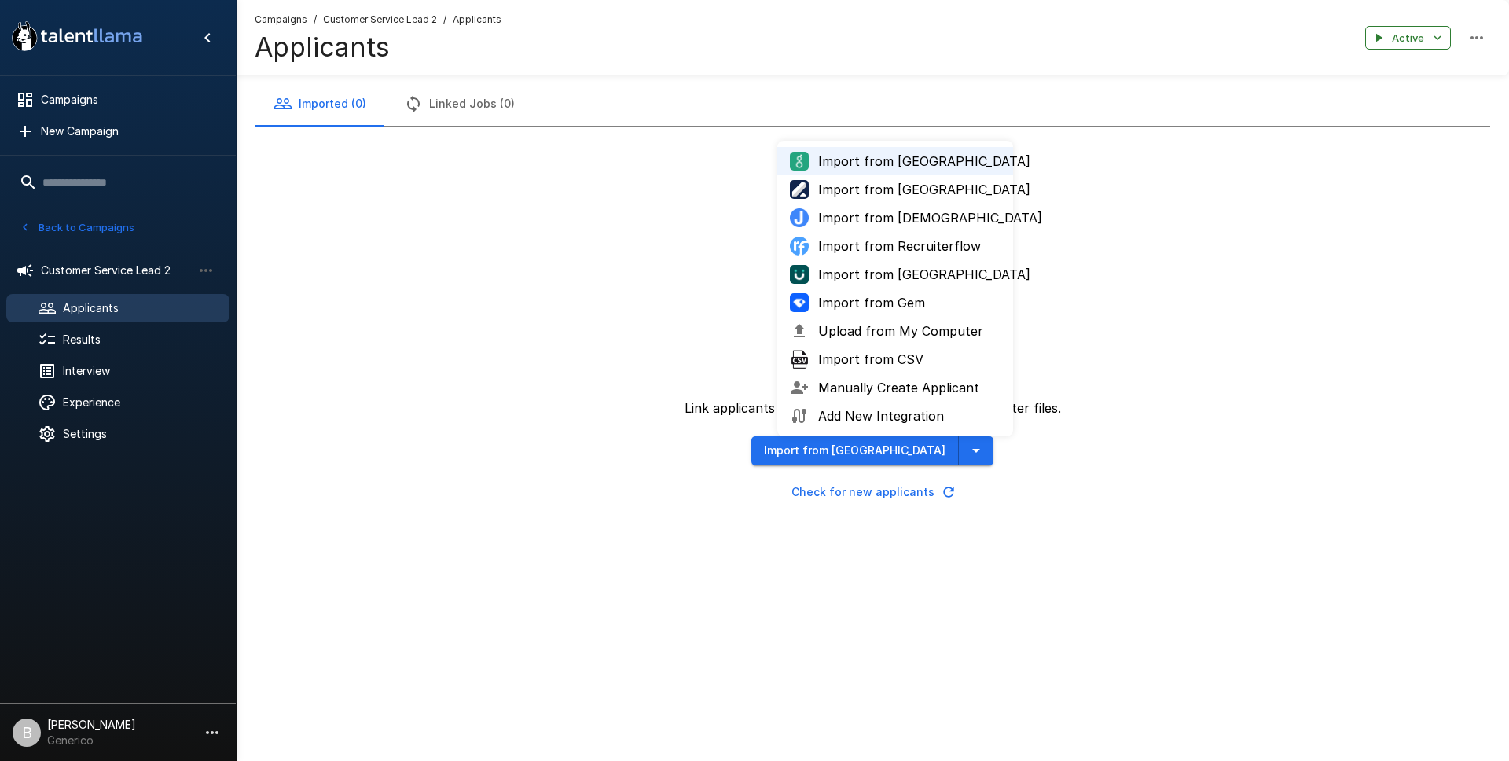
click at [900, 165] on span "Import from Greenhouse" at bounding box center [909, 161] width 182 height 19
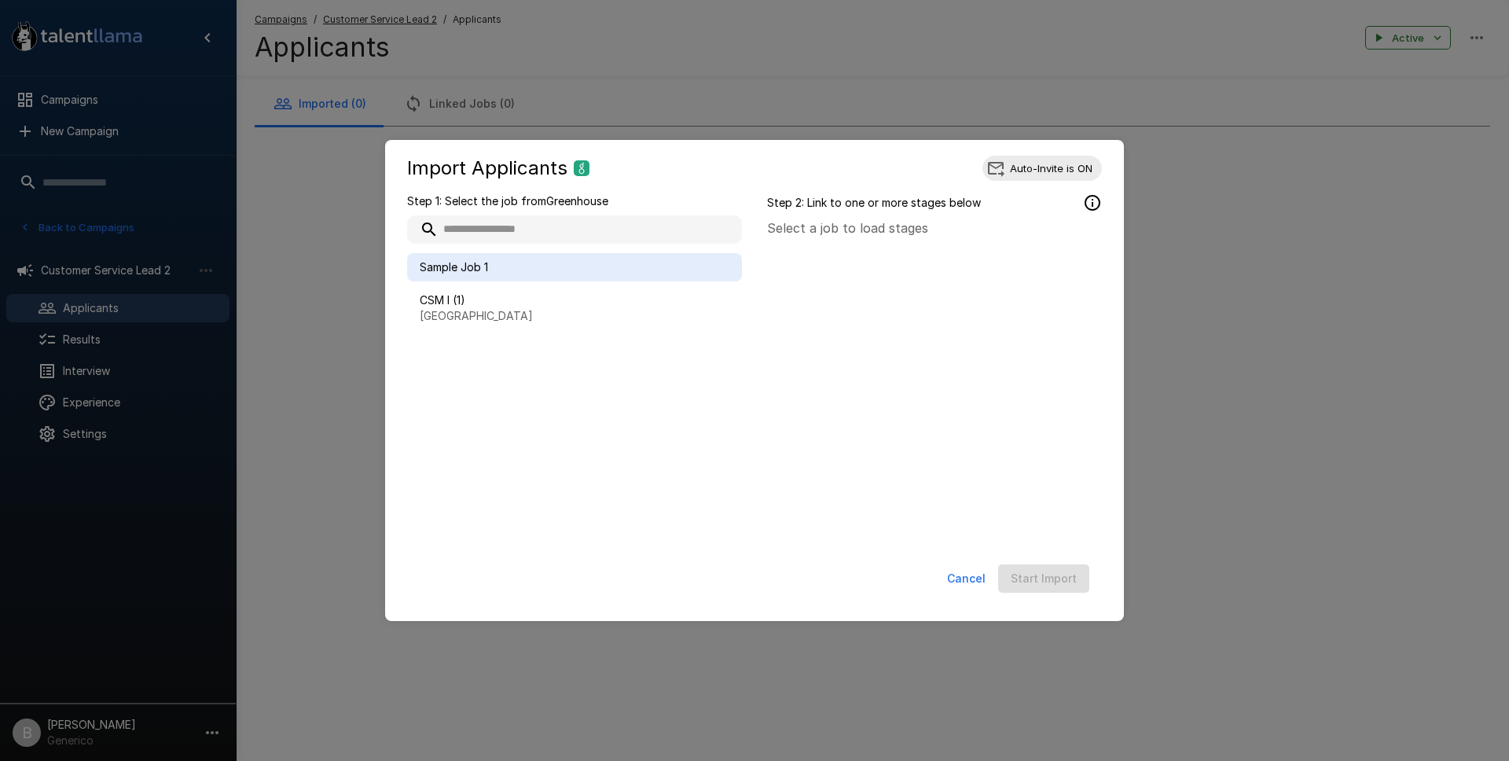
click at [475, 268] on span "Sample Job 1" at bounding box center [575, 267] width 310 height 16
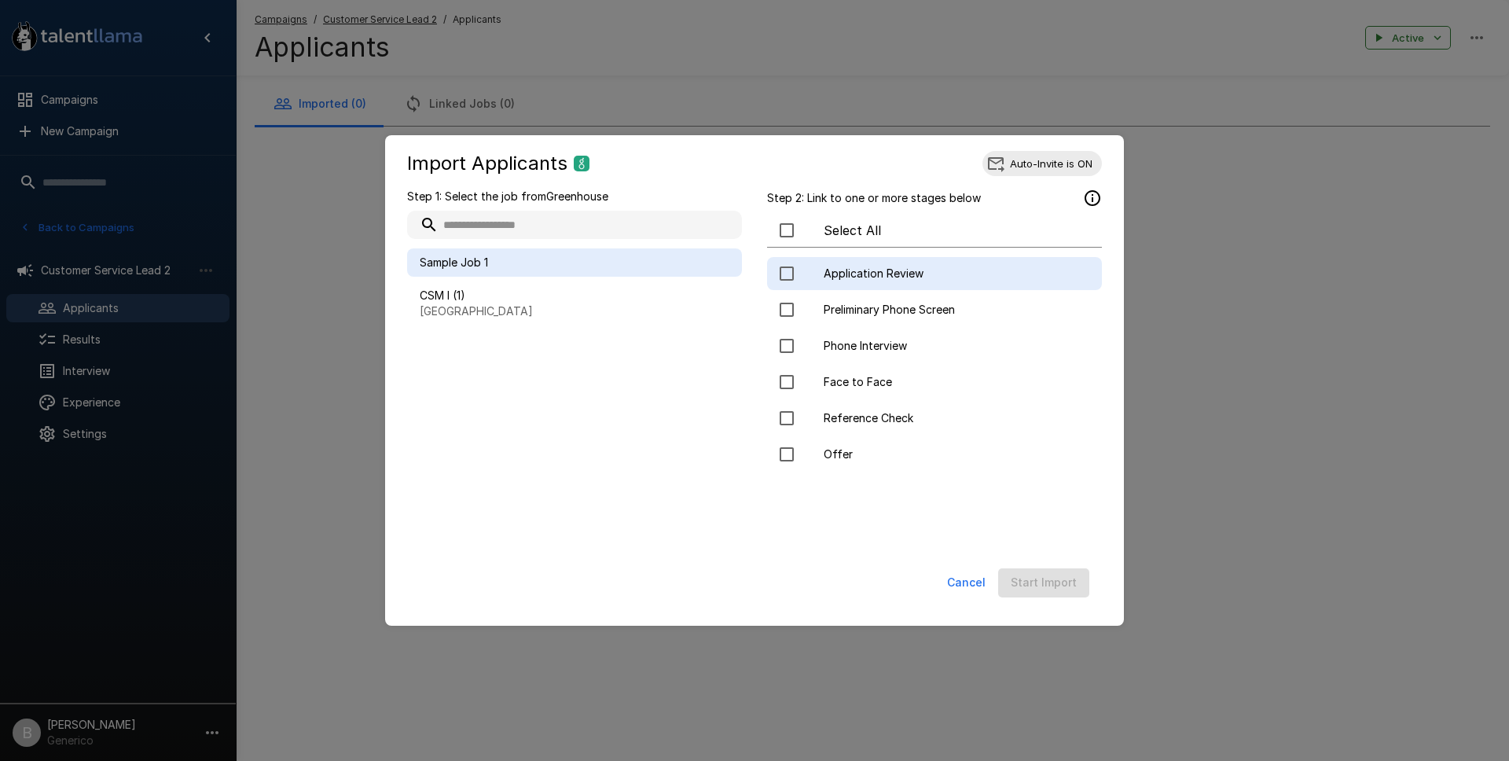
click at [833, 281] on div "Application Review" at bounding box center [934, 273] width 335 height 33
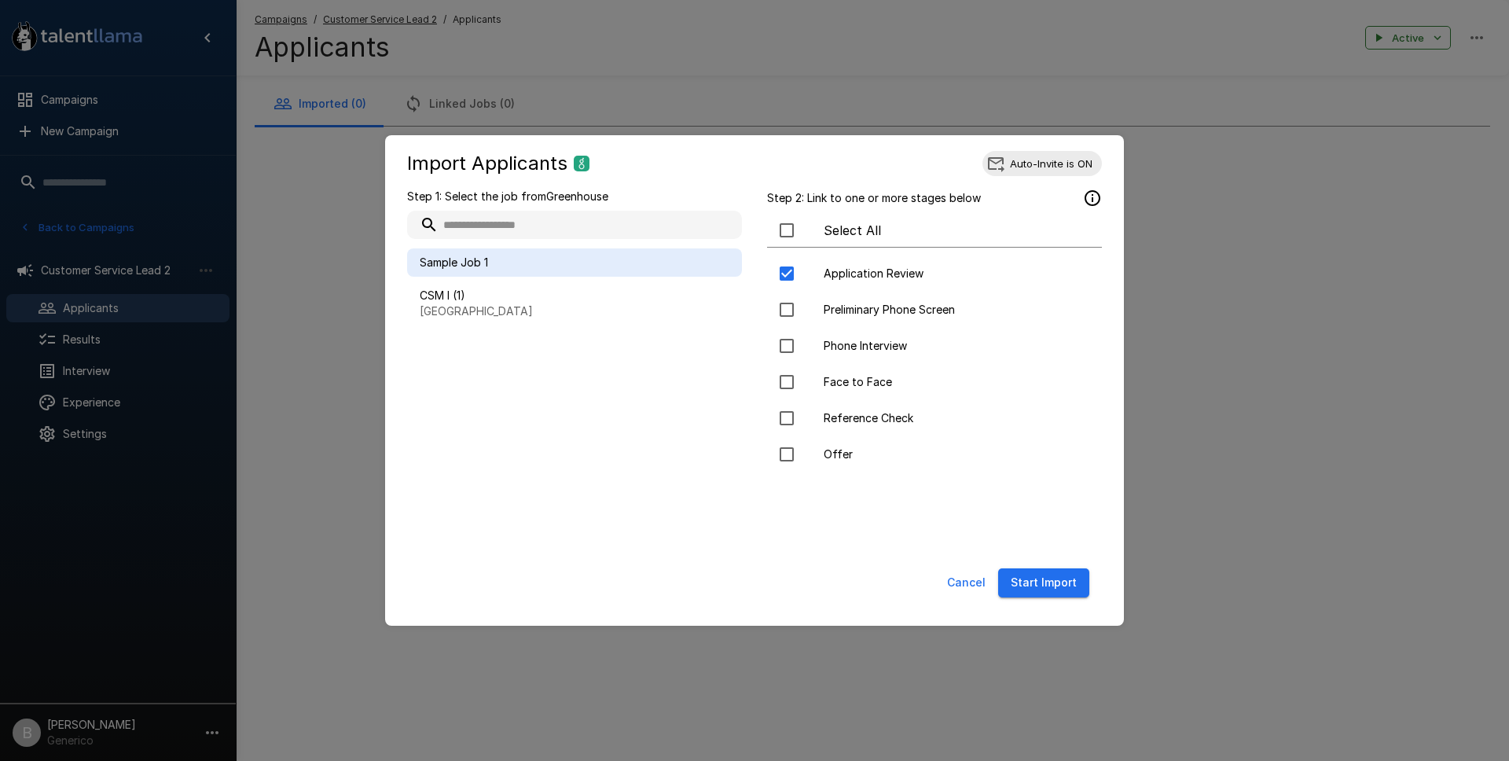
click at [1058, 584] on button "Start Import" at bounding box center [1043, 582] width 91 height 29
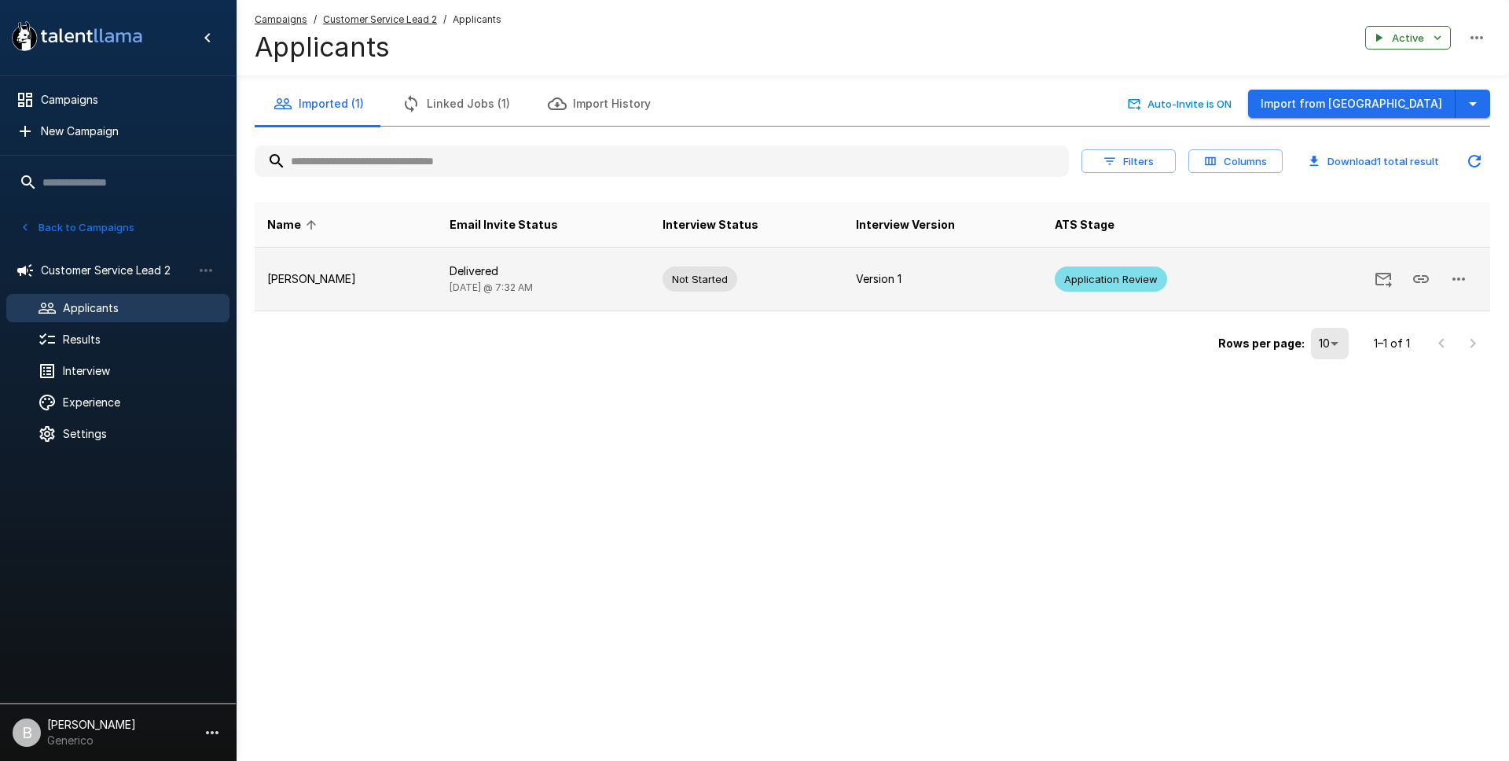
click at [449, 285] on span "Today @ 7:32 AM" at bounding box center [490, 287] width 83 height 12
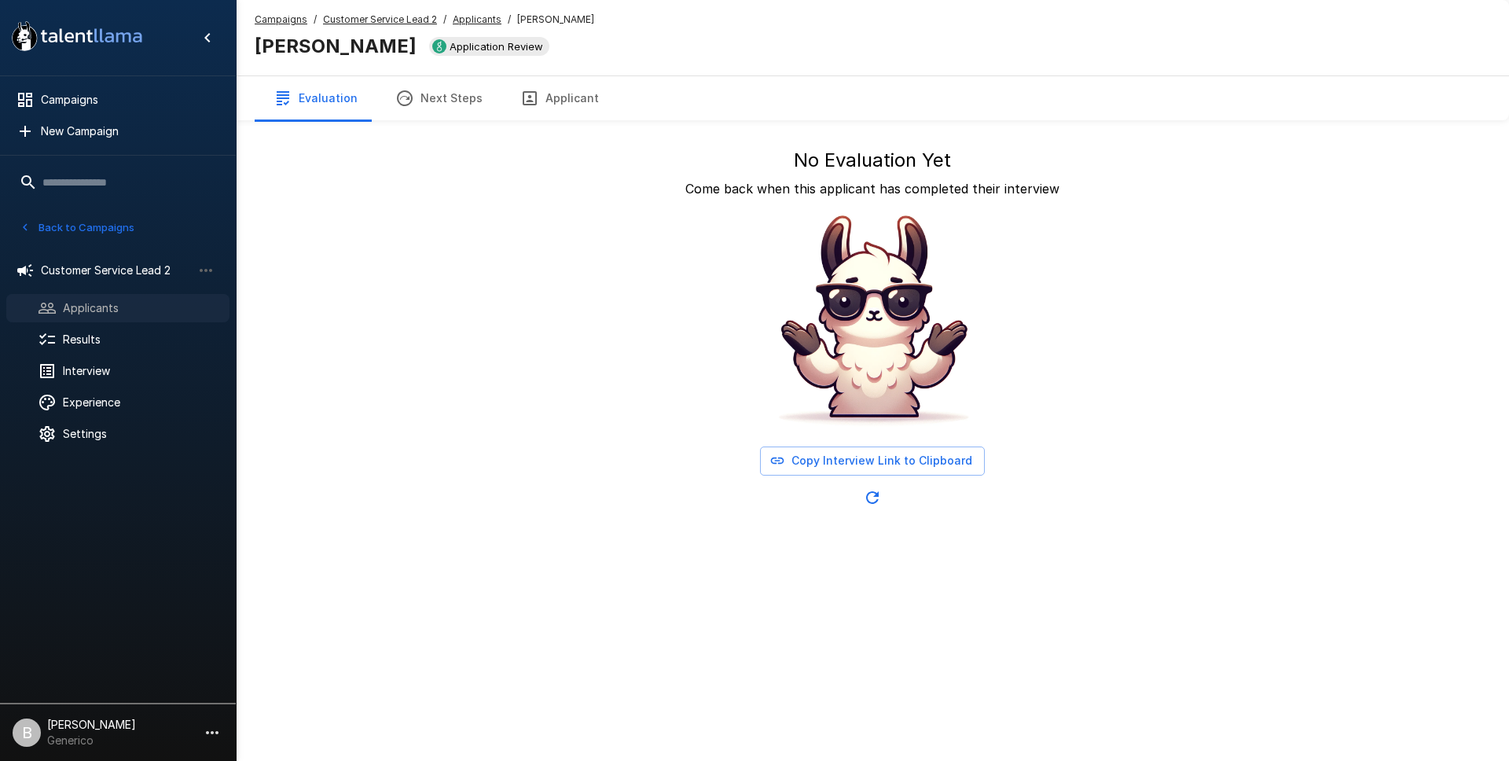
click at [123, 309] on span "Applicants" at bounding box center [140, 308] width 154 height 16
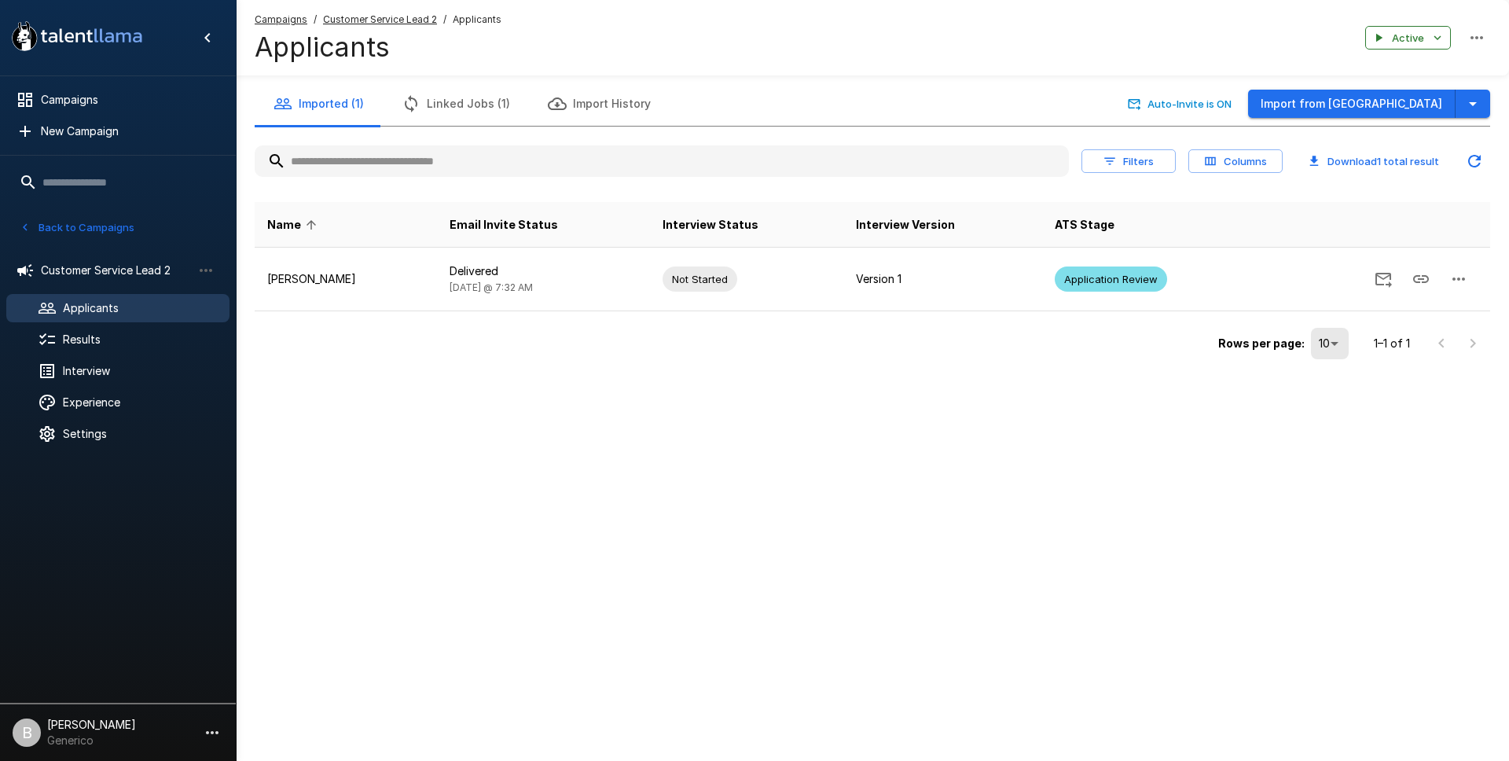
click at [472, 104] on button "Linked Jobs (1)" at bounding box center [456, 104] width 146 height 44
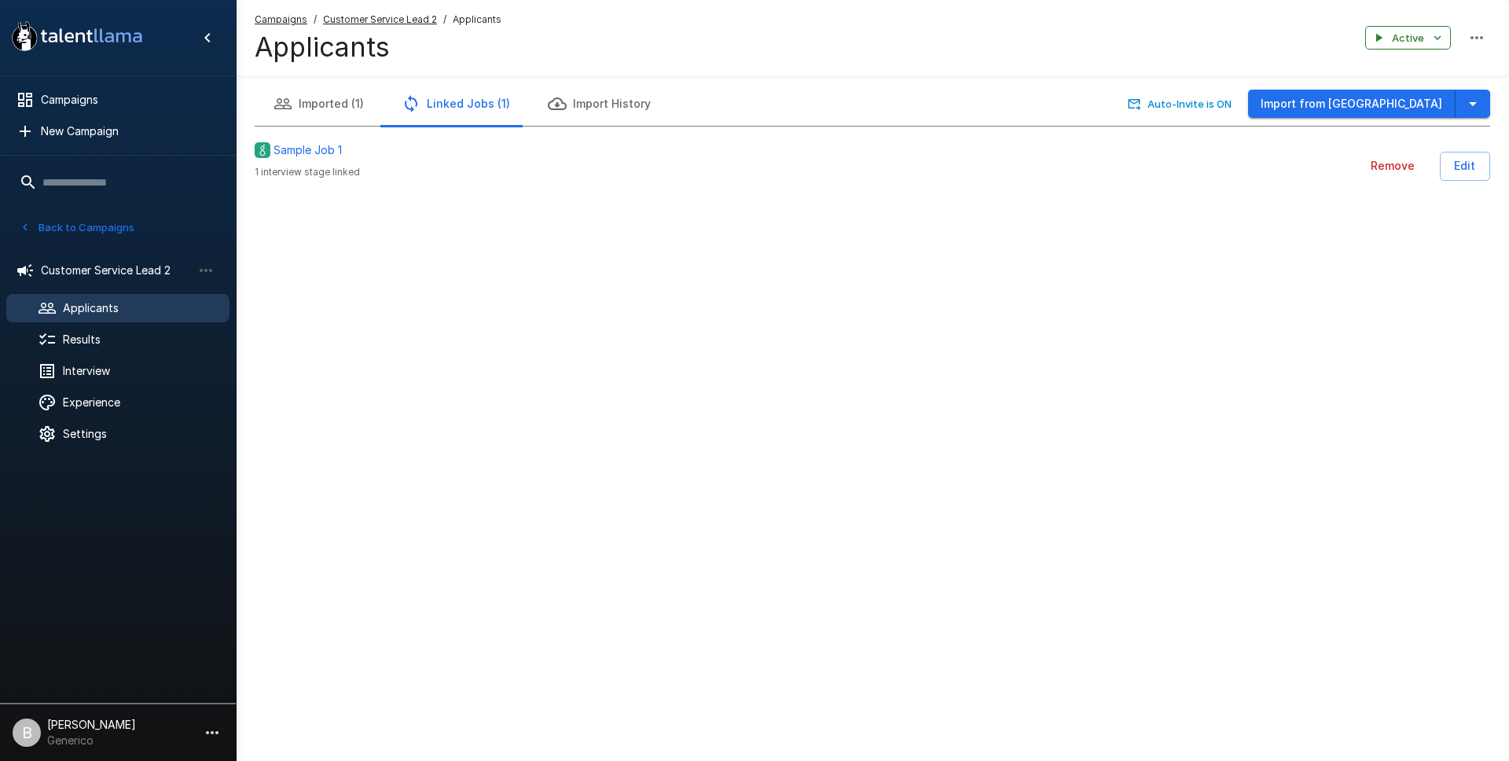
click at [1493, 163] on div "Imported (1) Linked Jobs (1) Import History Auto-Invite is ON Import from Green…" at bounding box center [872, 131] width 1273 height 99
click at [1438, 169] on div "Remove Edit" at bounding box center [1288, 166] width 403 height 29
click at [1483, 164] on button "Edit" at bounding box center [1465, 166] width 50 height 29
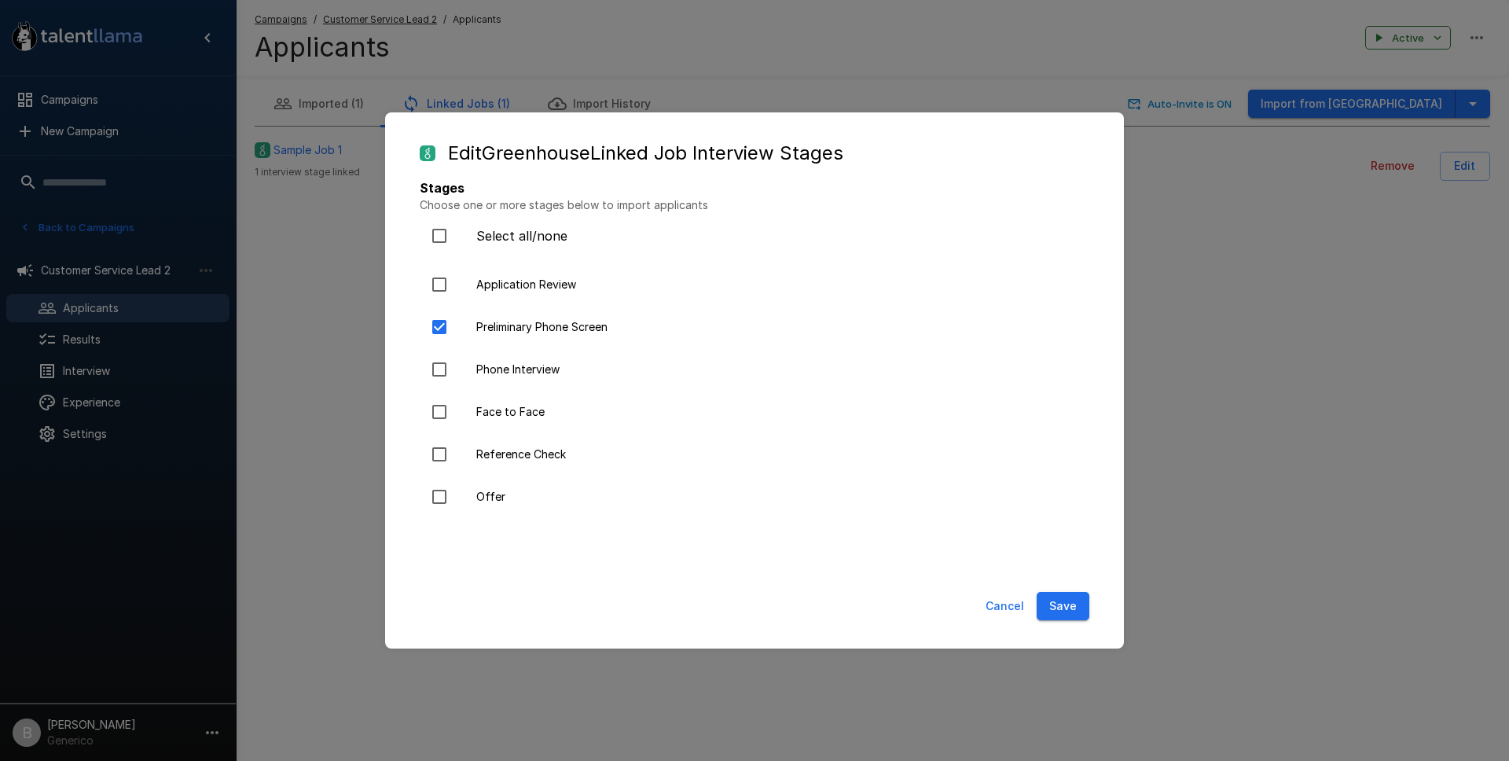
click at [1058, 610] on button "Save" at bounding box center [1062, 606] width 53 height 29
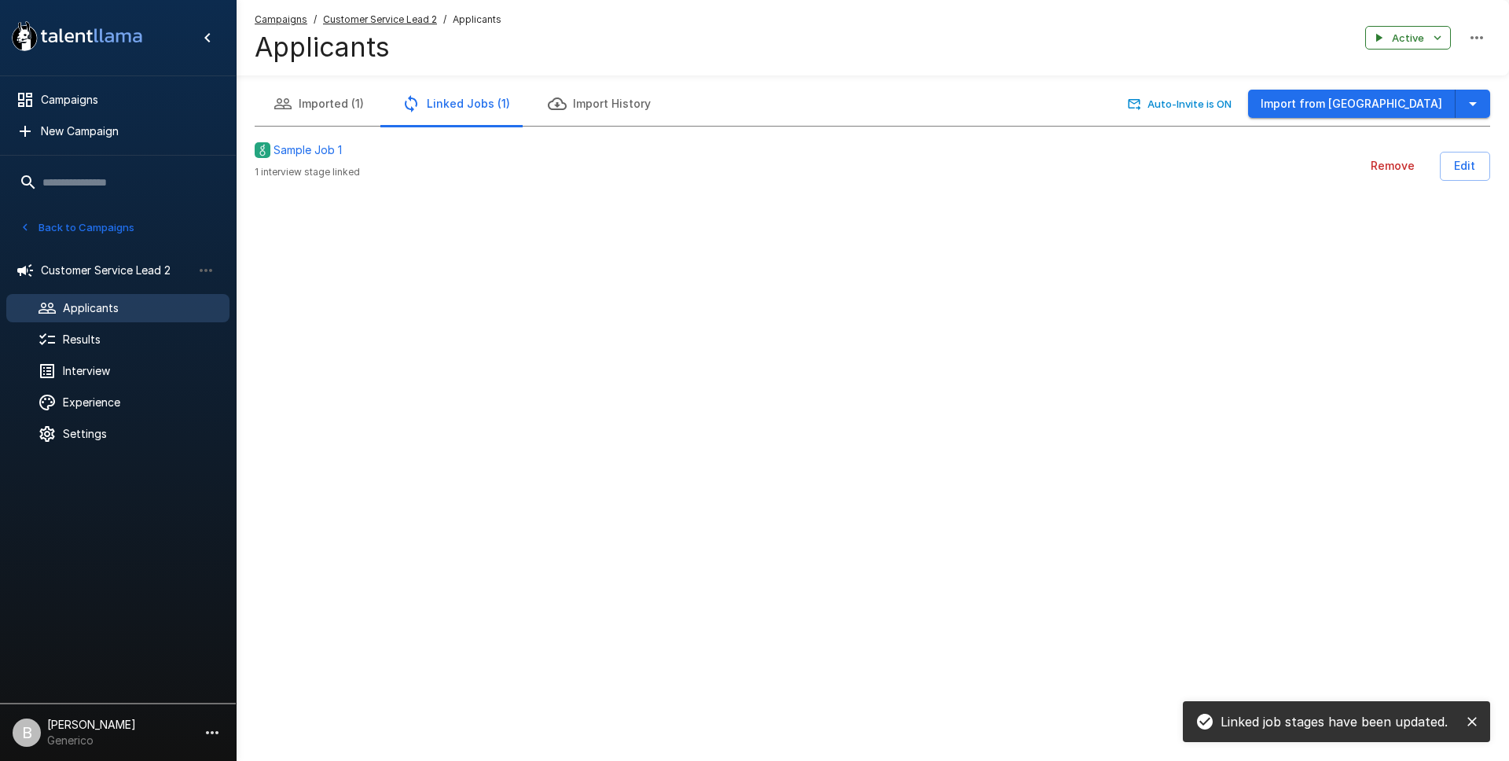
click at [341, 113] on button "Imported (1)" at bounding box center [319, 104] width 128 height 44
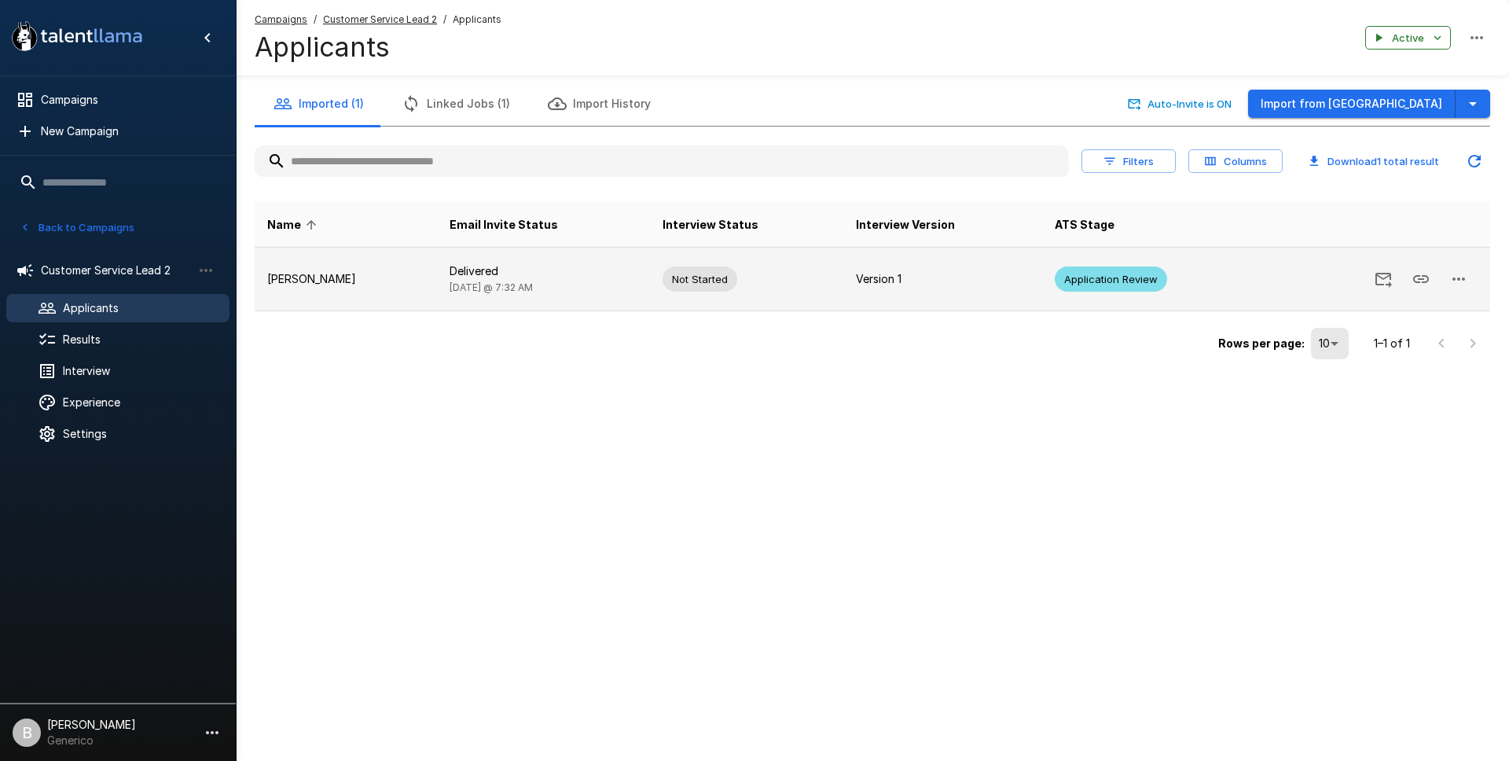
click at [1462, 273] on icon "button" at bounding box center [1458, 279] width 19 height 19
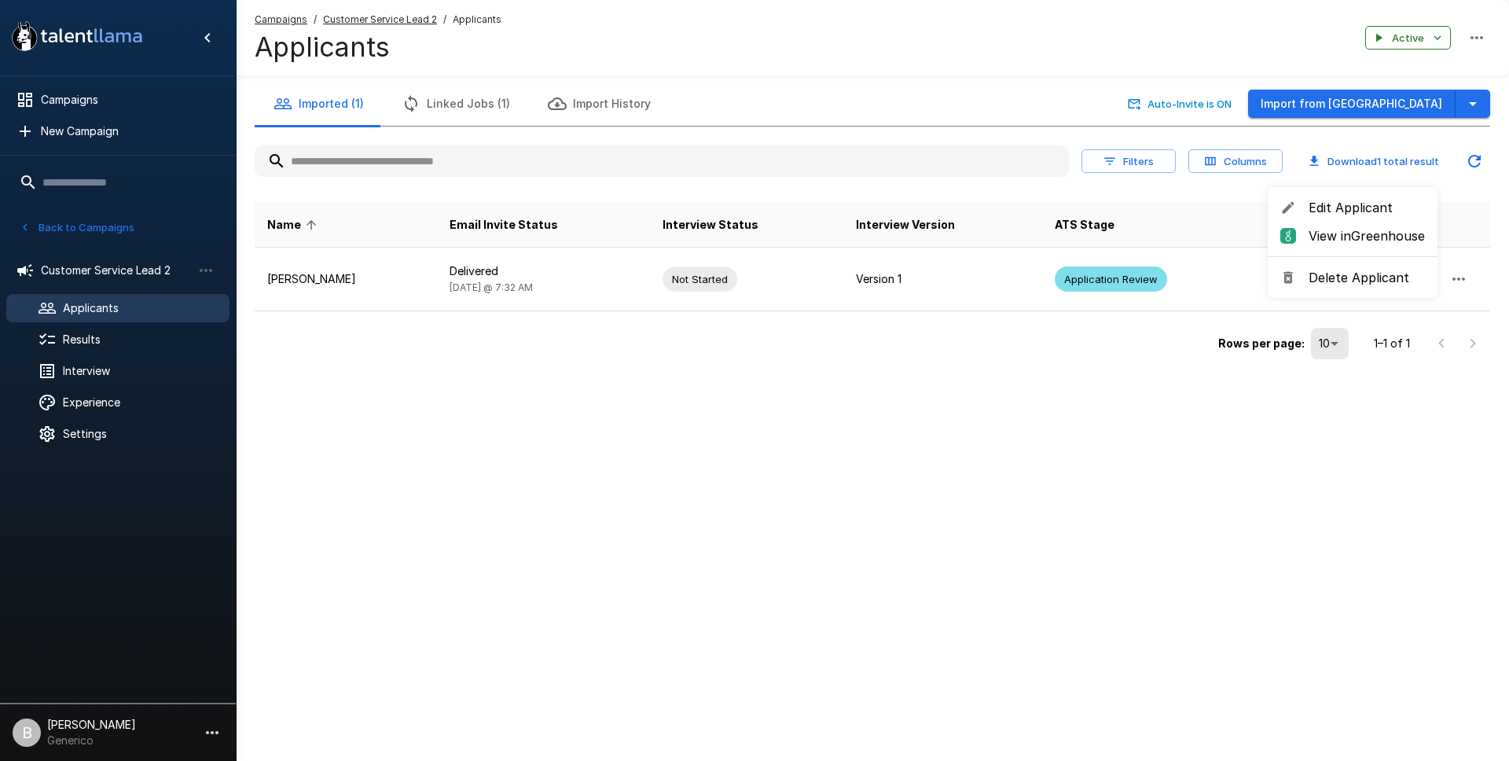
click at [1351, 278] on span "Delete Applicant" at bounding box center [1366, 277] width 116 height 19
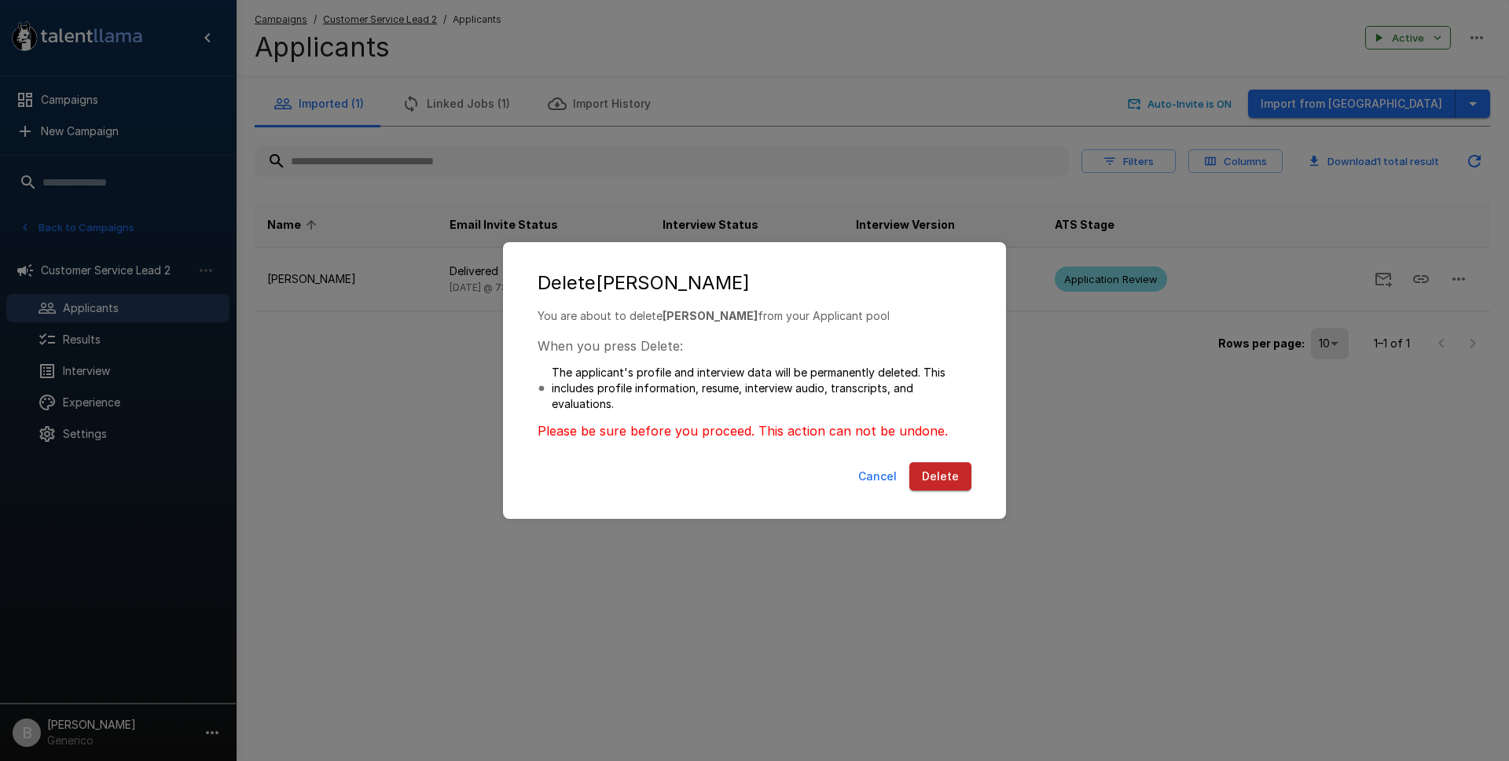
click at [941, 477] on button "Delete" at bounding box center [940, 476] width 62 height 29
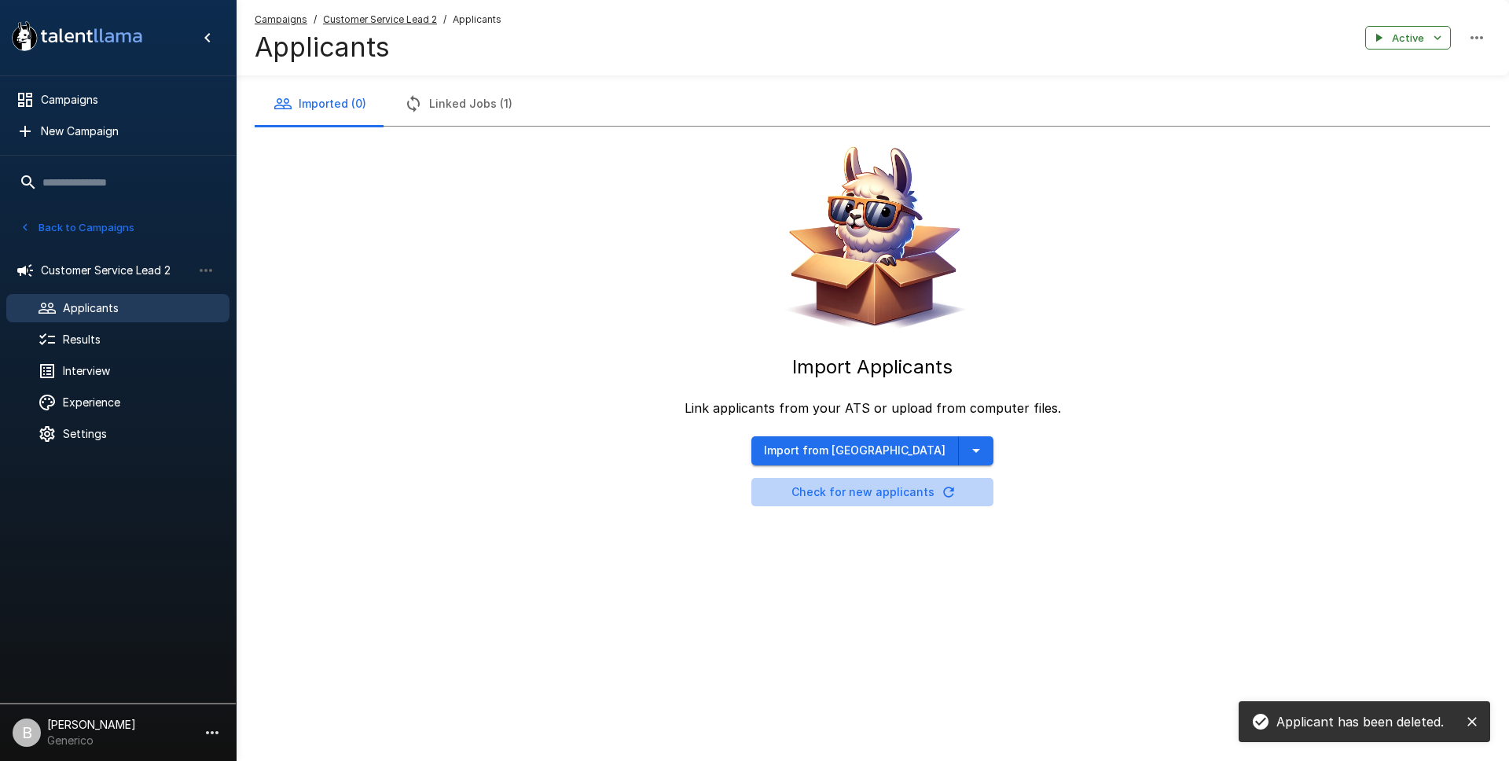
click at [943, 490] on icon "button" at bounding box center [948, 491] width 10 height 10
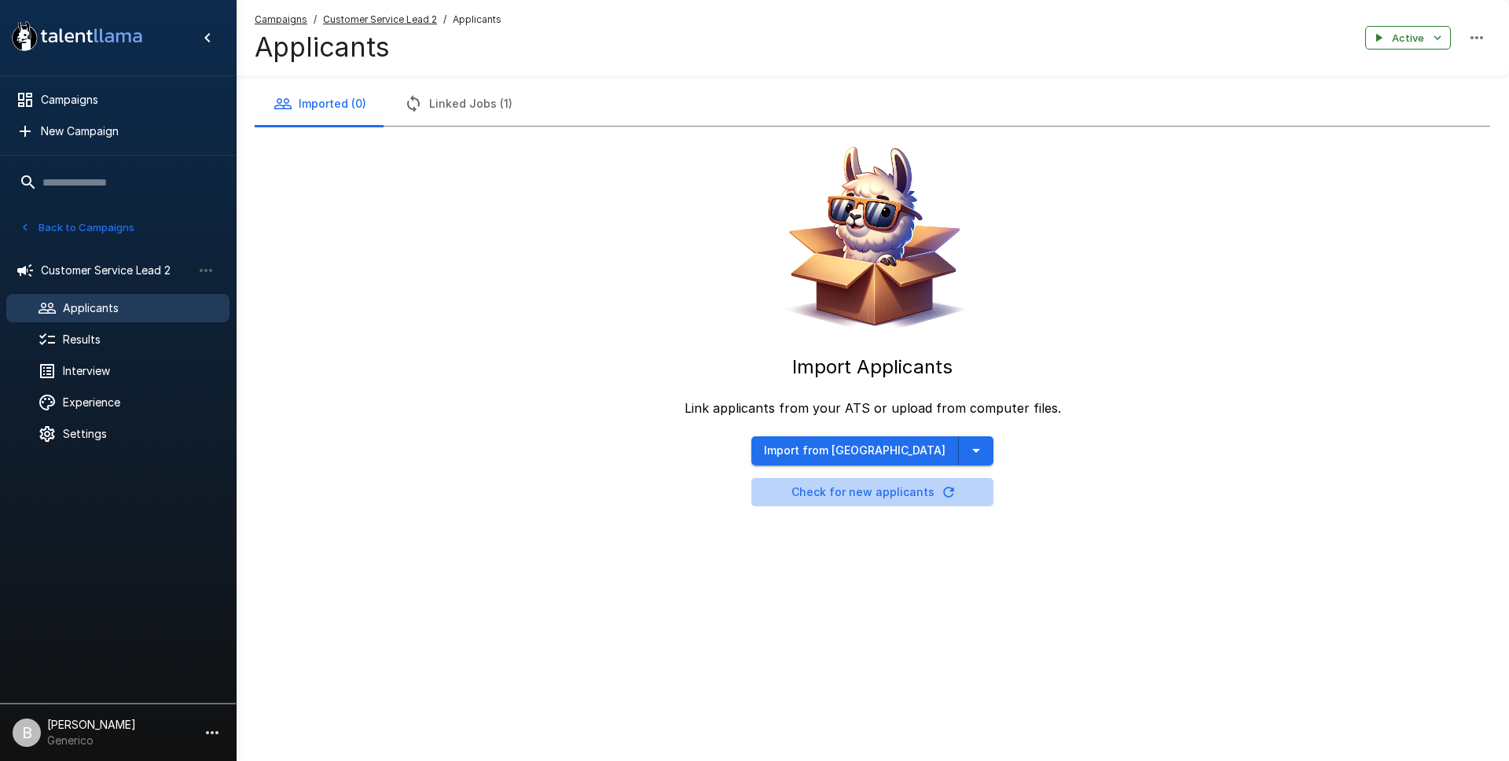
click at [946, 490] on icon "button" at bounding box center [948, 491] width 10 height 10
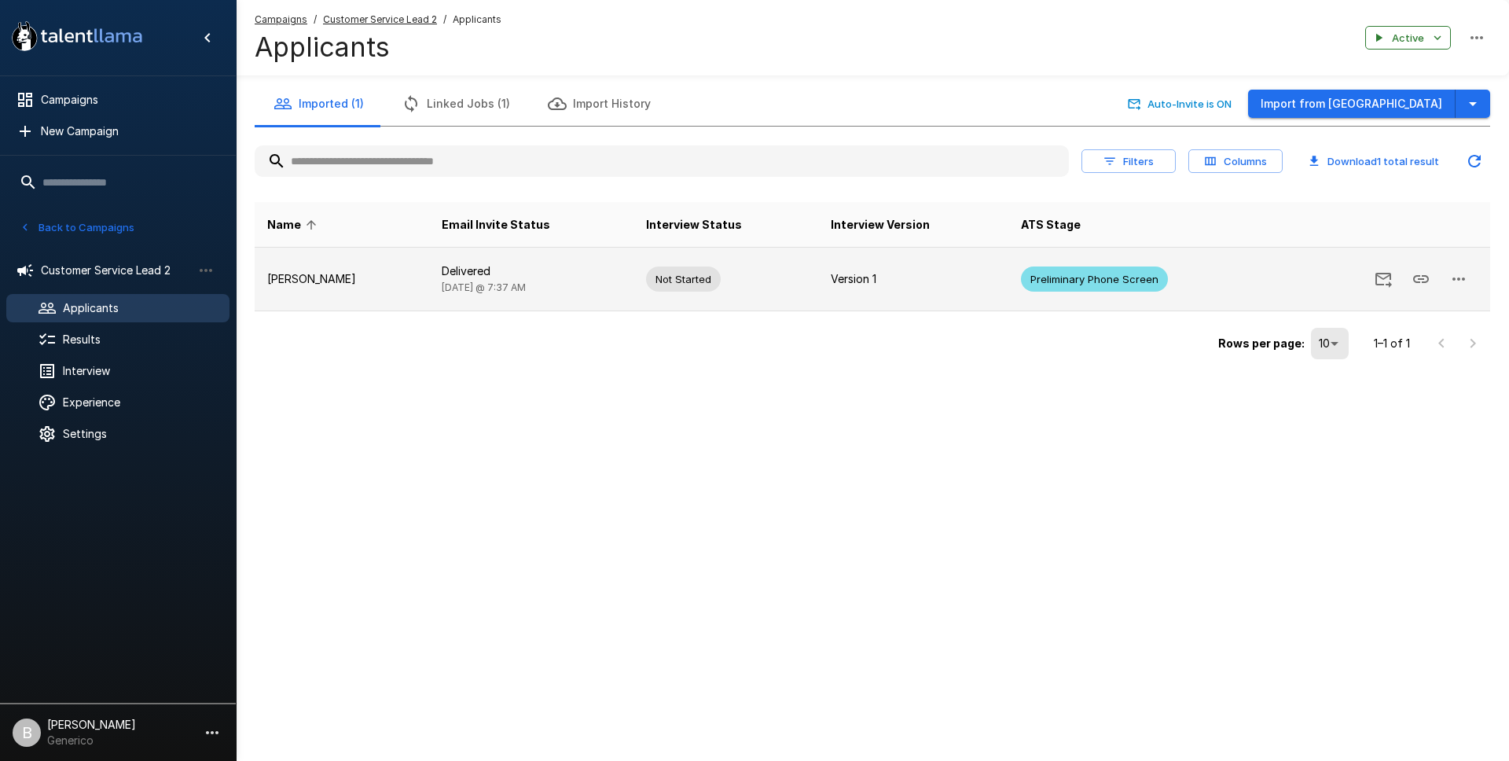
click at [479, 277] on td "Delivered Today @ 7:37 AM" at bounding box center [531, 280] width 204 height 64
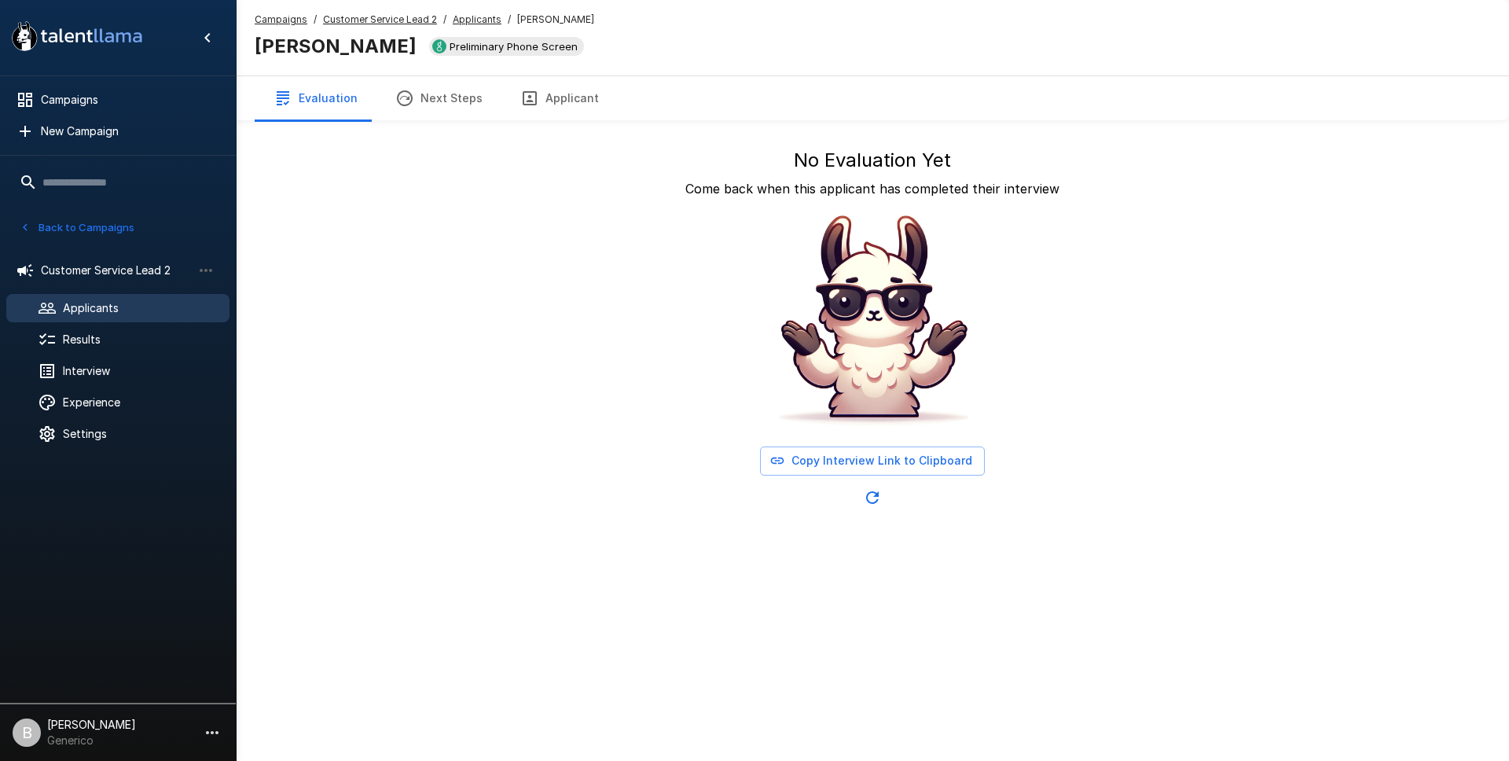
click at [484, 20] on u "Applicants" at bounding box center [477, 19] width 49 height 12
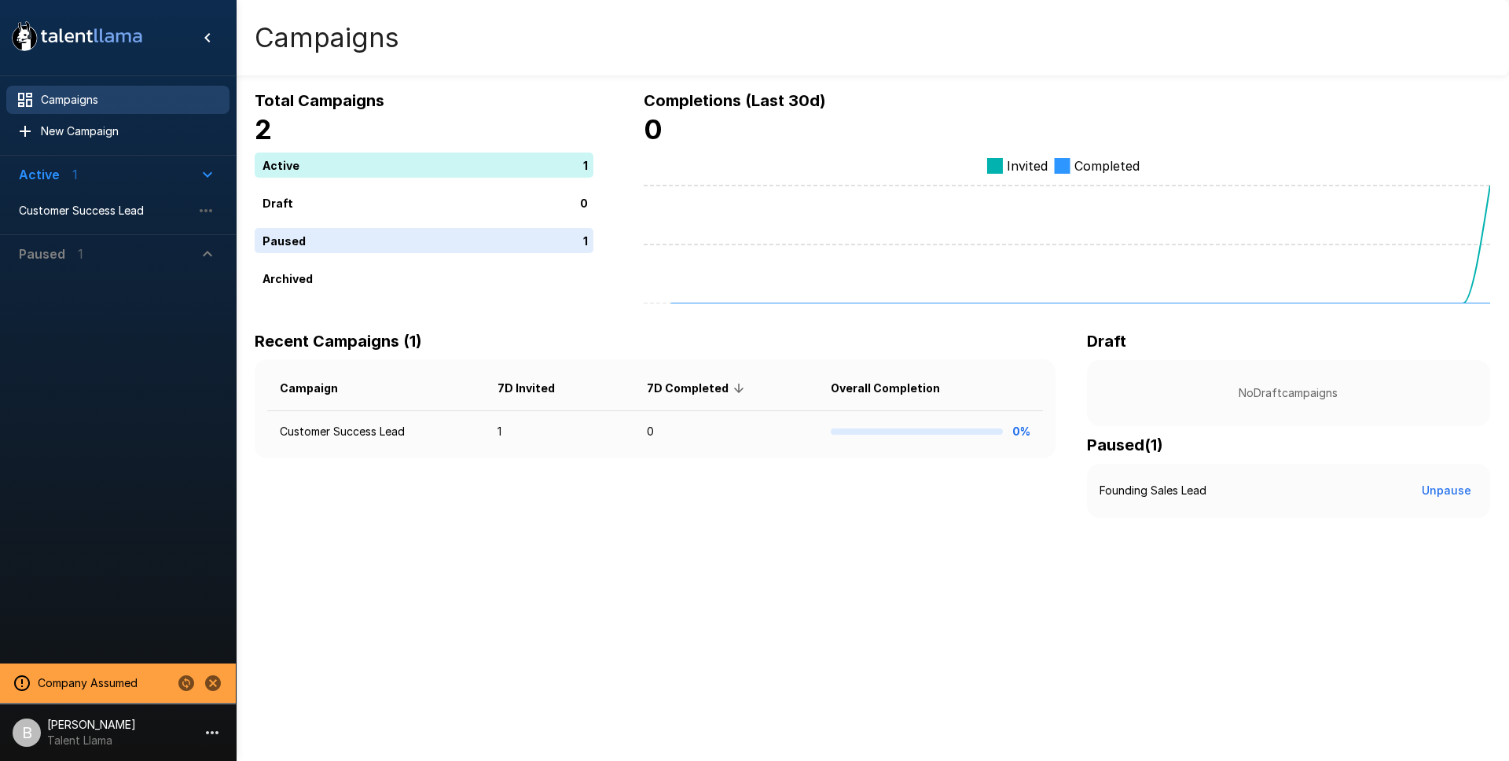
click at [70, 225] on li "Customer Success Lead" at bounding box center [117, 210] width 223 height 35
click at [96, 211] on span "Customer Success Lead" at bounding box center [105, 211] width 173 height 16
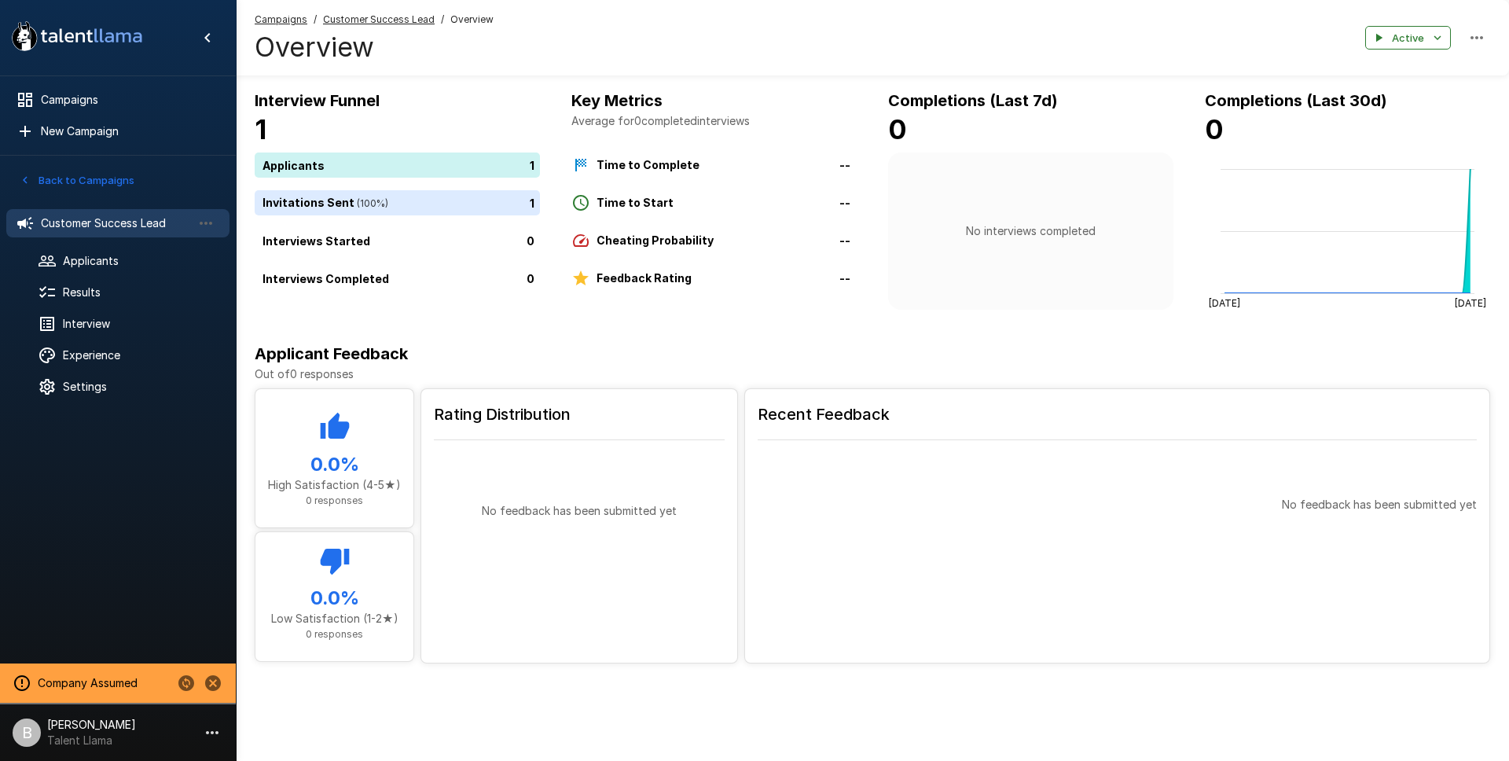
click at [369, 20] on u "Customer Success Lead" at bounding box center [379, 19] width 112 height 12
click at [102, 265] on span "Applicants" at bounding box center [140, 261] width 154 height 16
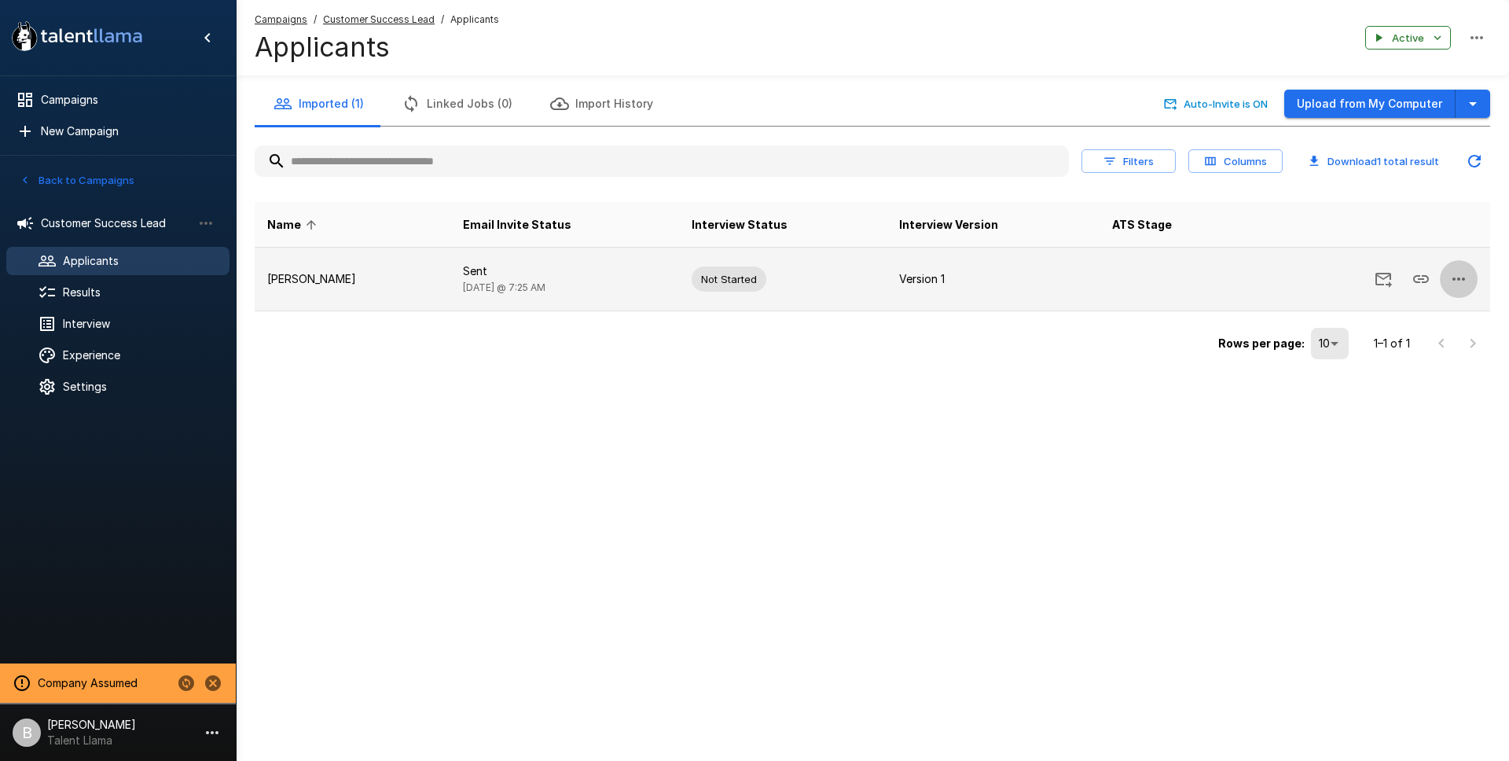
click at [1455, 286] on icon "button" at bounding box center [1458, 279] width 19 height 19
